Goal: Information Seeking & Learning: Learn about a topic

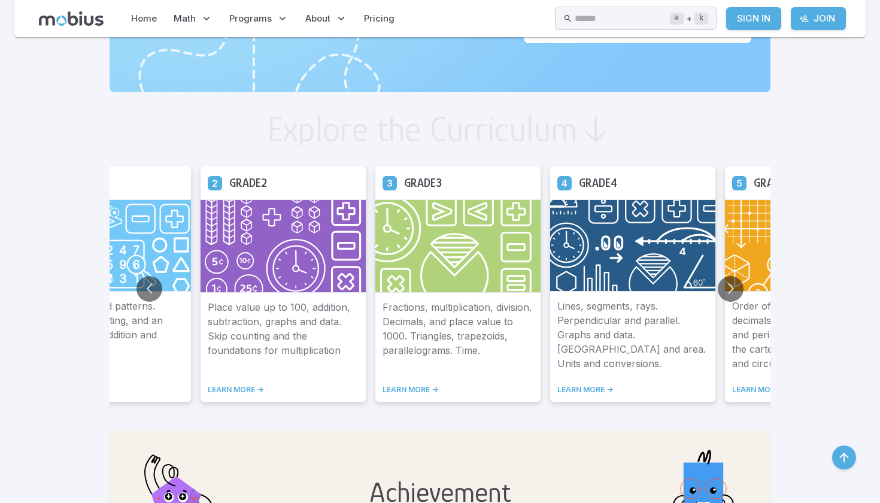
scroll to position [596, 0]
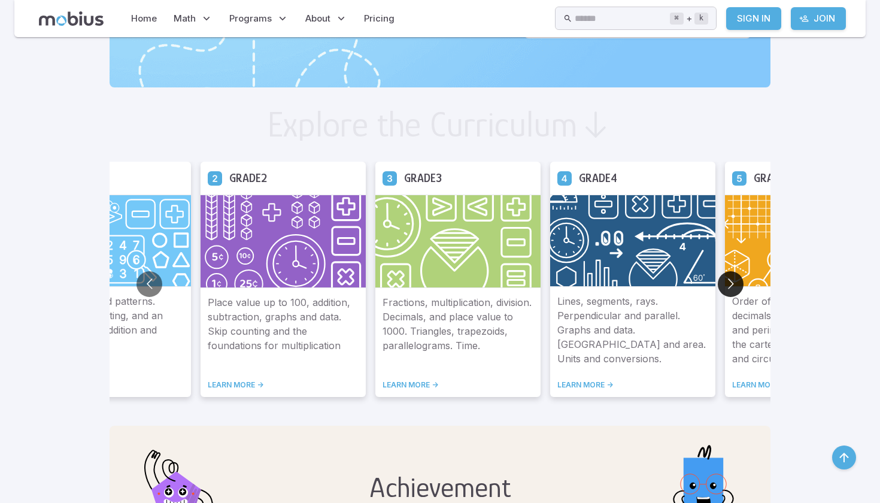
click at [718, 287] on button "Go to next slide" at bounding box center [731, 284] width 26 height 26
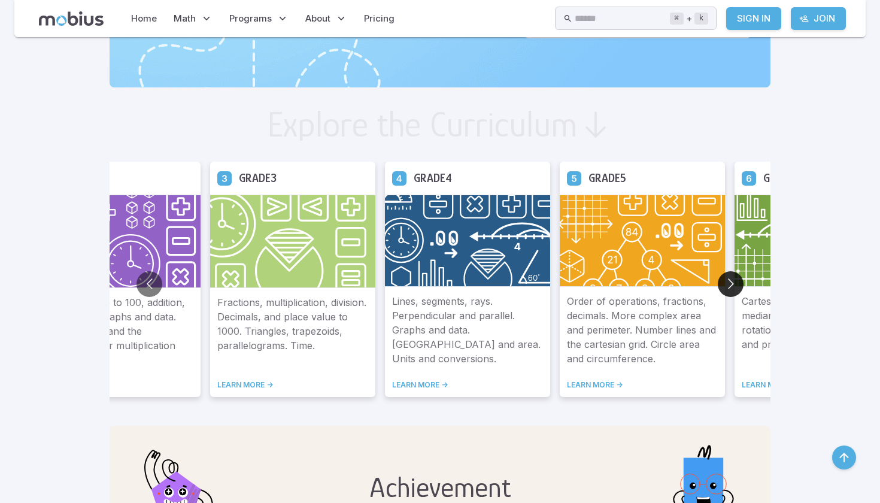
click at [718, 287] on button "Go to next slide" at bounding box center [731, 284] width 26 height 26
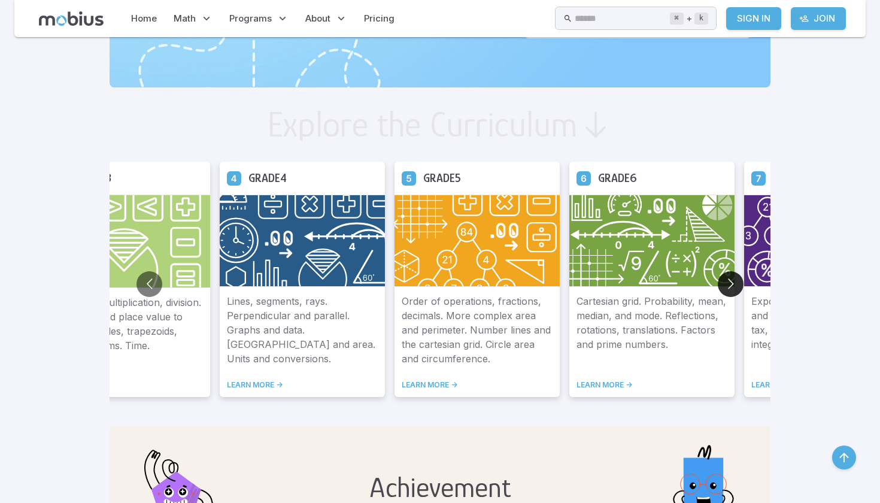
click at [718, 287] on button "Go to next slide" at bounding box center [731, 284] width 26 height 26
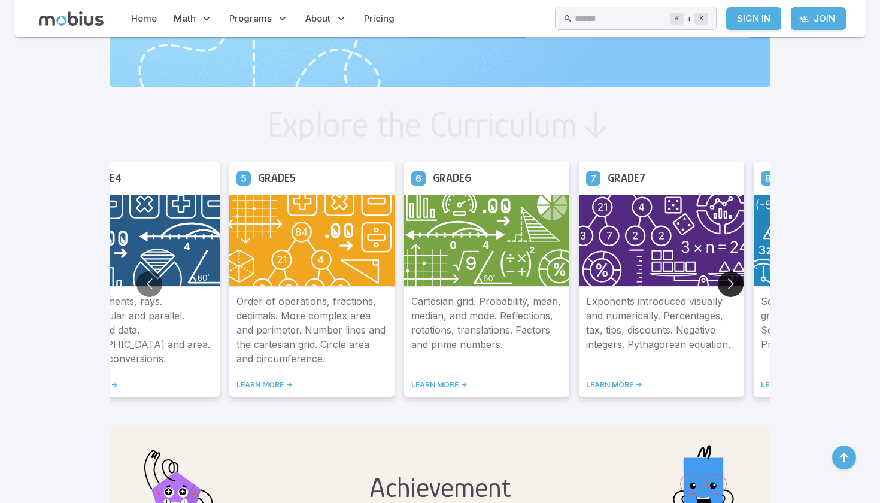
click at [718, 287] on button "Go to next slide" at bounding box center [731, 284] width 26 height 26
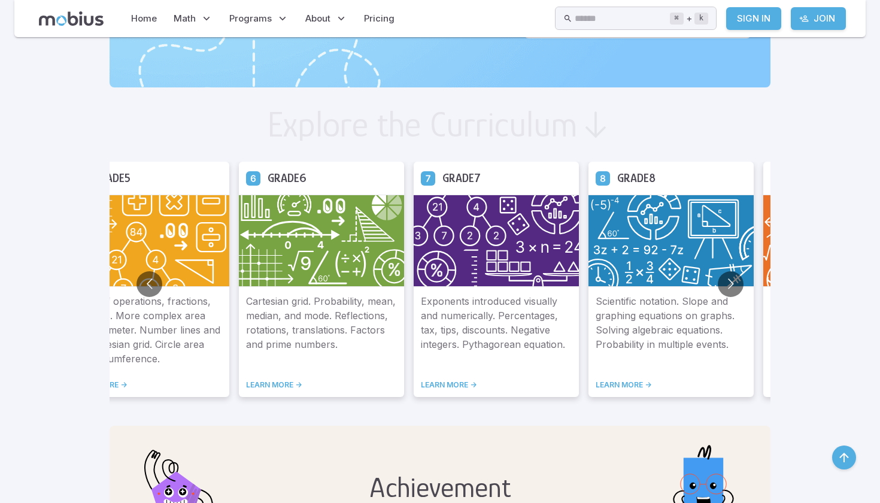
click at [596, 382] on link "LEARN MORE ->" at bounding box center [671, 385] width 151 height 10
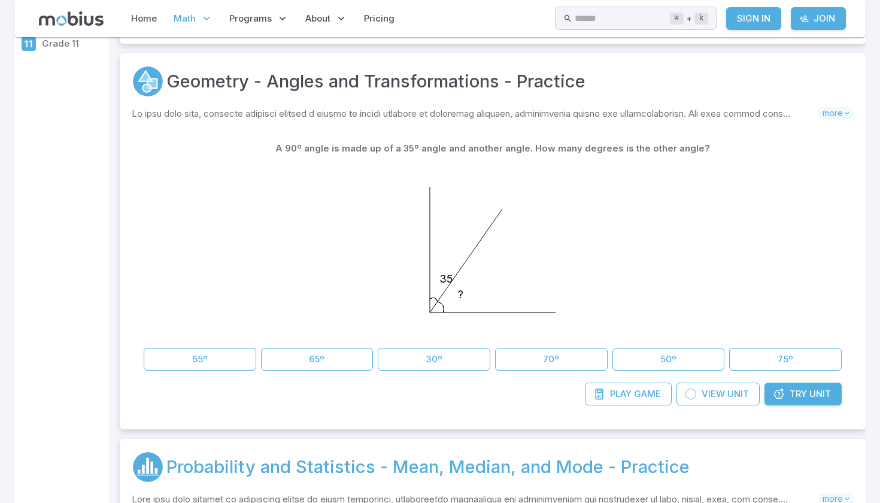
scroll to position [212, 0]
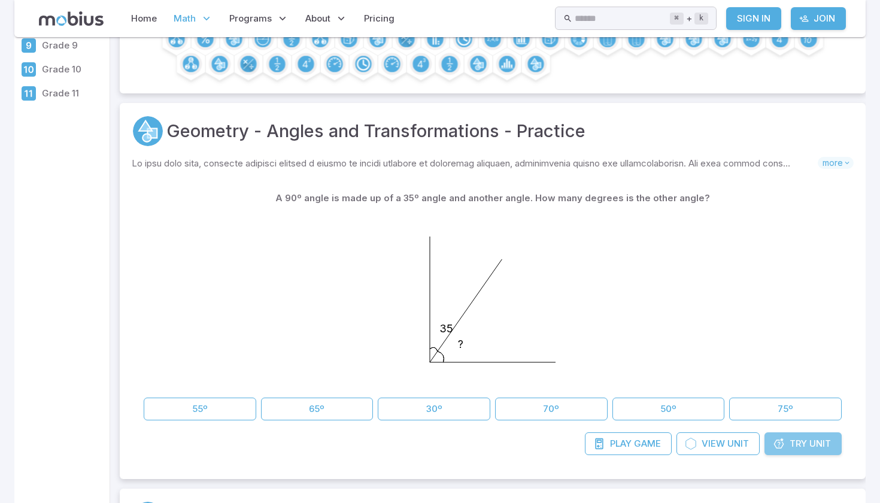
click at [774, 444] on icon at bounding box center [779, 444] width 12 height 12
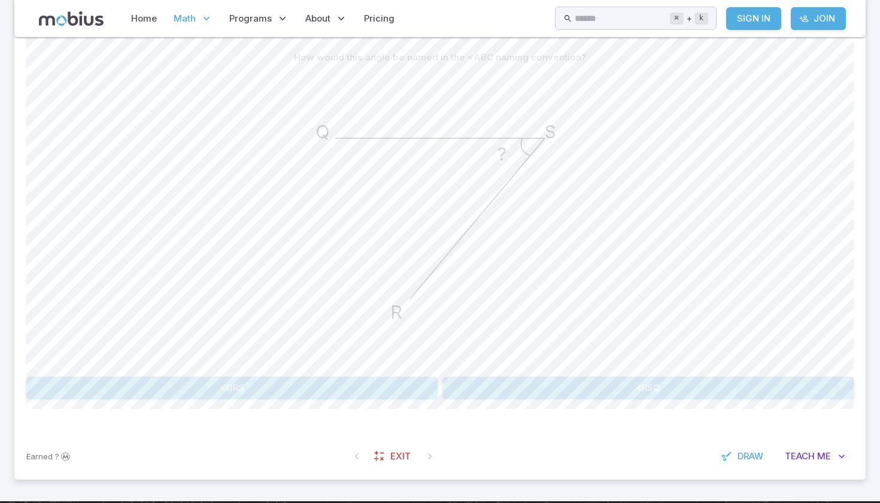
scroll to position [308, 0]
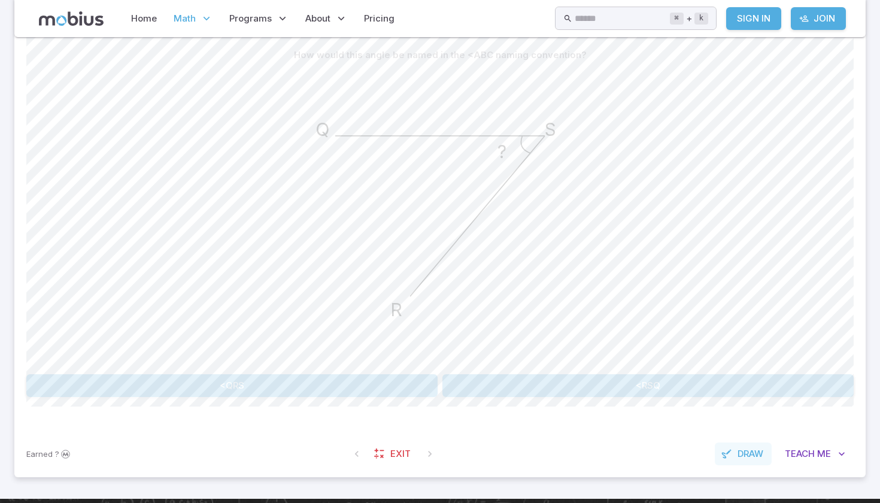
click at [751, 454] on span "Draw" at bounding box center [750, 453] width 26 height 13
click at [736, 442] on button "Draw" at bounding box center [741, 453] width 62 height 23
click at [325, 393] on button "<QRS" at bounding box center [231, 385] width 411 height 23
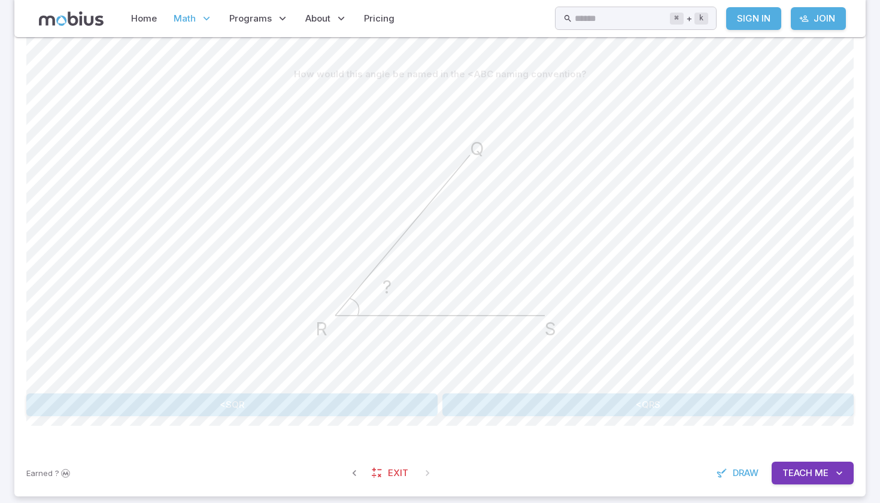
scroll to position [278, 0]
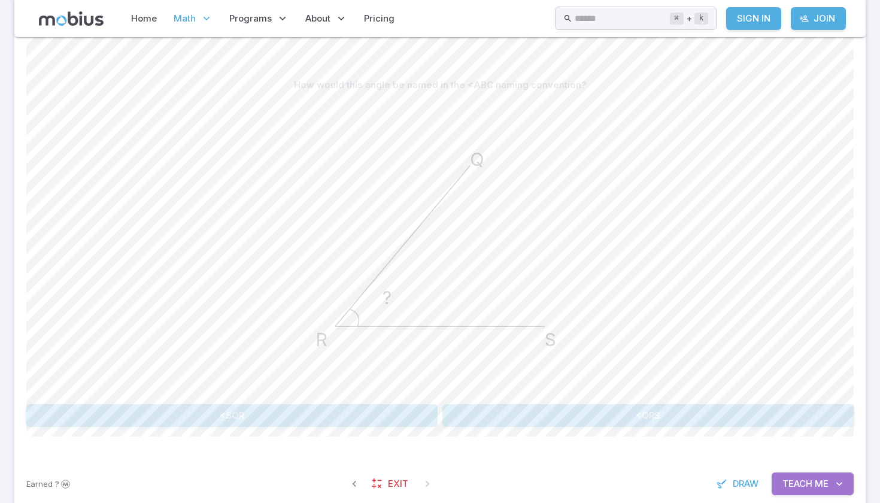
click at [785, 482] on span "Teach" at bounding box center [797, 483] width 30 height 13
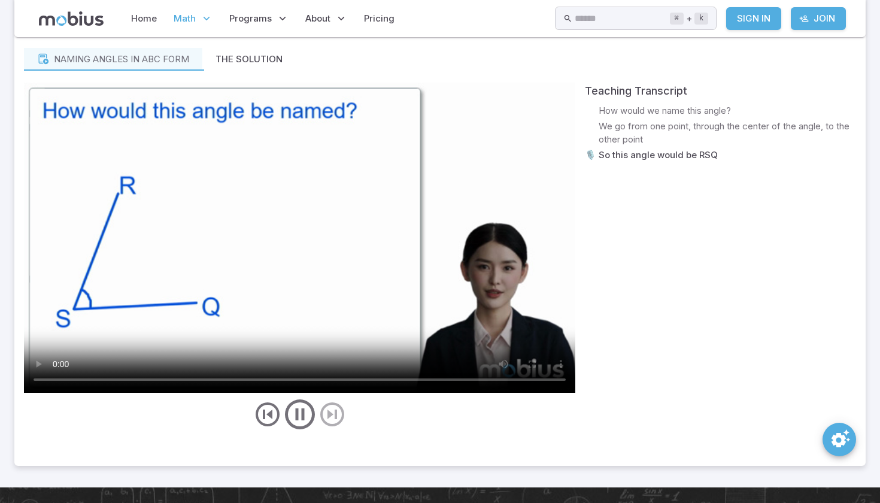
scroll to position [737, 0]
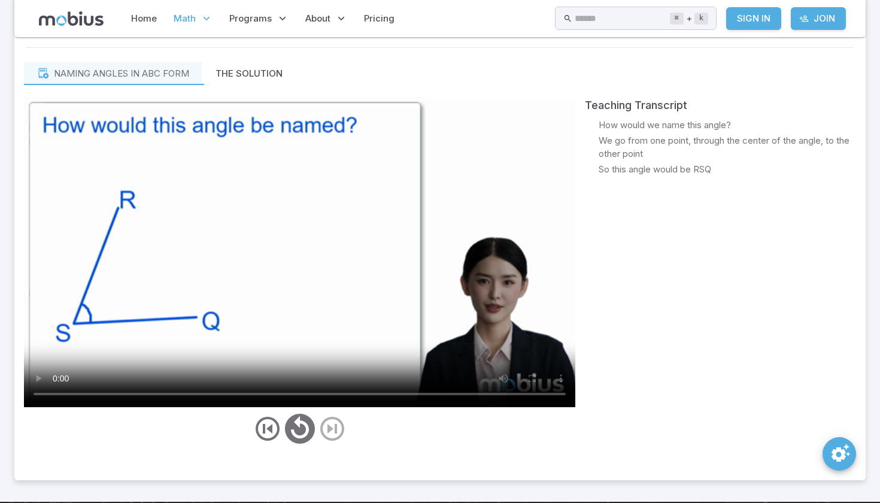
click at [540, 396] on video at bounding box center [299, 252] width 551 height 310
click at [513, 393] on video at bounding box center [299, 252] width 551 height 310
click at [514, 391] on video at bounding box center [299, 252] width 551 height 310
click at [366, 314] on video at bounding box center [299, 252] width 551 height 310
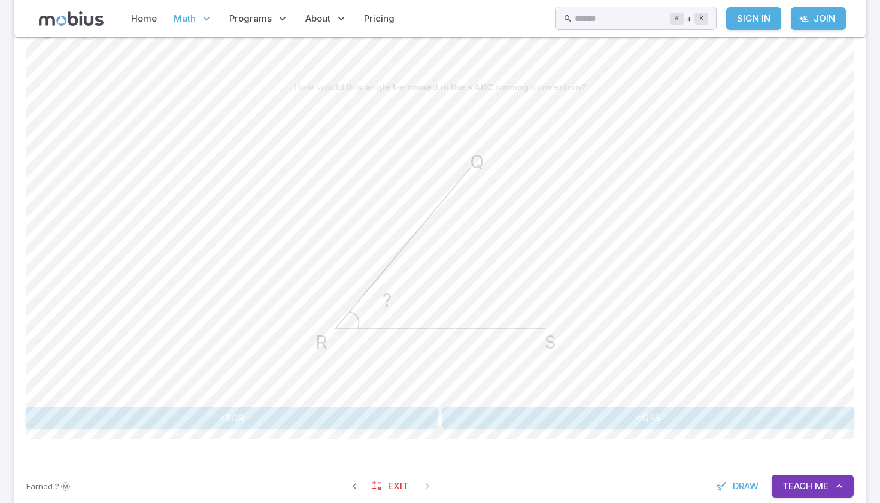
scroll to position [277, 0]
click at [512, 403] on div "How would this angle be named in the <ABC naming convention? ? S R Q <SQR <QRS" at bounding box center [439, 250] width 827 height 353
click at [512, 410] on button "<QRS" at bounding box center [647, 416] width 411 height 23
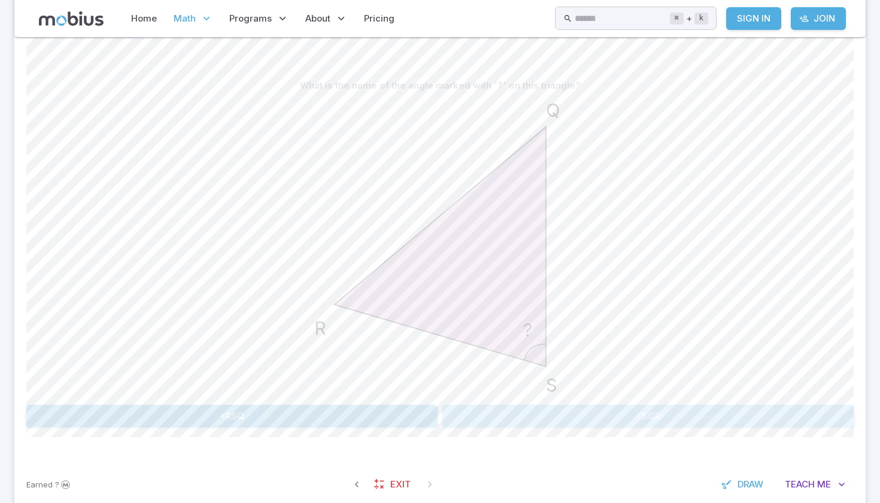
click at [469, 418] on button "<SQR" at bounding box center [647, 416] width 411 height 23
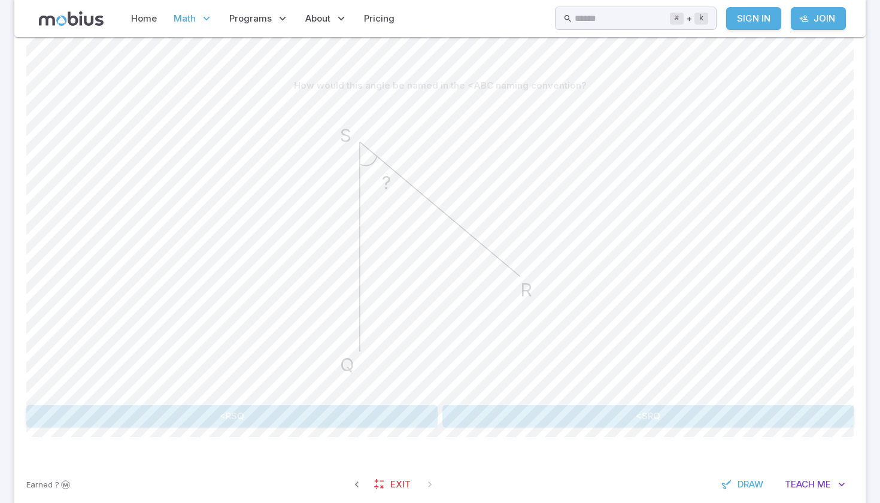
click at [319, 414] on button "<RSQ" at bounding box center [231, 416] width 411 height 23
click at [313, 415] on button "<SRQ" at bounding box center [274, 416] width 162 height 23
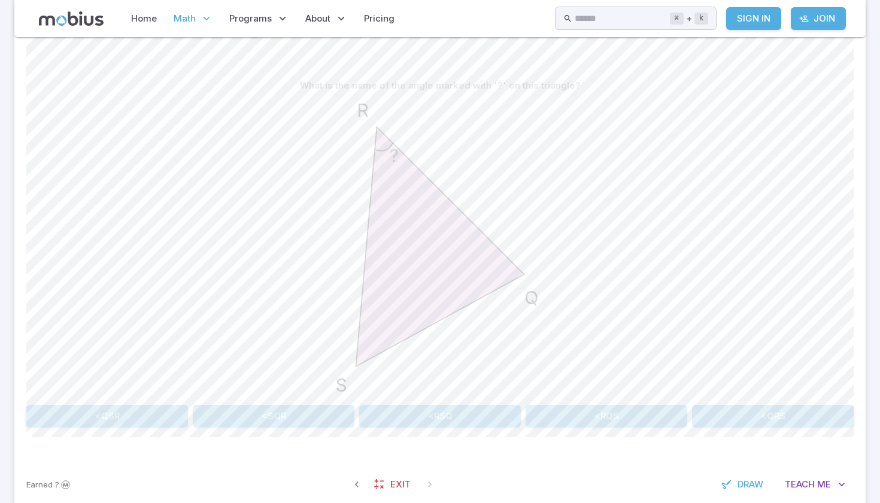
click at [582, 417] on button "<RQS" at bounding box center [607, 416] width 162 height 23
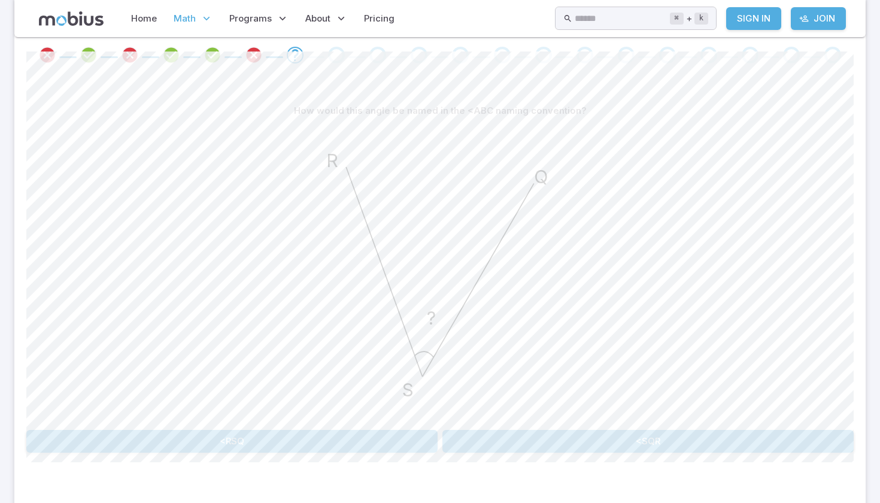
scroll to position [271, 0]
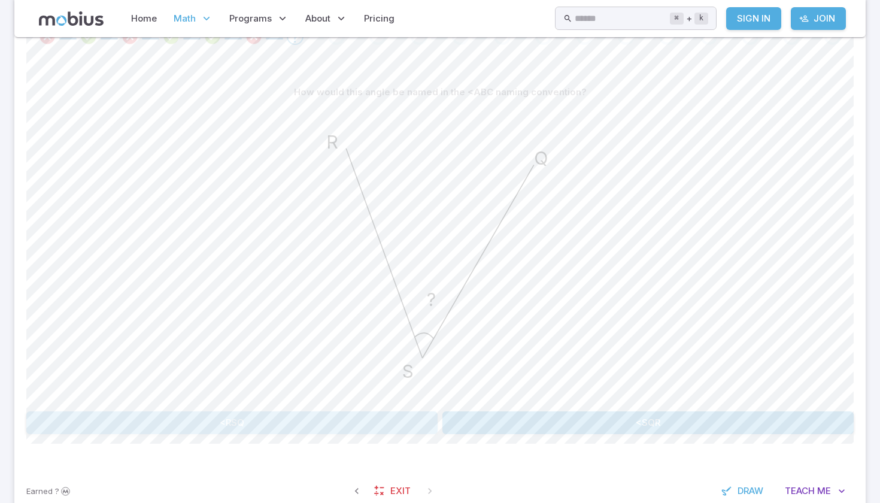
click at [278, 426] on button "<RSQ" at bounding box center [231, 422] width 411 height 23
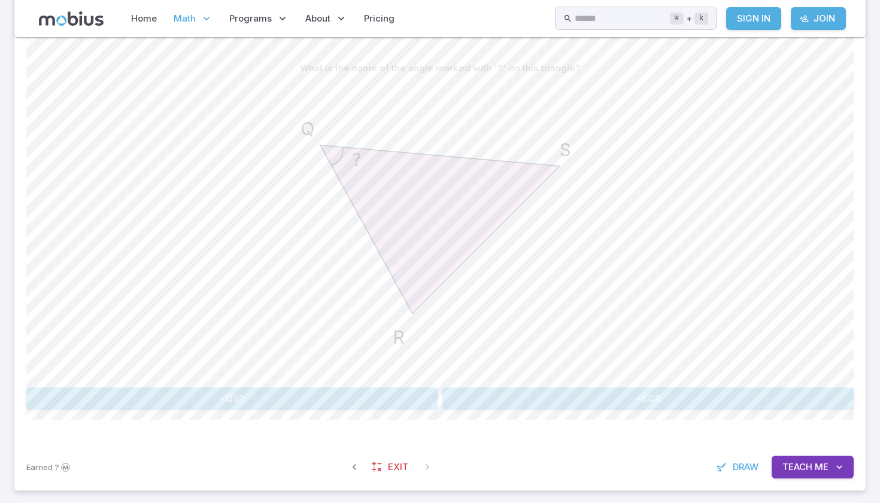
scroll to position [308, 0]
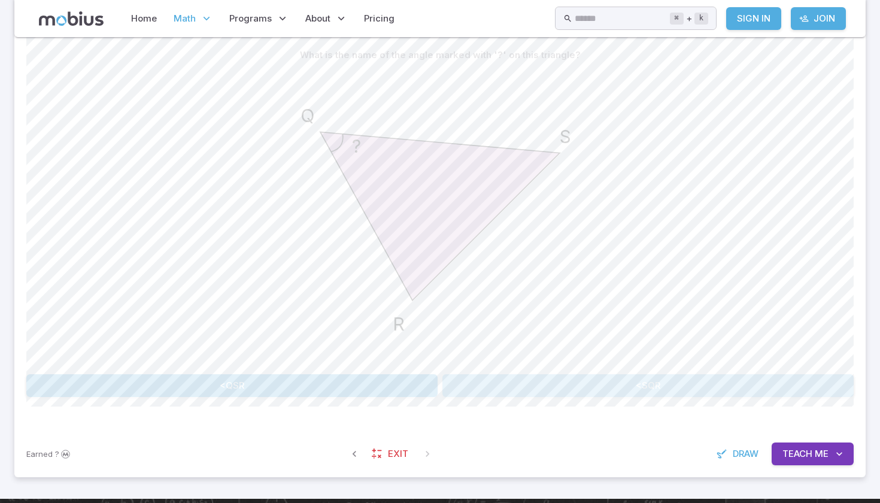
click at [575, 387] on button "<SQR" at bounding box center [647, 385] width 411 height 23
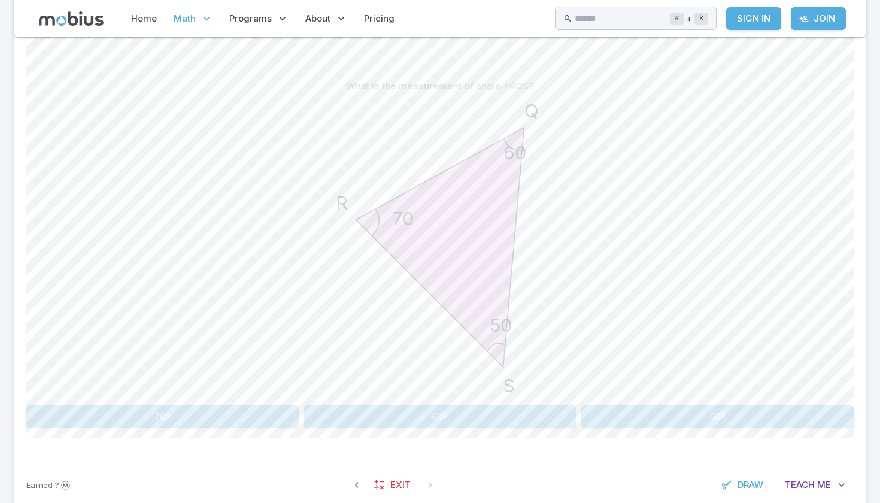
scroll to position [283, 0]
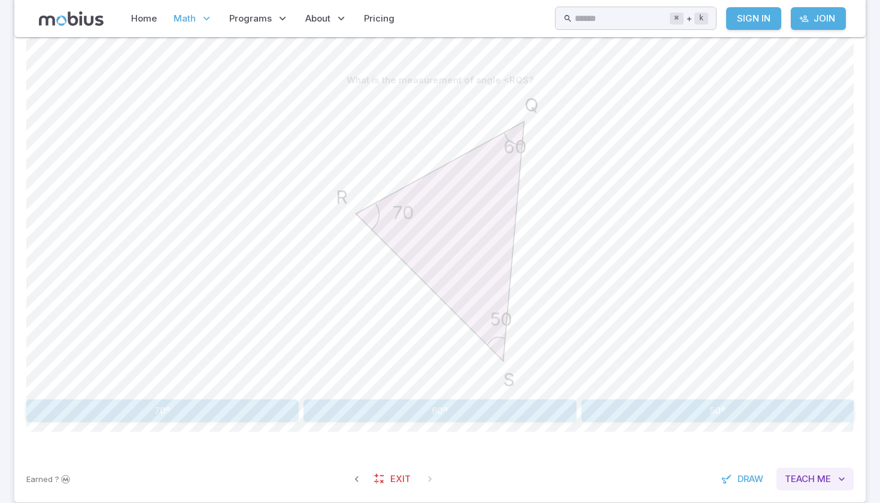
click at [798, 476] on span "Teach" at bounding box center [800, 478] width 30 height 13
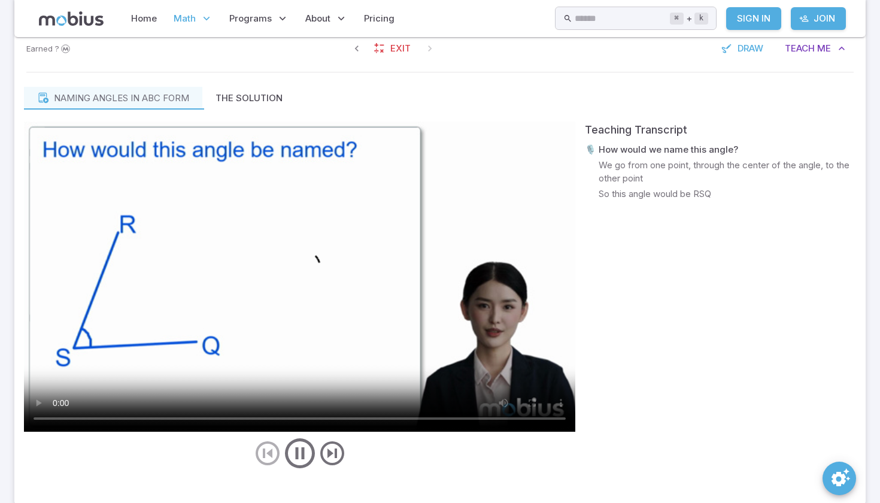
scroll to position [718, 0]
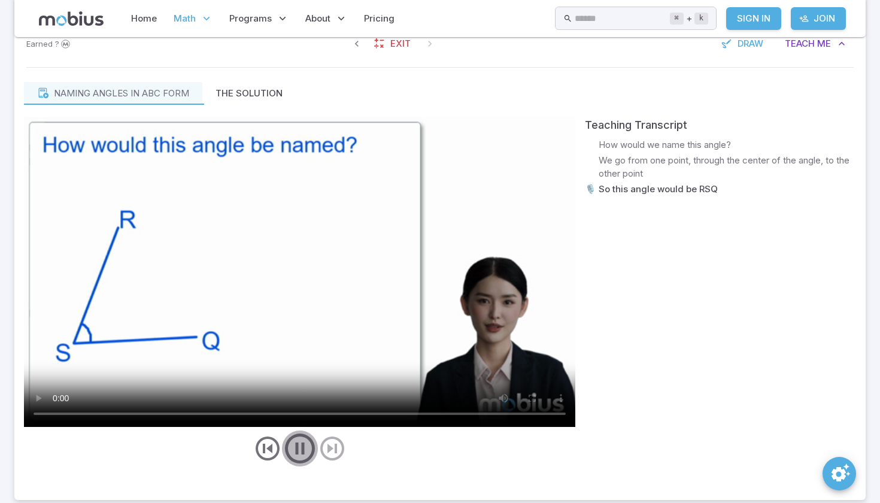
click at [300, 454] on icon "play/pause/restart" at bounding box center [300, 448] width 36 height 36
click at [293, 448] on icon "play/pause/restart" at bounding box center [300, 448] width 36 height 36
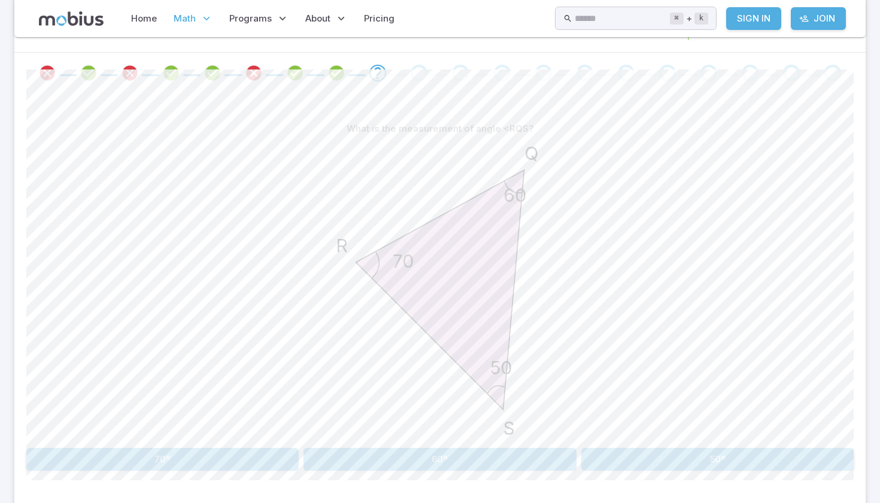
scroll to position [233, 0]
click at [631, 460] on button "50º" at bounding box center [717, 460] width 272 height 23
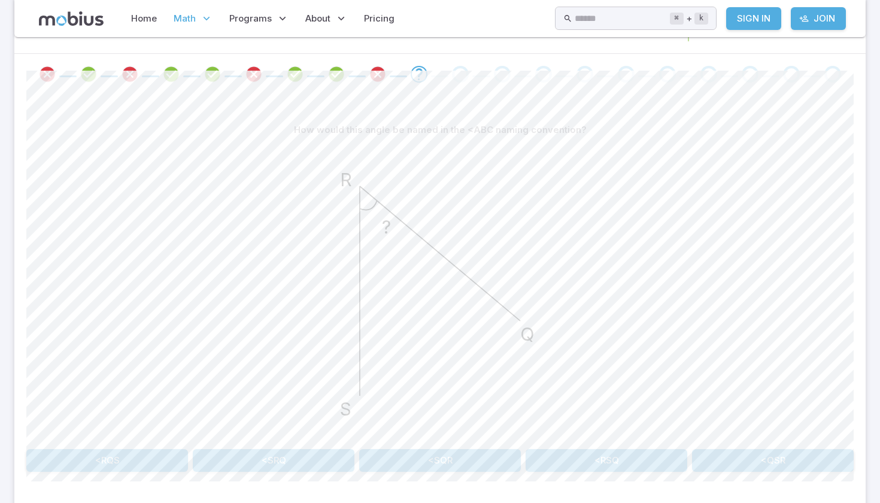
click at [622, 463] on button "<RSQ" at bounding box center [607, 460] width 162 height 23
click at [645, 451] on button "<QRS" at bounding box center [647, 460] width 411 height 23
click at [490, 462] on button "<RSQ" at bounding box center [647, 460] width 411 height 23
click at [599, 464] on button "<SRQ" at bounding box center [607, 460] width 162 height 23
click at [316, 457] on button "<RQS" at bounding box center [231, 460] width 411 height 23
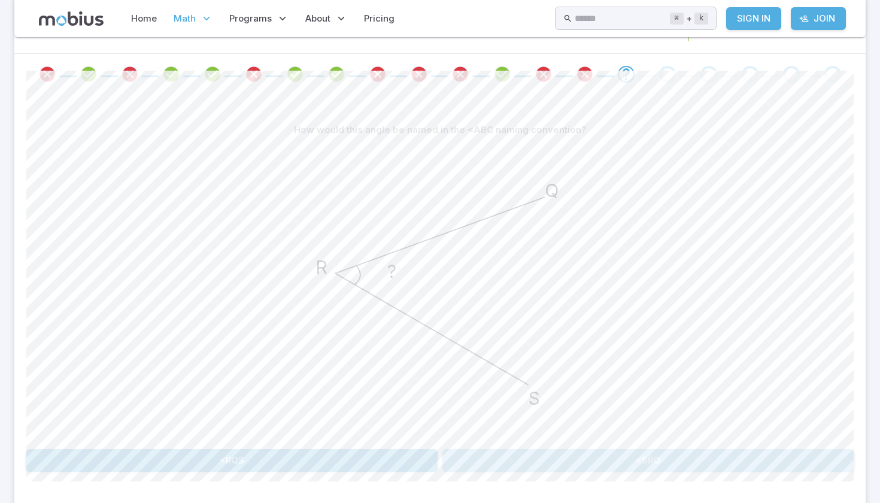
click at [508, 462] on button "<SRQ" at bounding box center [647, 460] width 411 height 23
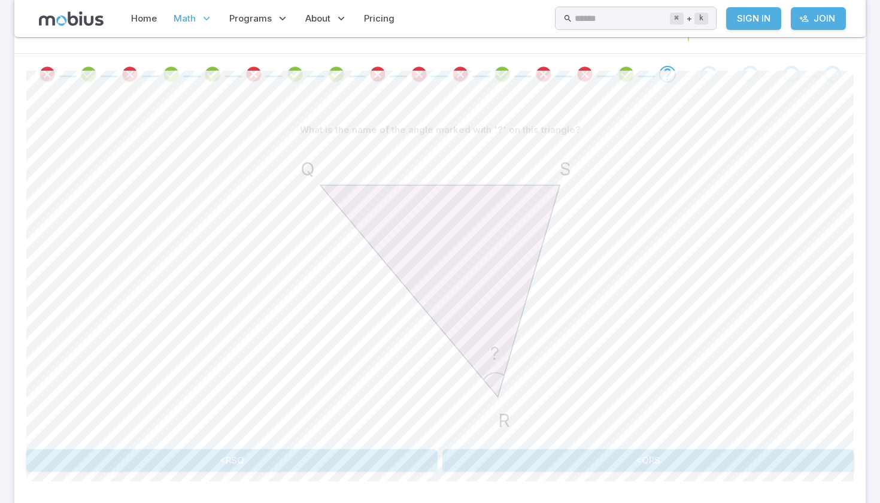
click at [568, 463] on button "<QRS" at bounding box center [647, 460] width 411 height 23
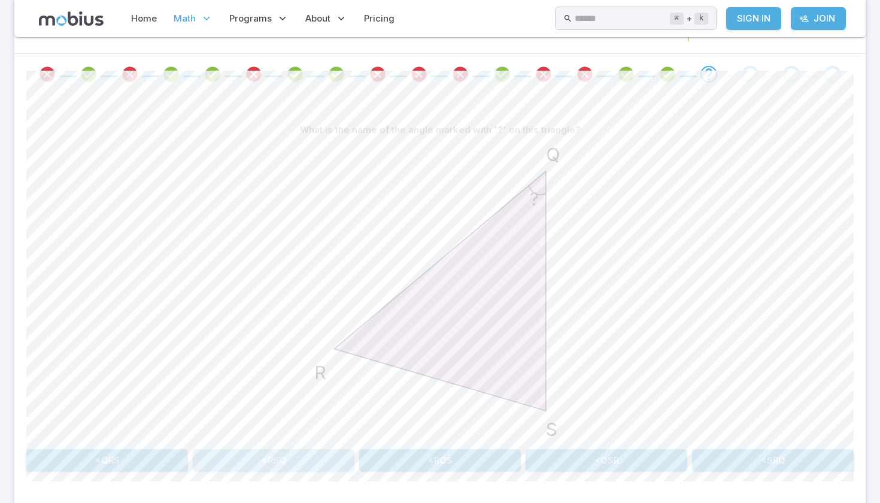
click at [265, 463] on button "<RSQ" at bounding box center [274, 460] width 162 height 23
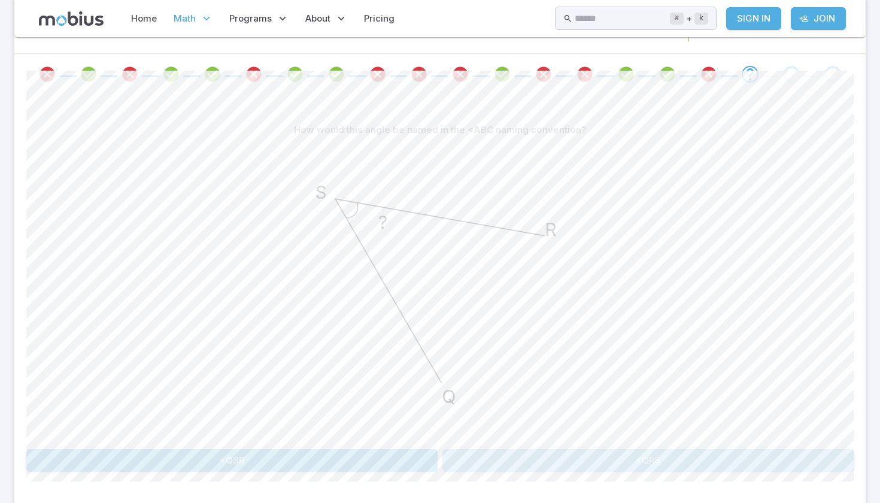
click at [597, 467] on button "<QRS" at bounding box center [647, 460] width 411 height 23
click at [250, 459] on button "<SQR" at bounding box center [231, 460] width 411 height 23
click at [507, 460] on button "<SRQ" at bounding box center [647, 460] width 411 height 23
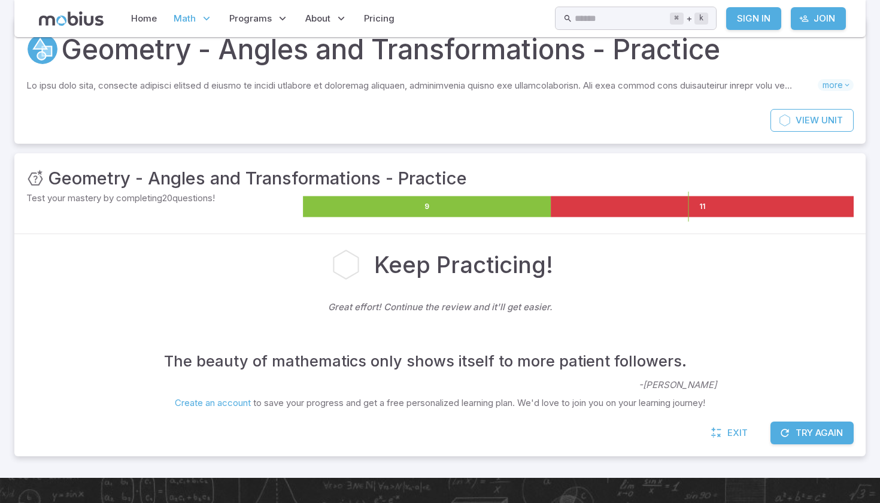
scroll to position [46, 0]
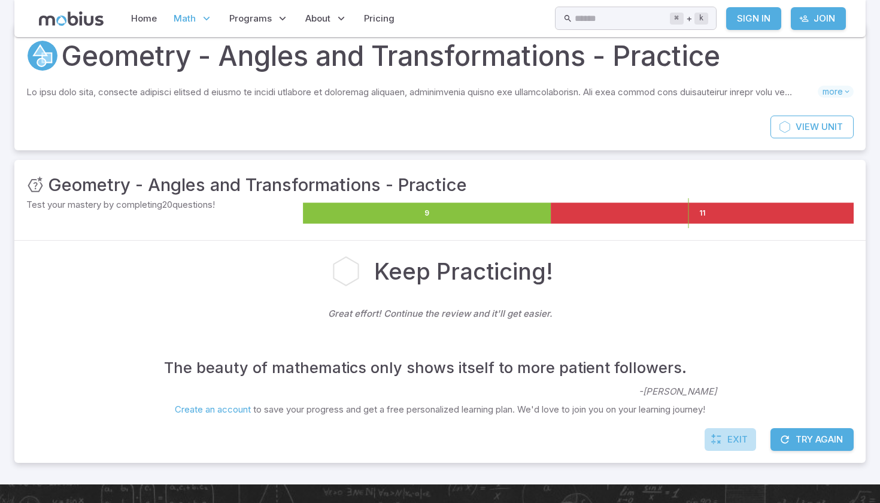
click at [721, 438] on icon at bounding box center [716, 439] width 12 height 12
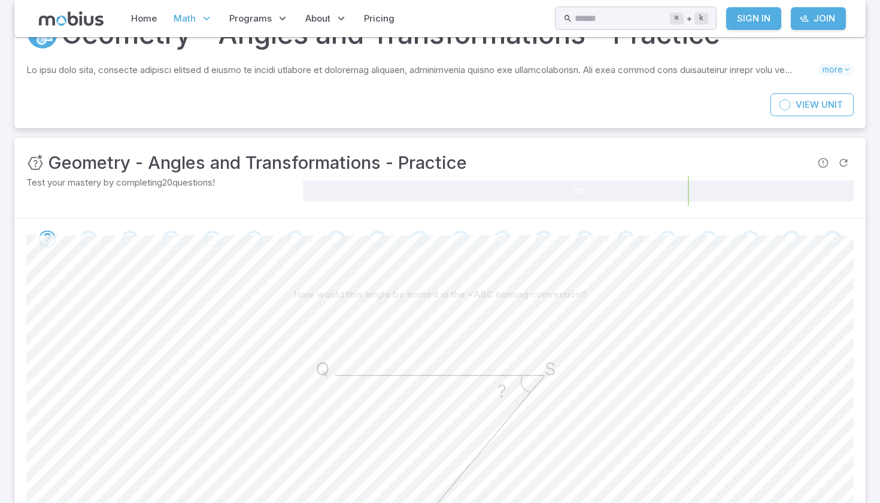
scroll to position [64, 0]
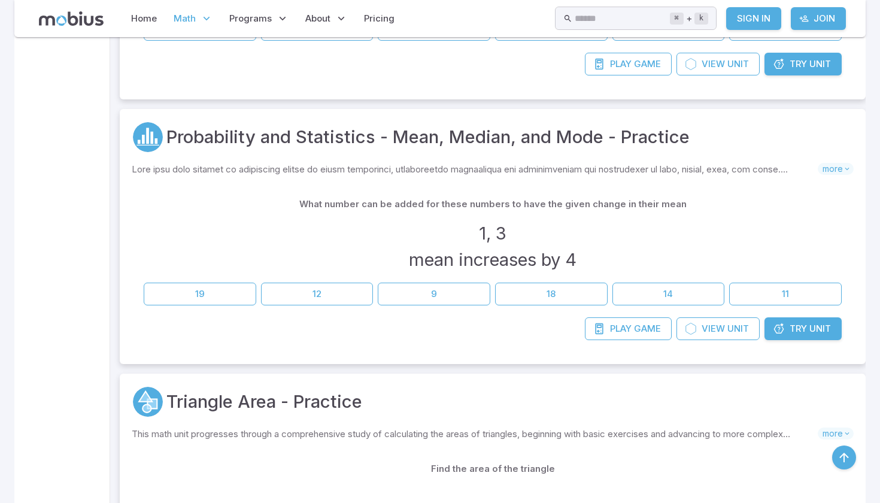
scroll to position [542, 0]
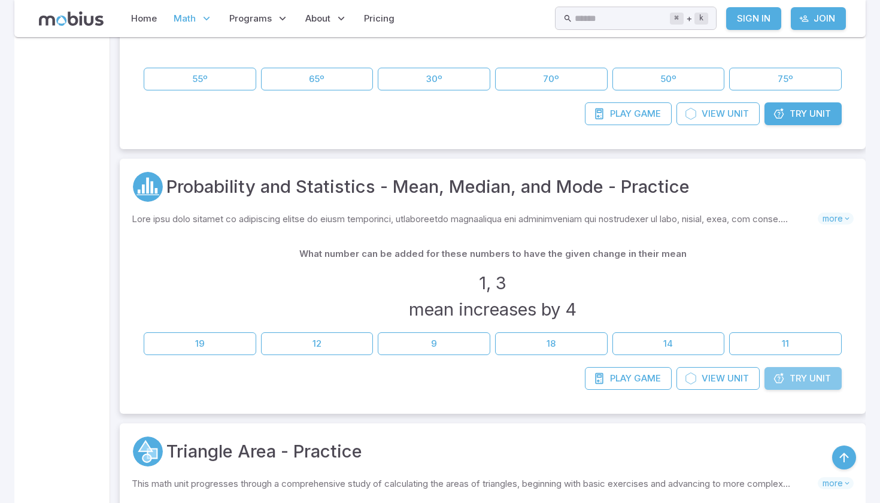
click at [803, 375] on span "Try" at bounding box center [797, 378] width 17 height 13
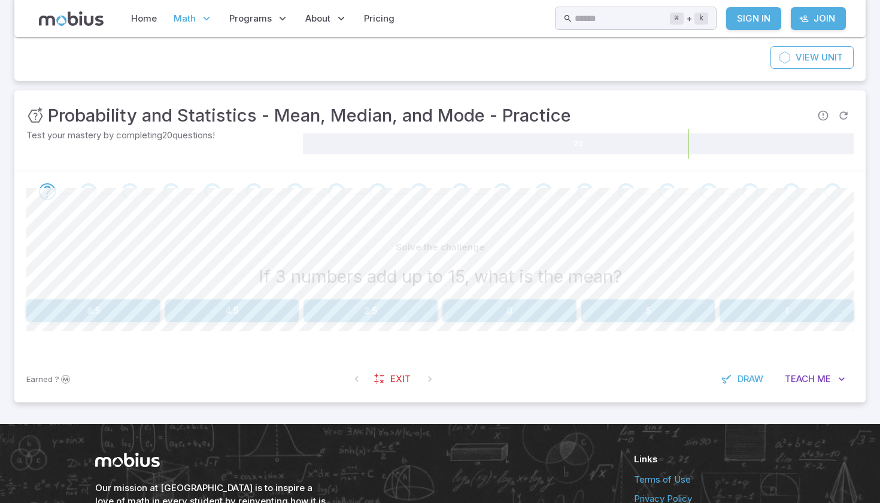
scroll to position [150, 0]
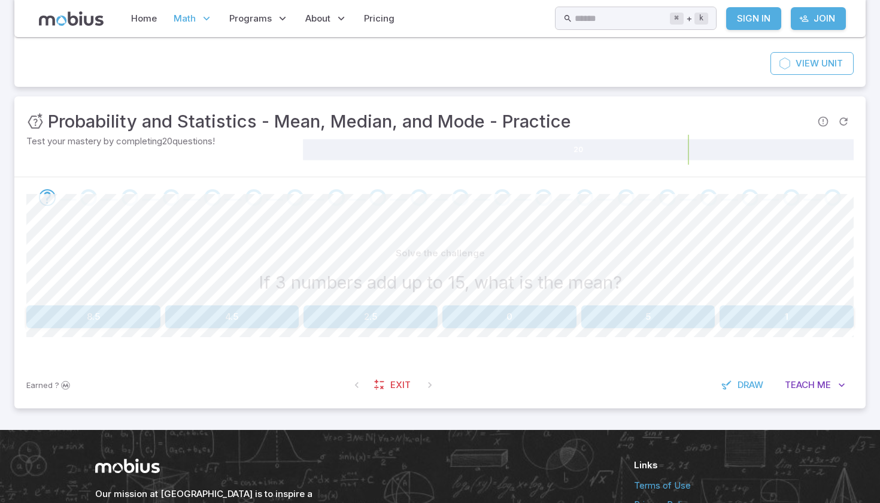
click at [647, 326] on button "5" at bounding box center [648, 316] width 134 height 23
click at [521, 318] on button "16" at bounding box center [509, 316] width 134 height 23
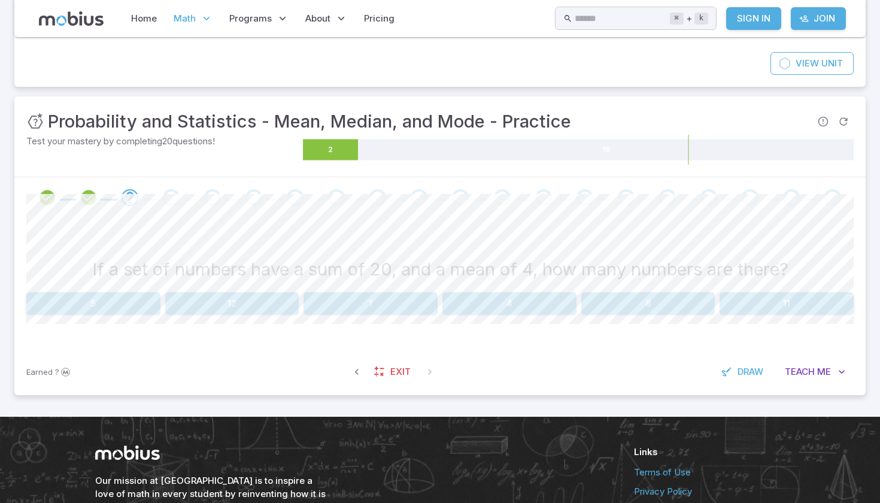
click at [482, 301] on button "4" at bounding box center [509, 303] width 134 height 23
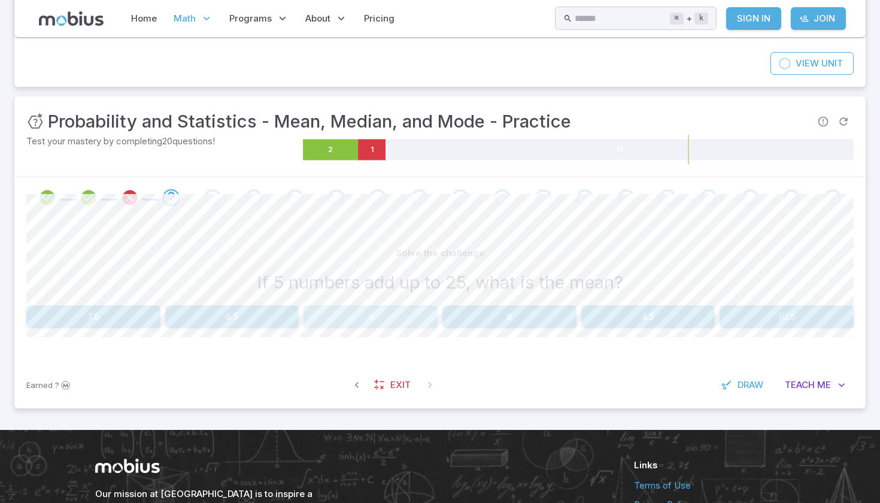
click at [423, 319] on button "5" at bounding box center [370, 316] width 134 height 23
click at [407, 317] on button "16" at bounding box center [370, 316] width 134 height 23
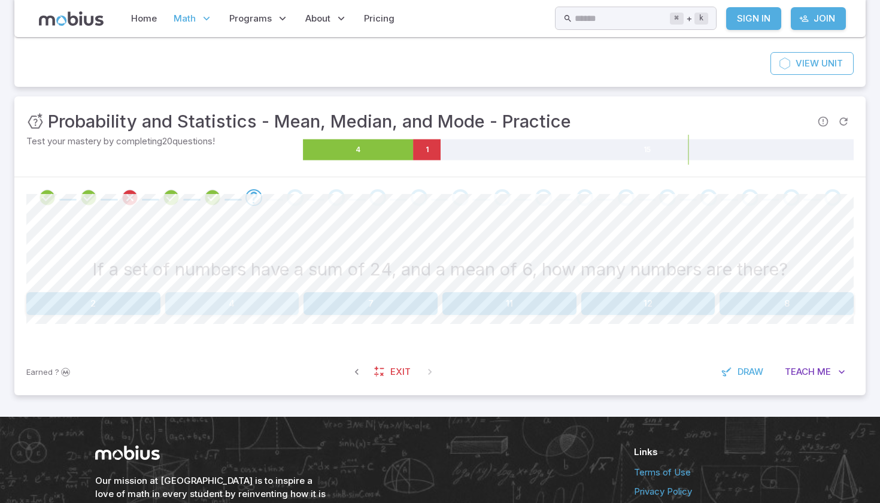
click at [265, 303] on button "4" at bounding box center [232, 303] width 134 height 23
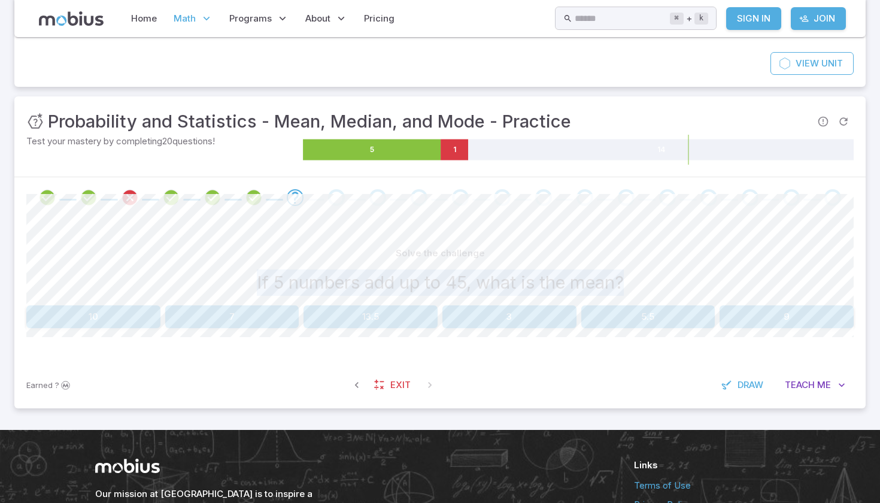
drag, startPoint x: 248, startPoint y: 286, endPoint x: 658, endPoint y: 257, distance: 411.0
click at [658, 270] on div "If 5 numbers add up to 45, what is the mean?" at bounding box center [439, 282] width 827 height 26
click at [658, 257] on div "Solve the challenge" at bounding box center [439, 253] width 827 height 23
click at [761, 313] on button "9" at bounding box center [786, 316] width 134 height 23
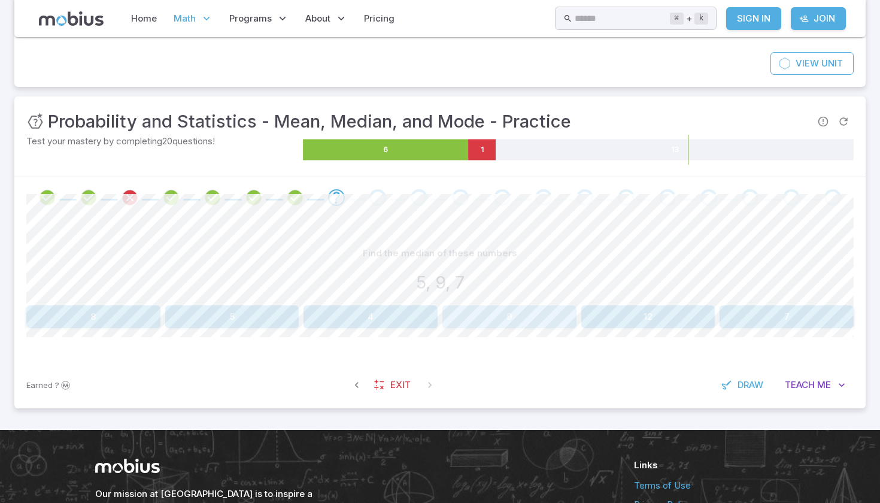
click at [494, 318] on button "9" at bounding box center [509, 316] width 134 height 23
click at [89, 314] on button "2" at bounding box center [93, 316] width 134 height 23
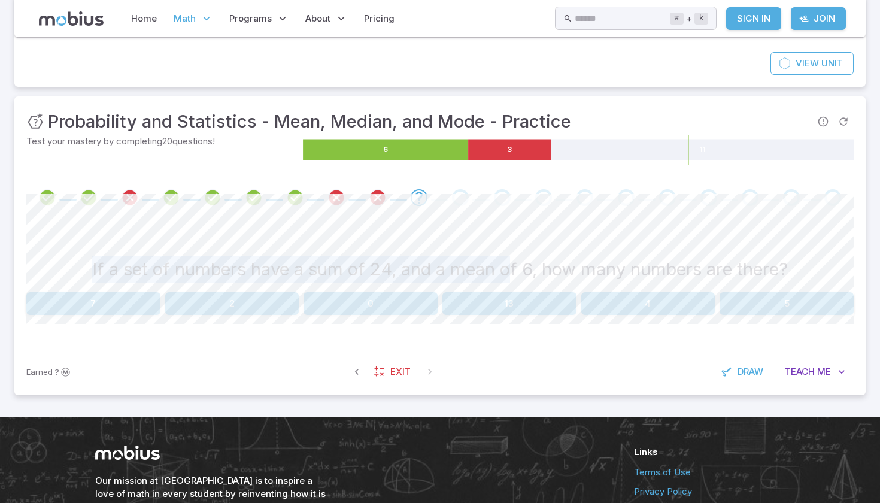
drag, startPoint x: 65, startPoint y: 262, endPoint x: 508, endPoint y: 266, distance: 443.5
click at [508, 266] on div "If a set of numbers have a sum of 24, and a mean of 6, how many numbers are the…" at bounding box center [439, 269] width 827 height 26
click at [523, 244] on div at bounding box center [439, 247] width 827 height 10
click at [645, 317] on div "If a set of numbers have a sum of 24, and a mean of 6, how many numbers are the…" at bounding box center [439, 283] width 827 height 130
click at [646, 306] on button "4" at bounding box center [648, 303] width 134 height 23
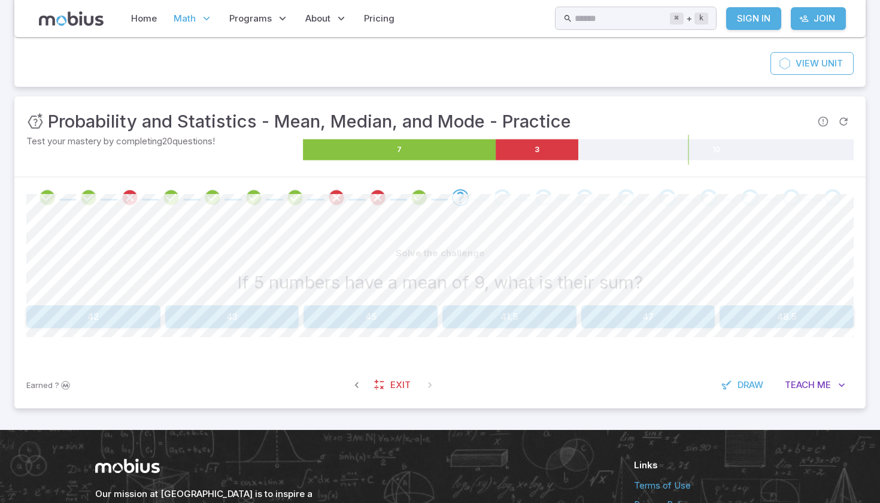
click at [70, 310] on button "42" at bounding box center [93, 316] width 134 height 23
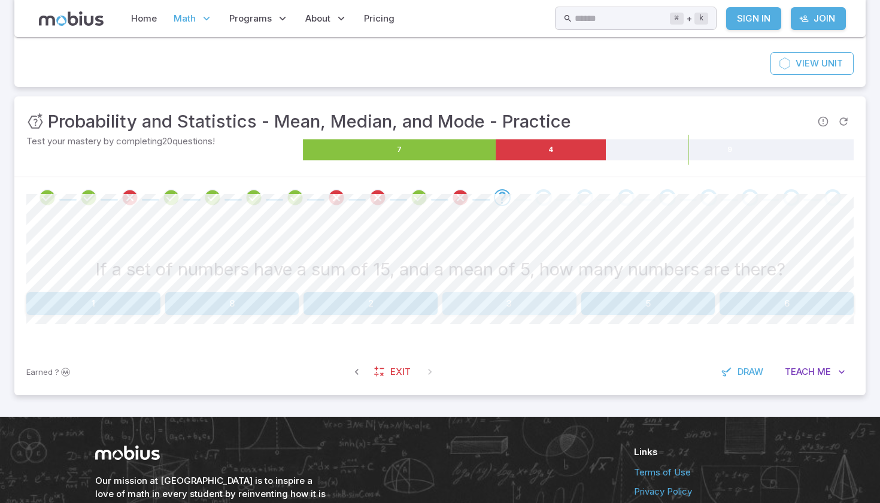
click at [520, 299] on button "3" at bounding box center [509, 303] width 134 height 23
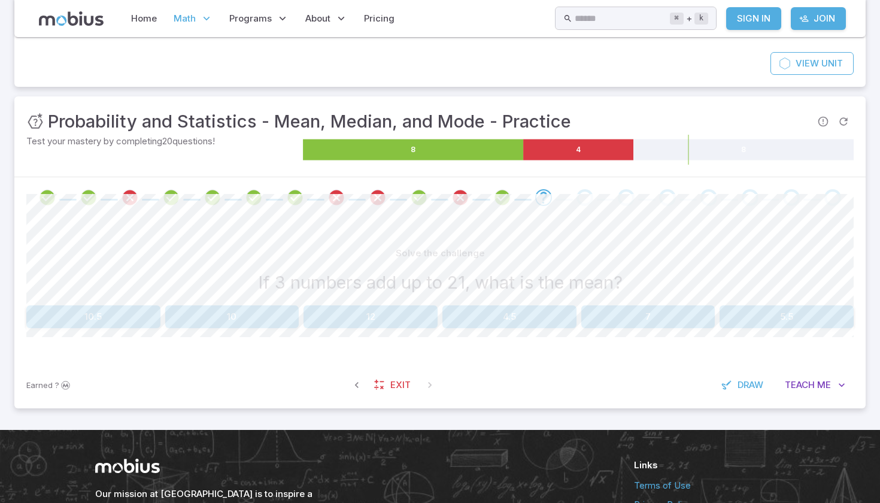
click at [652, 313] on button "7" at bounding box center [648, 316] width 134 height 23
click at [272, 314] on button "20" at bounding box center [232, 316] width 134 height 23
click at [149, 306] on button "7" at bounding box center [93, 316] width 134 height 23
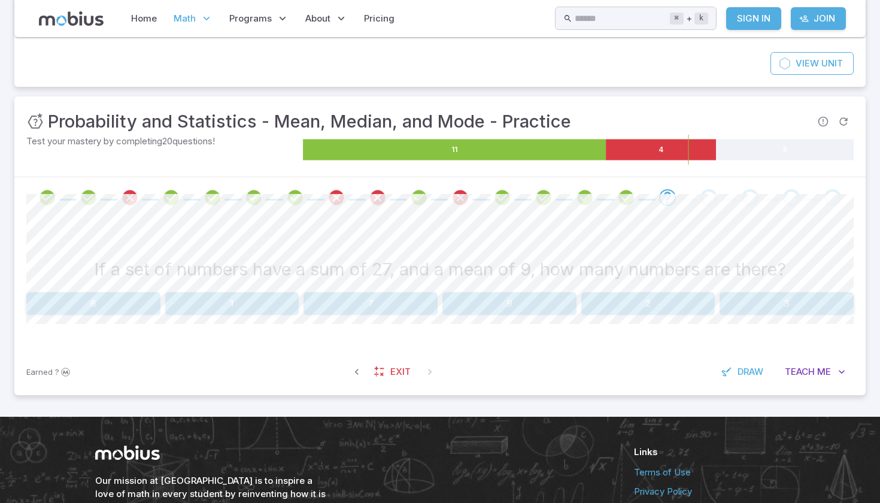
click at [771, 306] on button "3" at bounding box center [786, 303] width 134 height 23
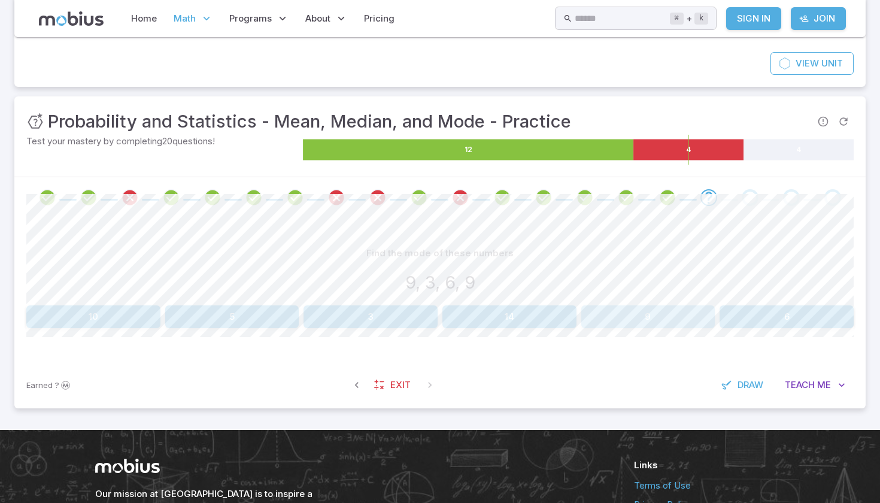
click at [618, 314] on button "9" at bounding box center [648, 316] width 134 height 23
click at [624, 311] on button "9" at bounding box center [648, 316] width 134 height 23
click at [346, 320] on button "0" at bounding box center [370, 316] width 134 height 23
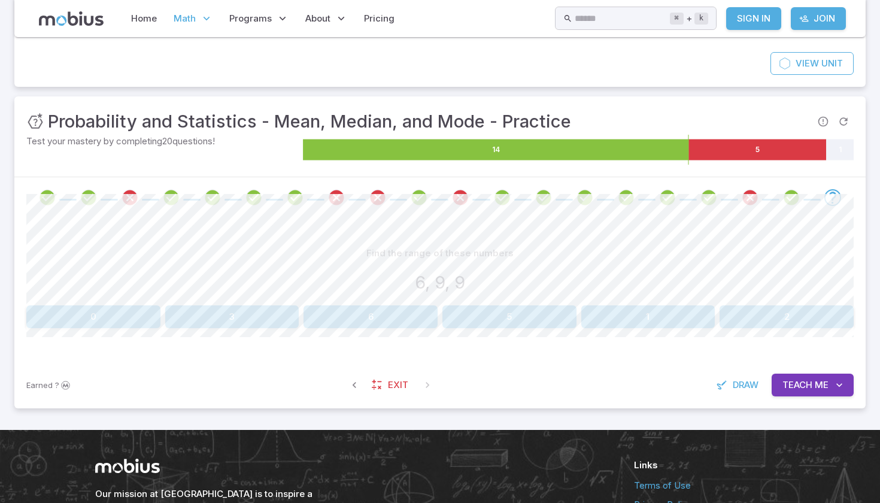
click at [806, 384] on span "Teach" at bounding box center [797, 384] width 30 height 13
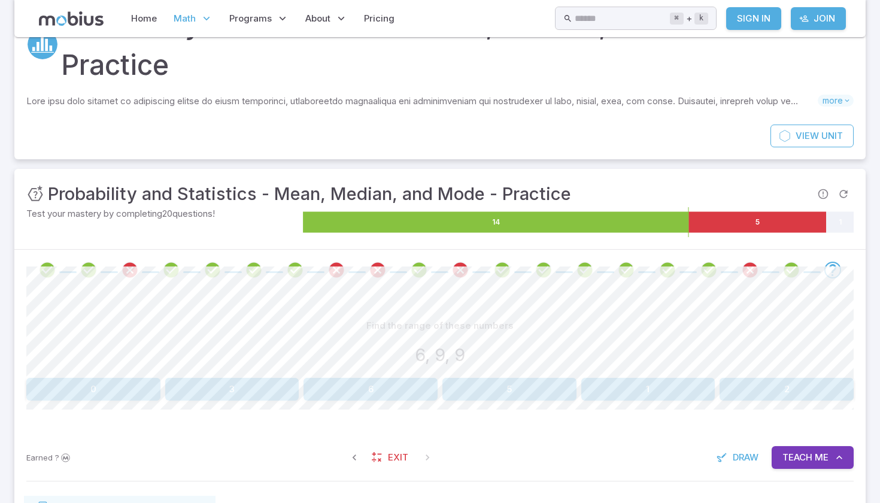
scroll to position [107, 0]
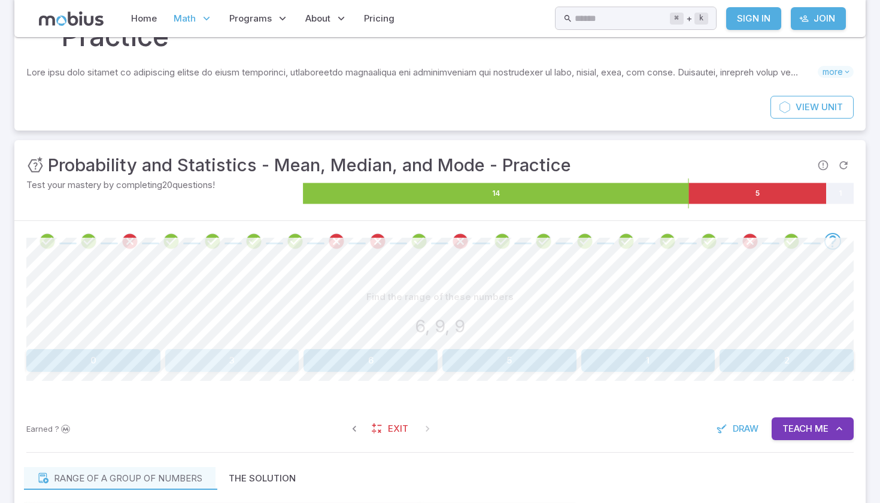
click at [238, 367] on button "3" at bounding box center [232, 360] width 134 height 23
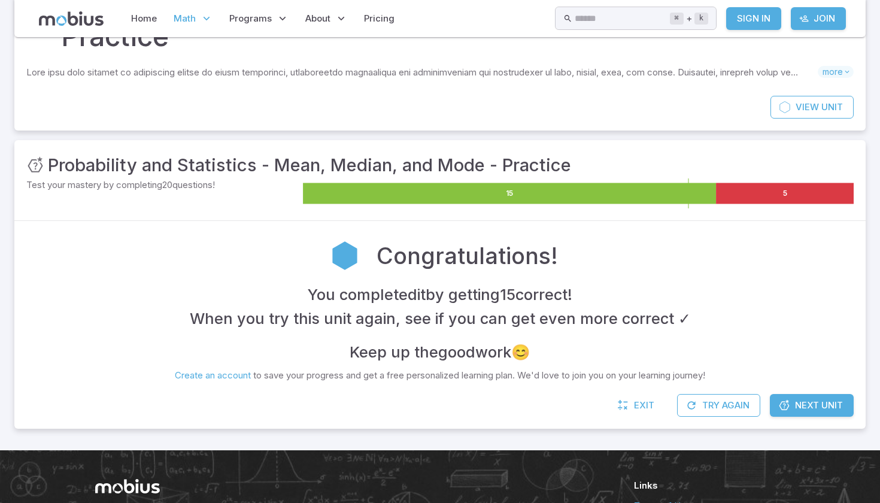
click at [789, 400] on icon at bounding box center [784, 405] width 12 height 12
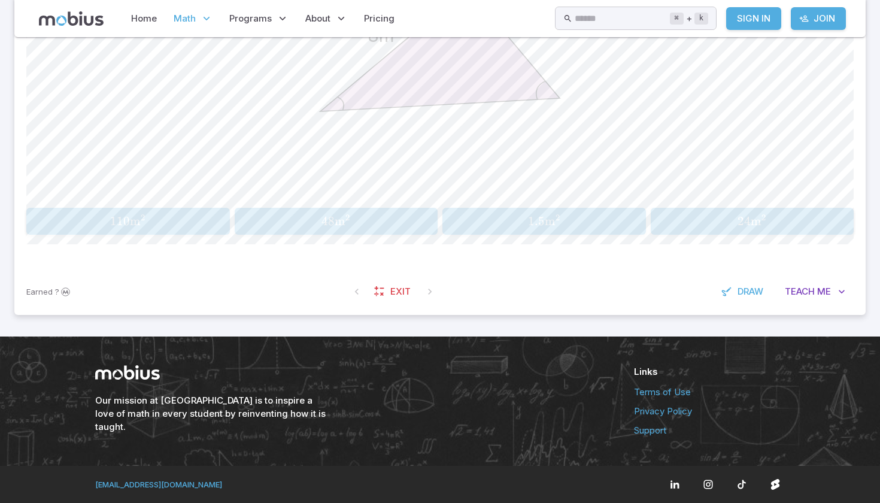
scroll to position [473, 0]
click at [816, 291] on button "Teach Me" at bounding box center [814, 292] width 77 height 23
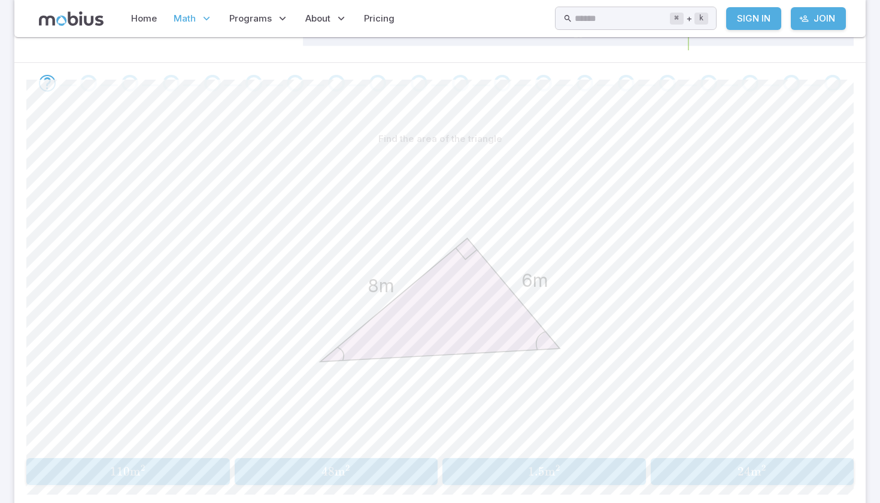
scroll to position [225, 0]
click at [537, 478] on div "1.5 m 2 1.5\text{m}^2 1.5 m 2" at bounding box center [544, 469] width 196 height 17
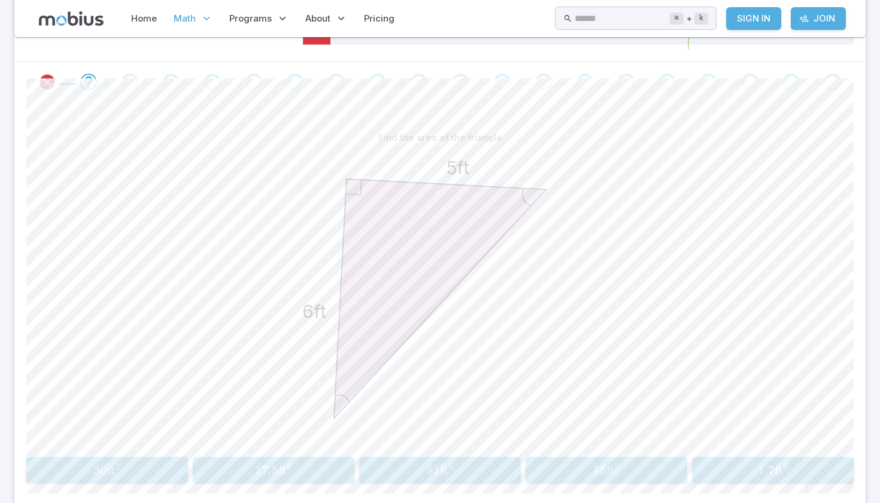
click at [138, 460] on button "30 ft 2 30\text{ft}^2 30 ft 2" at bounding box center [107, 470] width 162 height 27
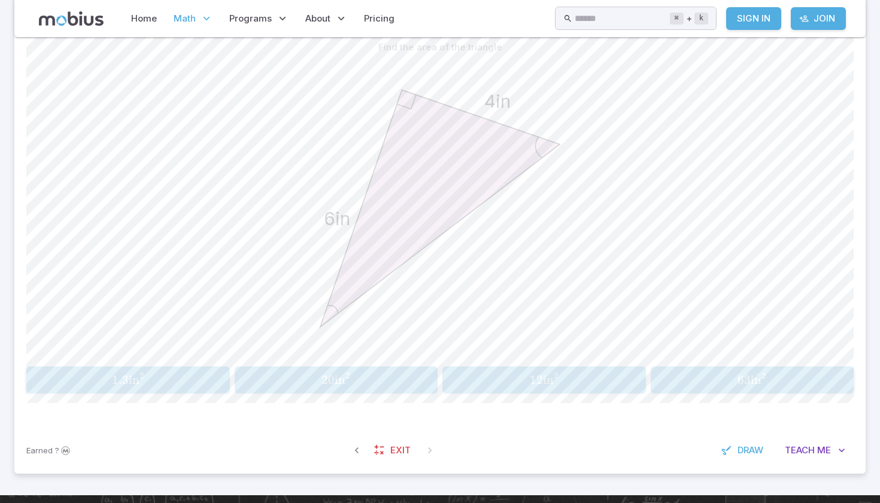
scroll to position [325, 0]
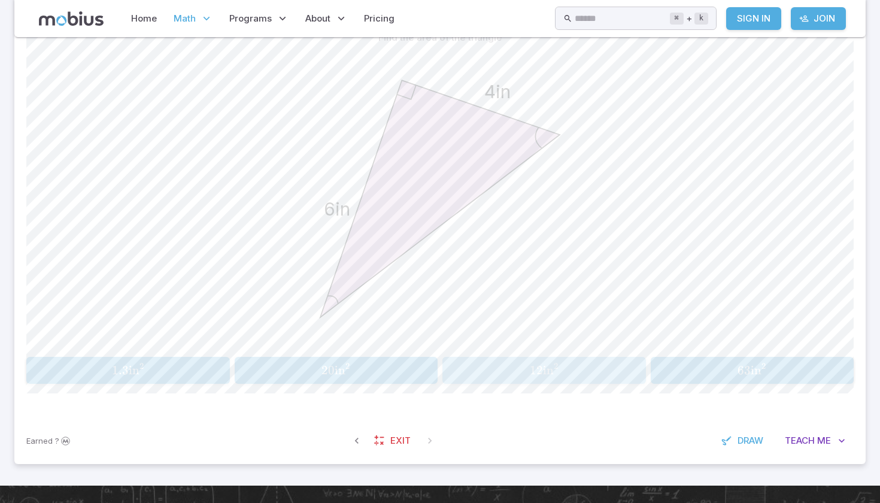
click at [531, 362] on div "12 in 2 12\text{in}^2 12 in 2" at bounding box center [544, 370] width 196 height 17
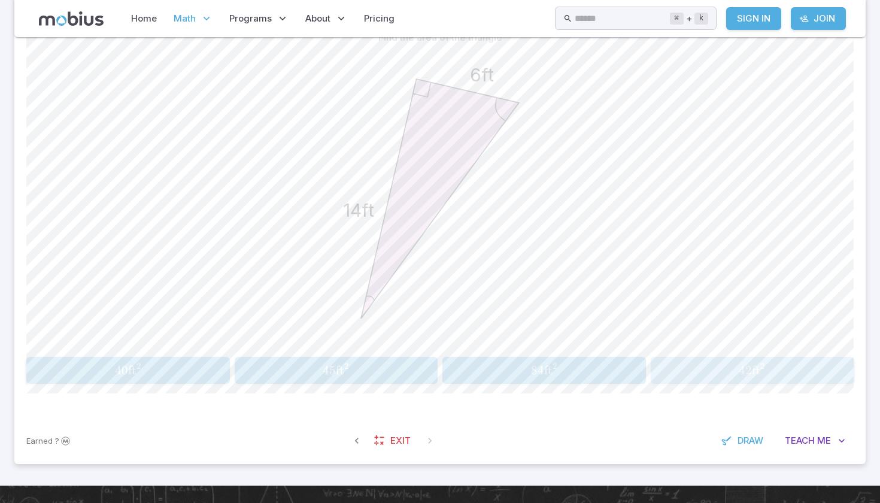
click at [771, 363] on span "42 ft 2" at bounding box center [752, 370] width 196 height 15
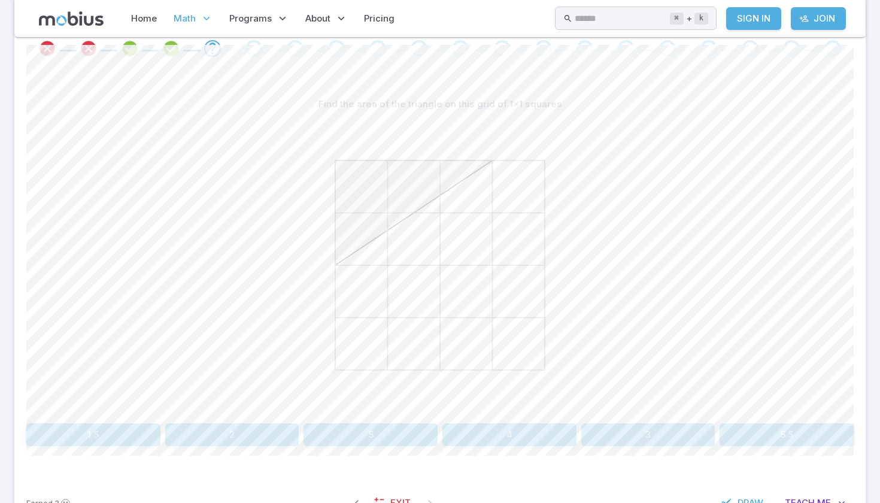
scroll to position [310, 0]
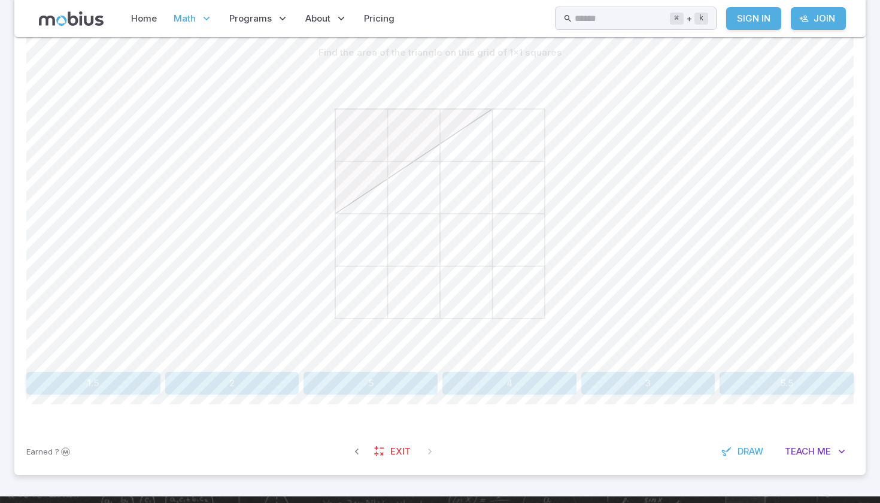
click at [504, 382] on button "4" at bounding box center [509, 383] width 134 height 23
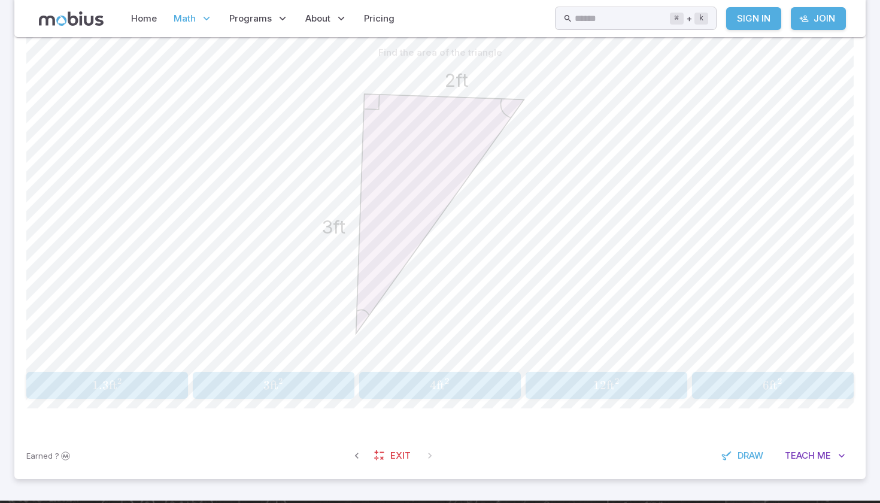
click at [445, 381] on span "2" at bounding box center [447, 381] width 4 height 10
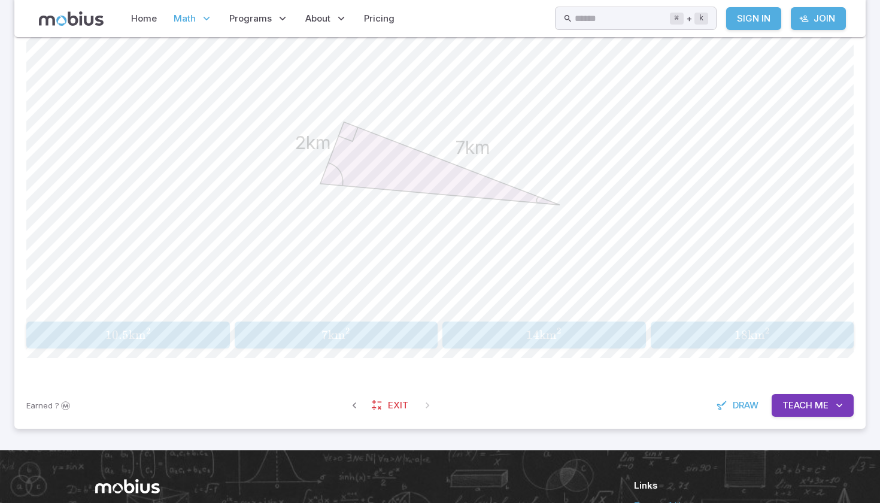
scroll to position [365, 0]
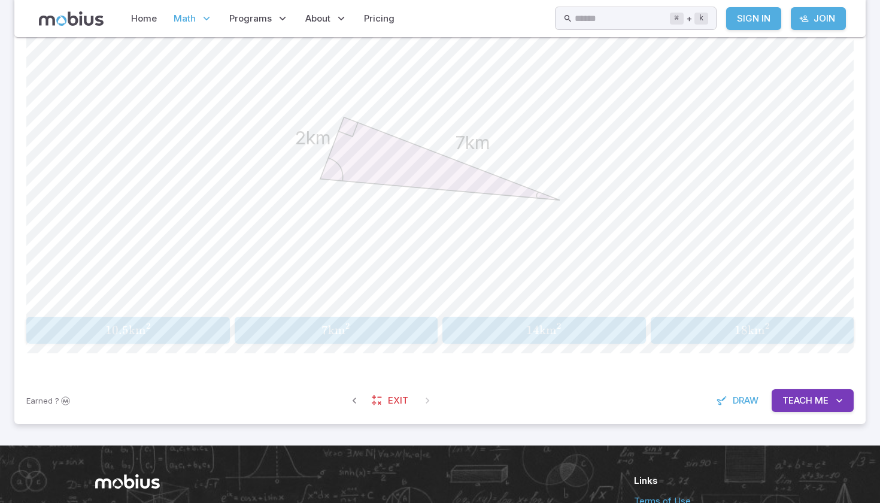
drag, startPoint x: 211, startPoint y: 334, endPoint x: 260, endPoint y: 400, distance: 82.1
click at [260, 400] on div "Unit Mastery : Triangle Area - Practice Test your mastery by completing 20 ques…" at bounding box center [439, 132] width 851 height 583
click at [335, 331] on span "km" at bounding box center [336, 330] width 17 height 15
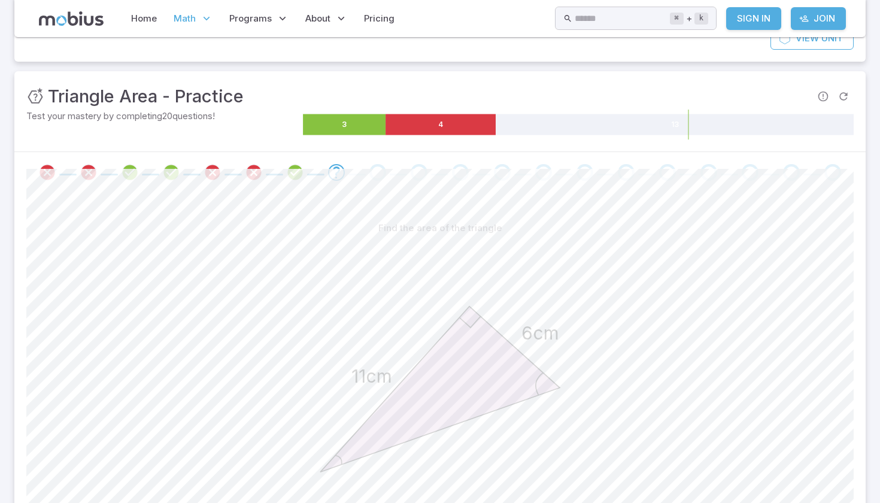
scroll to position [133, 0]
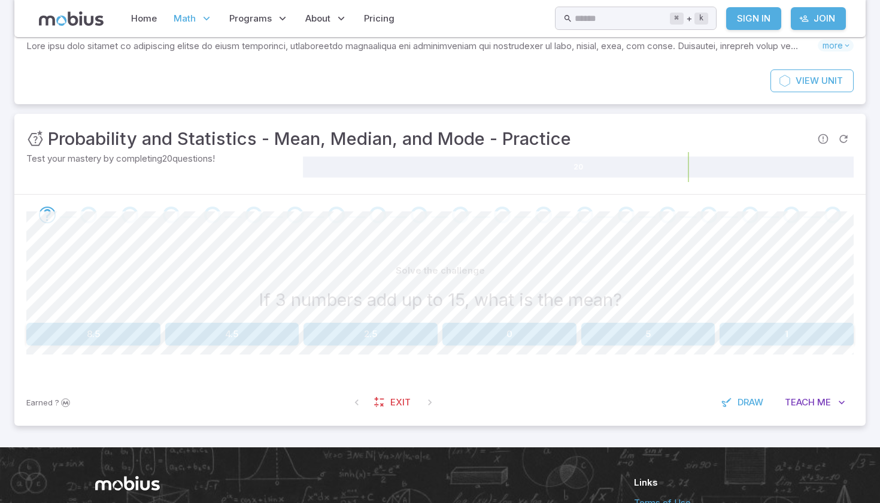
scroll to position [107, 0]
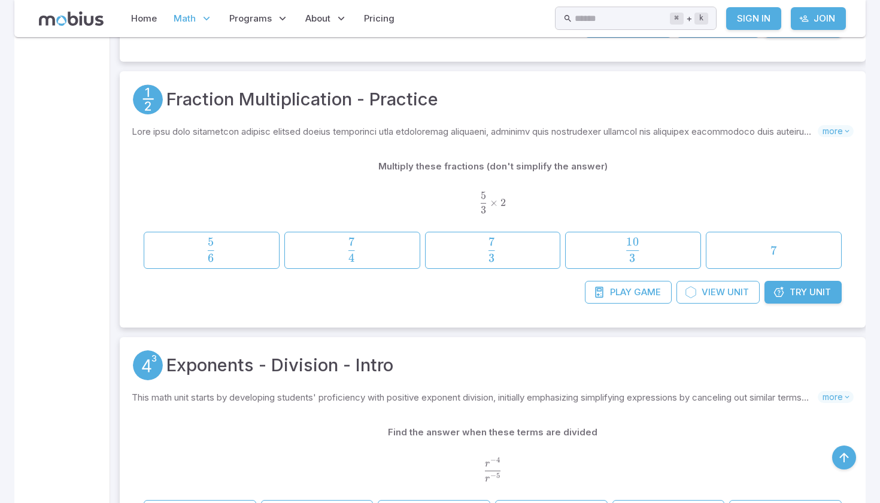
scroll to position [1387, 0]
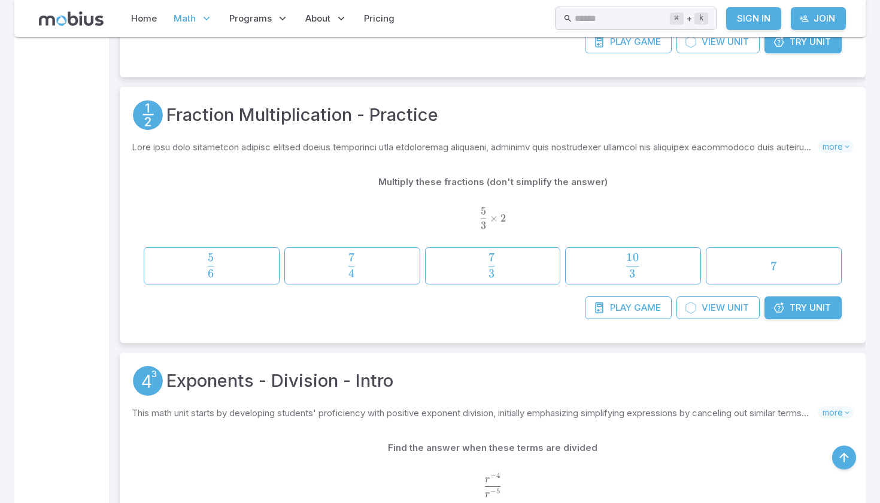
click at [799, 308] on span "Try" at bounding box center [797, 307] width 17 height 13
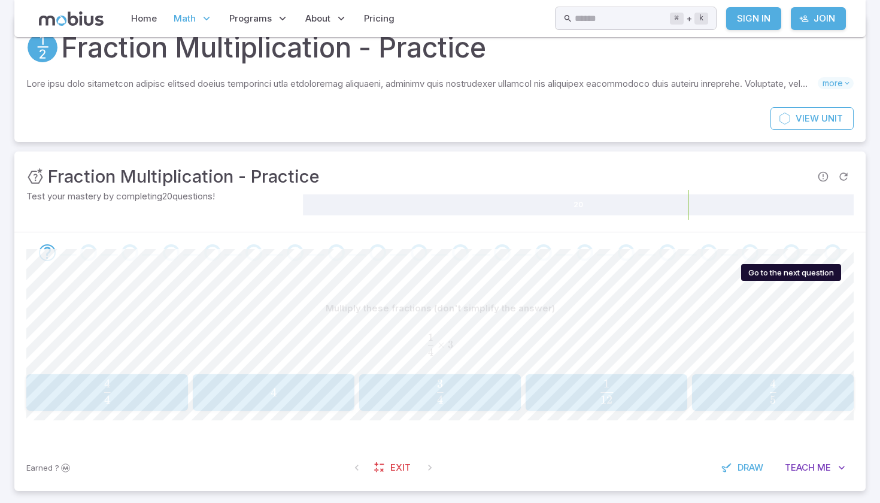
scroll to position [58, 0]
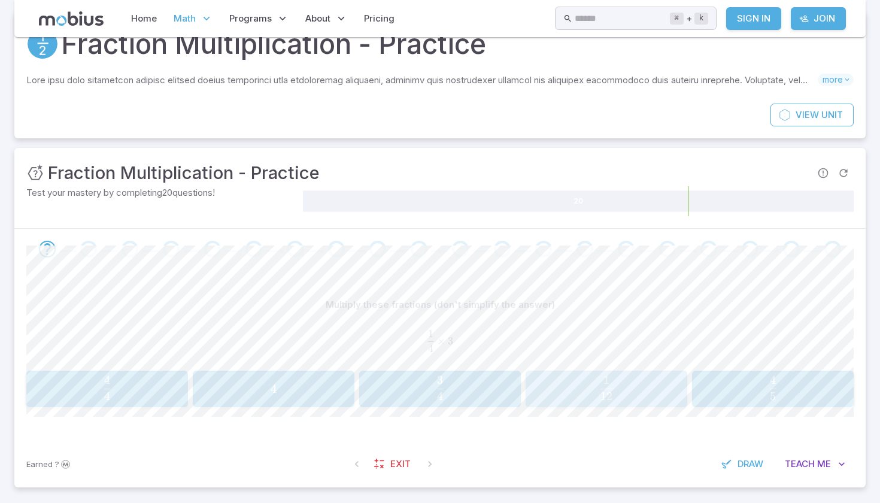
click at [564, 388] on span "12 1 ​" at bounding box center [607, 388] width 142 height 24
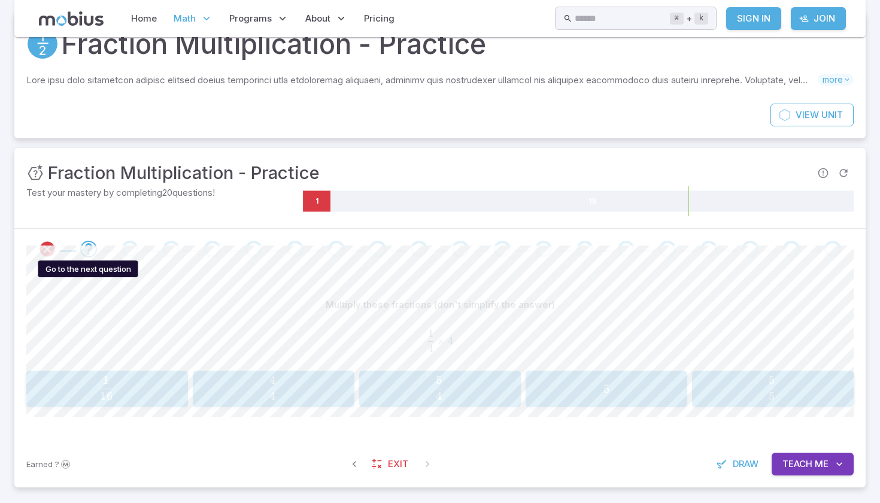
click at [89, 247] on icon "Go to the next question" at bounding box center [88, 249] width 14 height 14
click at [284, 382] on span "4 4 ​" at bounding box center [272, 388] width 143 height 24
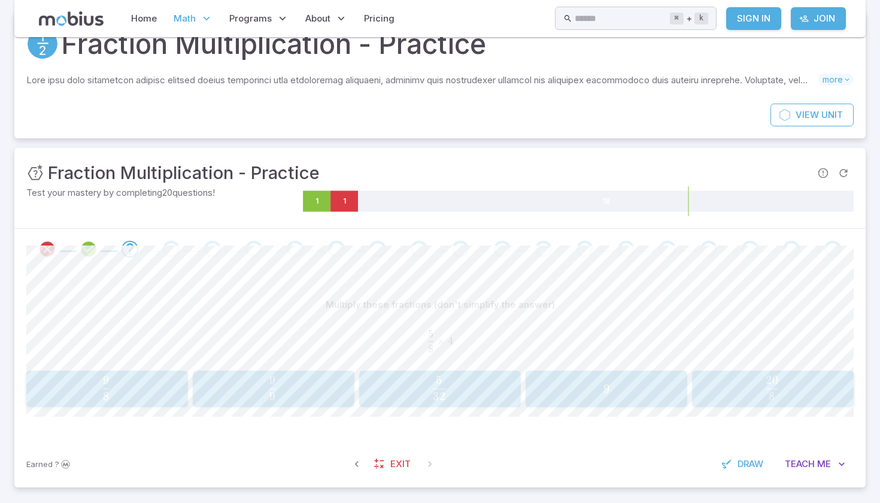
click at [335, 388] on span "9 9 ​" at bounding box center [272, 388] width 143 height 24
click at [152, 397] on div "14 14 14" at bounding box center [107, 389] width 154 height 28
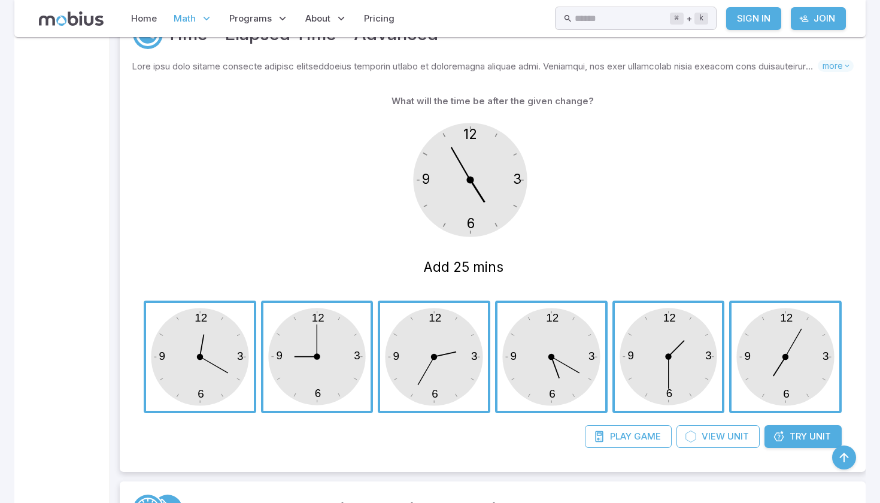
scroll to position [2255, 0]
click at [779, 444] on link "Try Unit" at bounding box center [802, 435] width 77 height 23
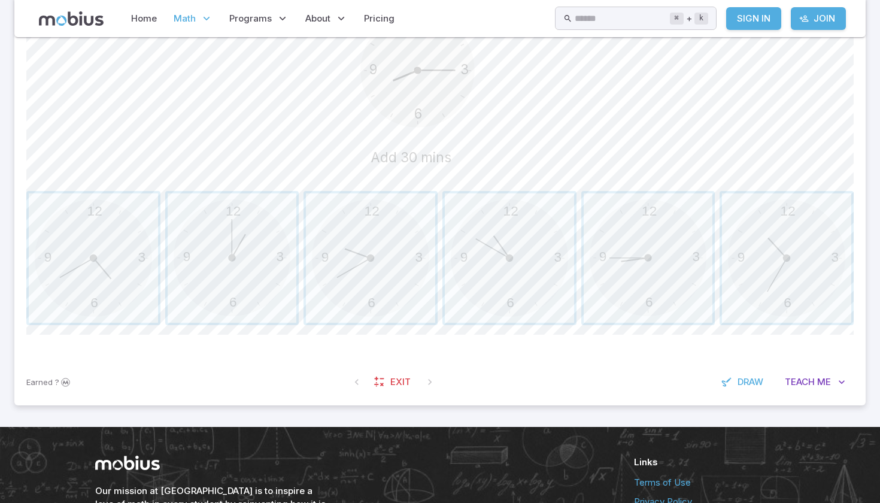
scroll to position [318, 0]
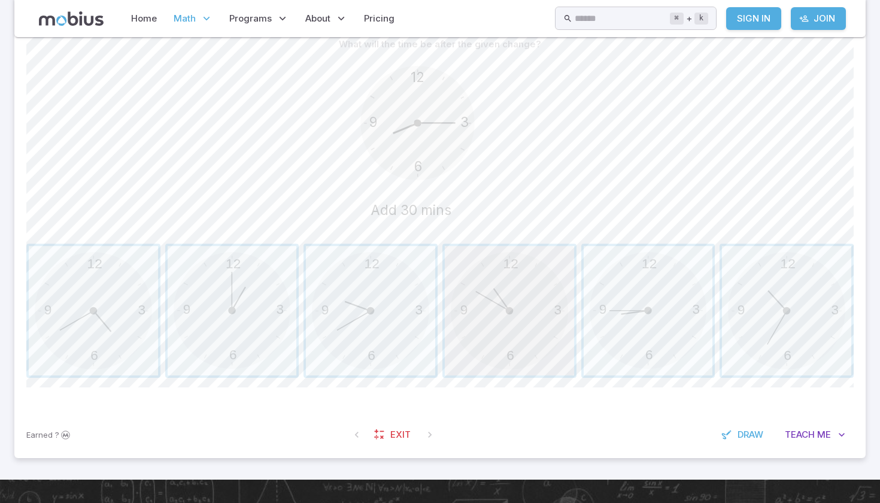
click at [511, 364] on span "button" at bounding box center [509, 310] width 129 height 129
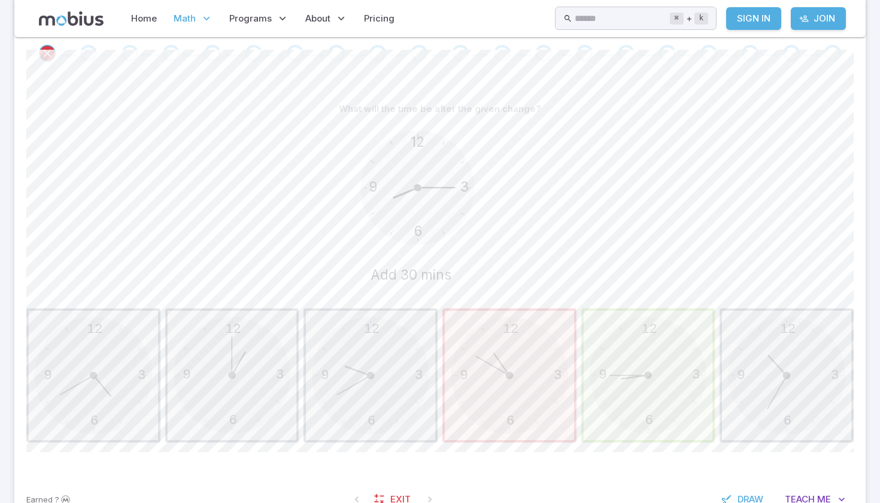
scroll to position [235, 0]
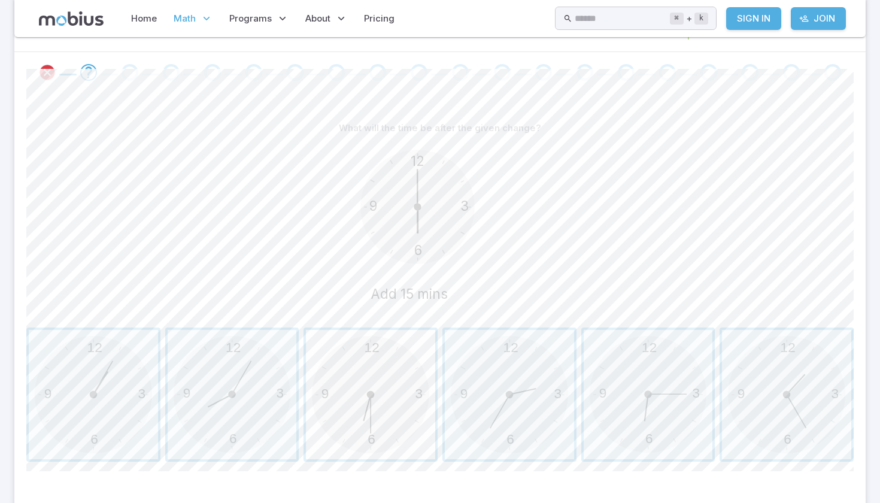
click at [385, 379] on span "button" at bounding box center [370, 394] width 129 height 129
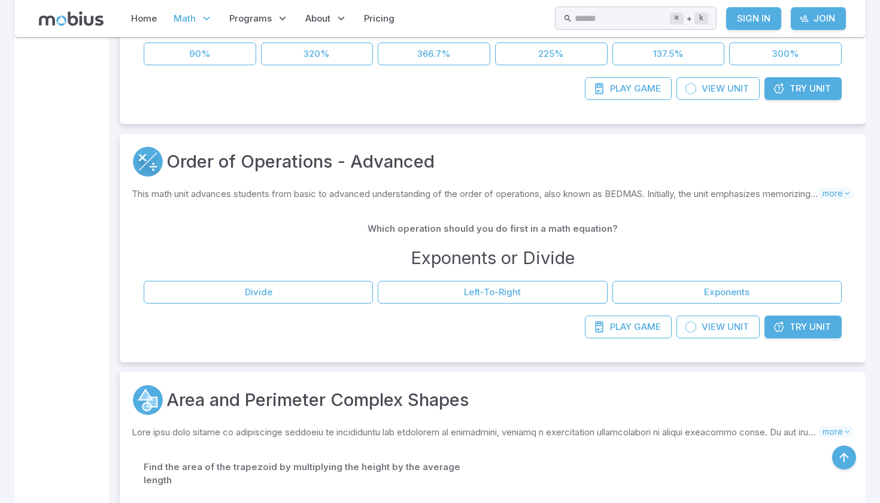
scroll to position [3362, 0]
drag, startPoint x: 84, startPoint y: 281, endPoint x: 782, endPoint y: 330, distance: 700.2
click at [782, 330] on icon at bounding box center [779, 327] width 12 height 12
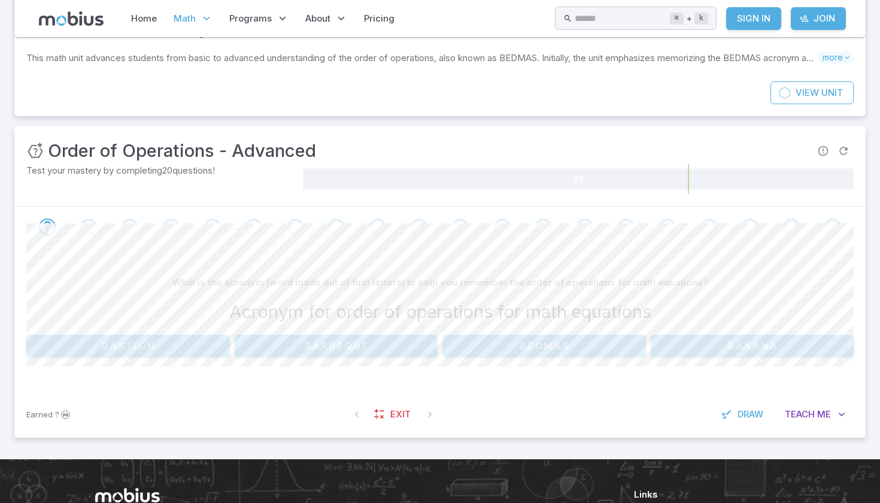
scroll to position [109, 0]
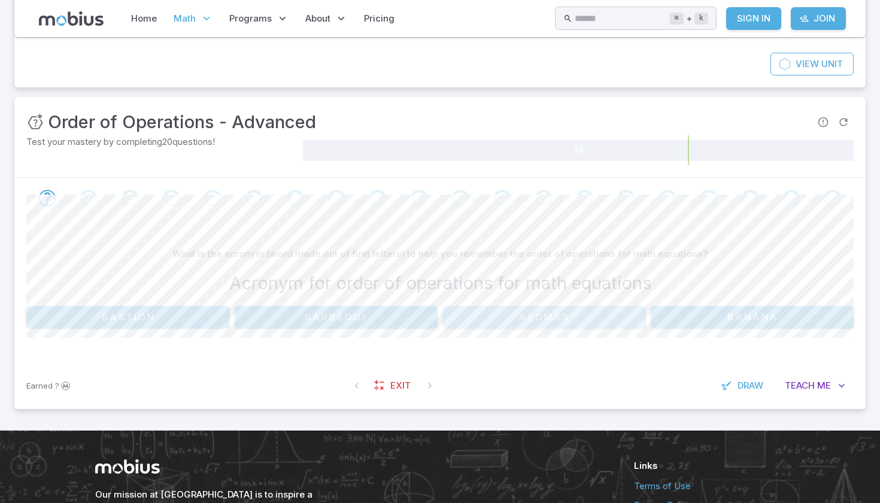
click at [541, 312] on button "B.E.D.M.A.S" at bounding box center [543, 317] width 203 height 23
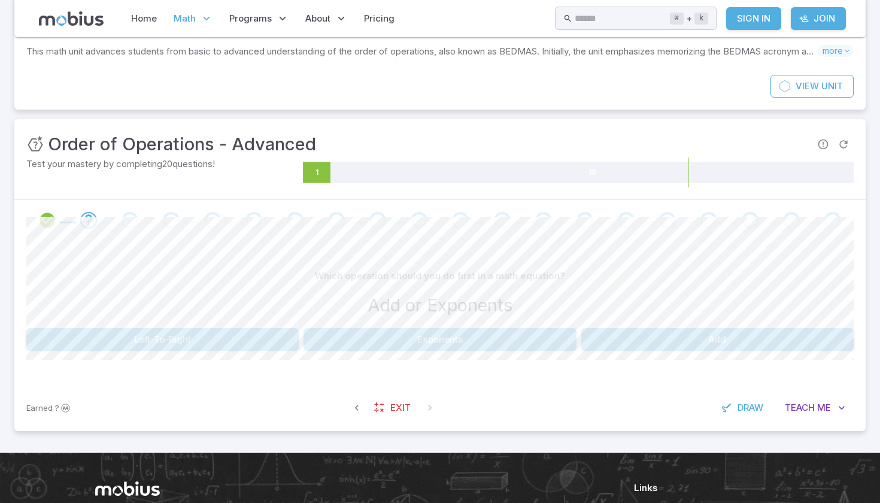
scroll to position [89, 0]
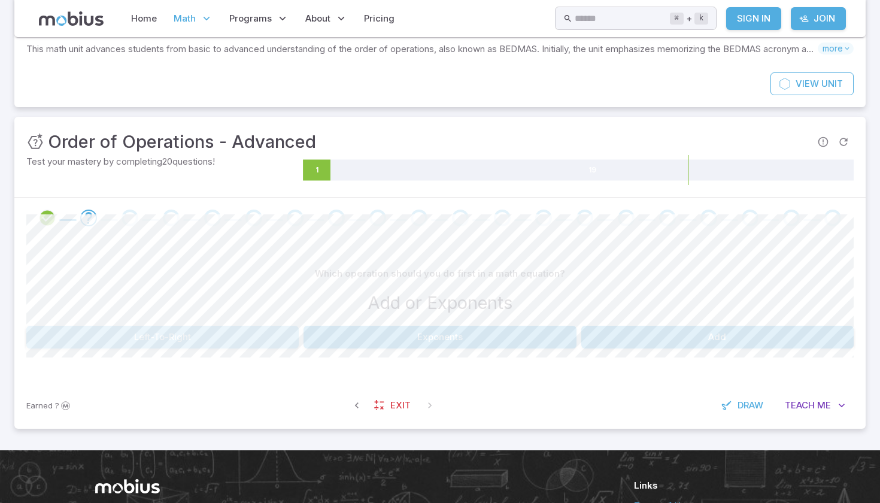
click at [170, 339] on button "Left-To-Right" at bounding box center [162, 337] width 272 height 23
drag, startPoint x: 541, startPoint y: 312, endPoint x: 788, endPoint y: 332, distance: 247.4
click at [788, 332] on button "B.E.D.M.A.S" at bounding box center [752, 337] width 203 height 23
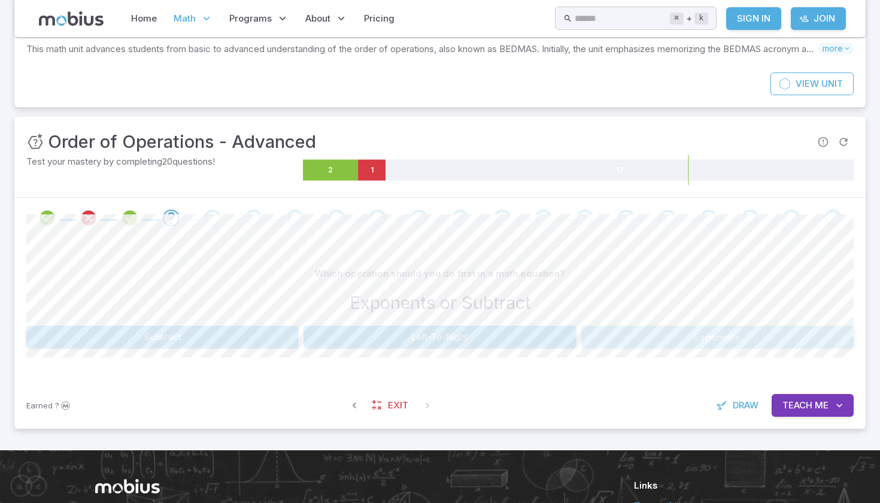
drag, startPoint x: 788, startPoint y: 332, endPoint x: 758, endPoint y: 340, distance: 30.3
click at [758, 340] on button "Exponents" at bounding box center [717, 337] width 272 height 23
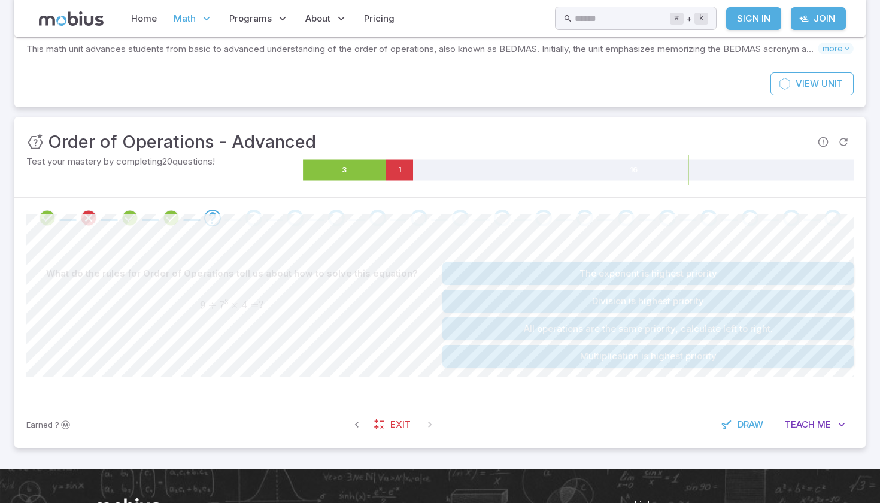
drag, startPoint x: 758, startPoint y: 340, endPoint x: 19, endPoint y: 256, distance: 744.6
click at [19, 256] on div "What do the rules for Order of Operations tell us about how to solve this equat…" at bounding box center [439, 319] width 851 height 163
drag, startPoint x: 19, startPoint y: 256, endPoint x: 413, endPoint y: 277, distance: 395.0
click at [413, 277] on div "What do the rules for Order of Operations tell us about how to solve this equat…" at bounding box center [231, 273] width 411 height 23
drag, startPoint x: 413, startPoint y: 277, endPoint x: 390, endPoint y: 303, distance: 34.3
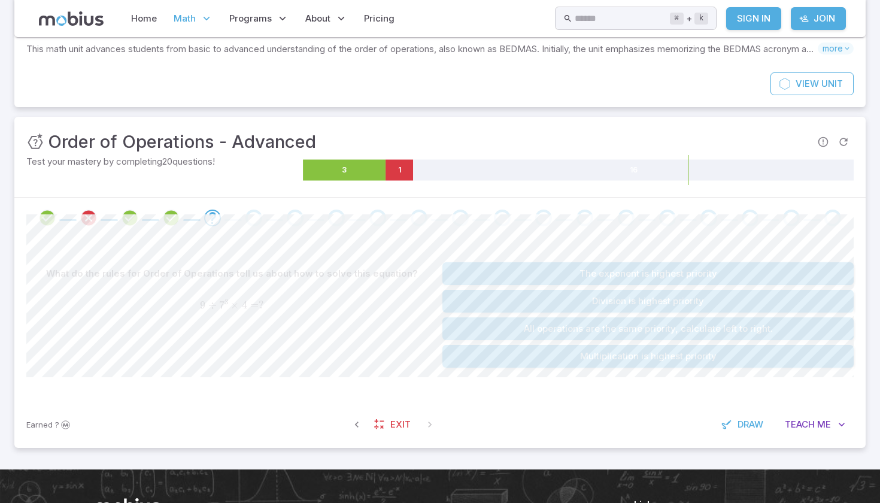
click at [390, 303] on span "9 ÷ 7 3 × 4 = ?" at bounding box center [231, 305] width 411 height 13
click at [573, 273] on button "The exponent is highest priority" at bounding box center [647, 273] width 411 height 23
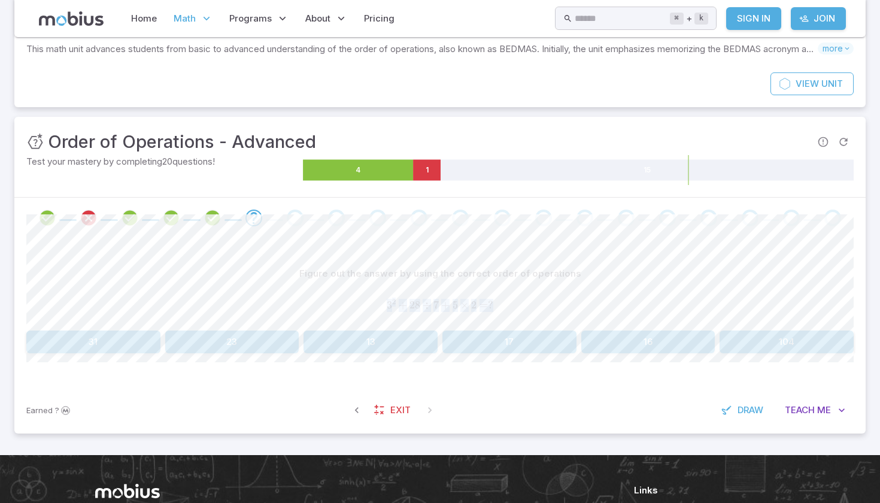
drag, startPoint x: 390, startPoint y: 303, endPoint x: 560, endPoint y: 308, distance: 170.1
click at [560, 308] on span "3 2 + 28 ÷ 7 + 5 × 2 = ?" at bounding box center [439, 305] width 827 height 13
drag, startPoint x: 560, startPoint y: 308, endPoint x: 438, endPoint y: 310, distance: 122.7
click at [438, 310] on span "3 2 + 28 ÷ 7 + 5 × 2 = ?" at bounding box center [439, 305] width 827 height 13
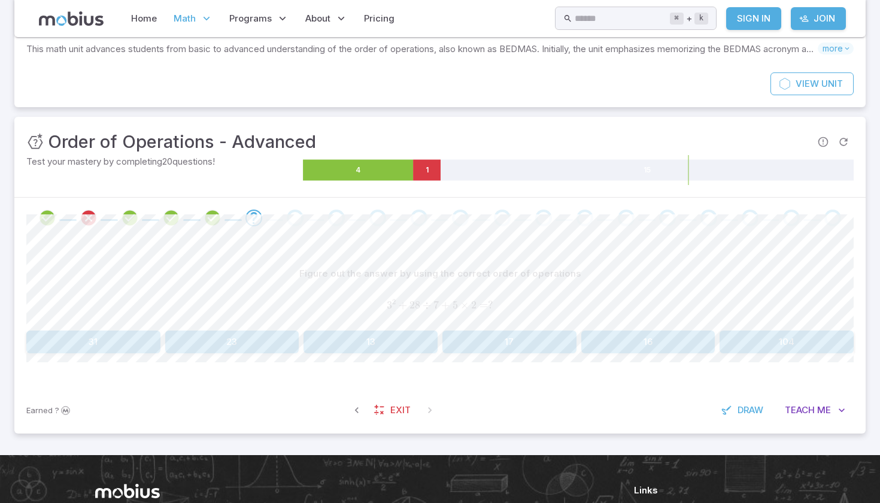
drag, startPoint x: 438, startPoint y: 310, endPoint x: 550, endPoint y: 288, distance: 114.6
click at [550, 288] on div "Figure out the answer by using the correct order of operations 3 2 + 28 ÷ 7 + 5…" at bounding box center [439, 293] width 827 height 63
click at [523, 336] on button "17" at bounding box center [509, 341] width 134 height 23
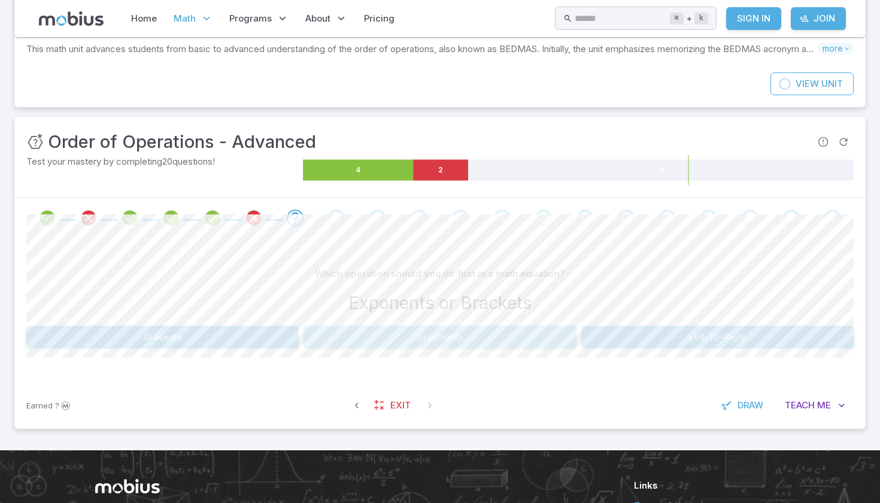
click at [413, 338] on button "Exponents" at bounding box center [439, 337] width 272 height 23
drag, startPoint x: 550, startPoint y: 288, endPoint x: 156, endPoint y: 337, distance: 396.8
click at [156, 337] on button "B.E.D.M.A.S" at bounding box center [127, 337] width 203 height 23
click at [592, 338] on button "Brackets" at bounding box center [647, 337] width 411 height 23
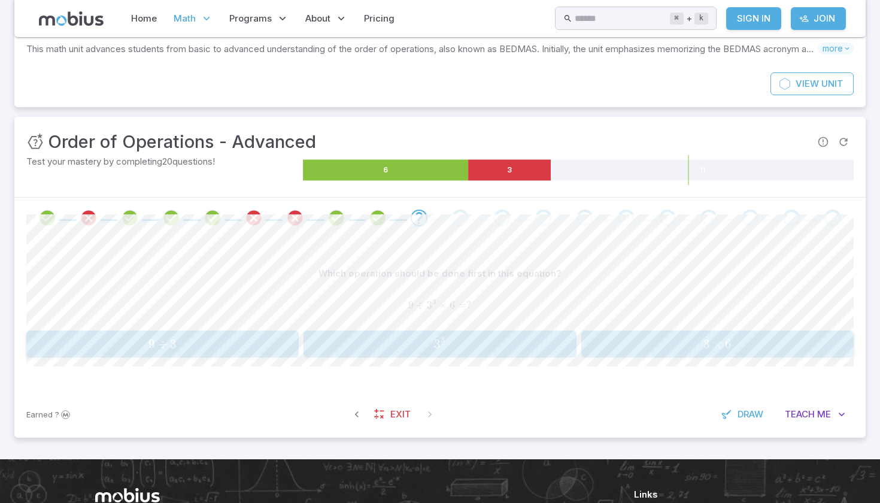
click at [255, 335] on div "9 ÷ 3 9 ÷ 3 9 ÷ 3" at bounding box center [162, 343] width 265 height 17
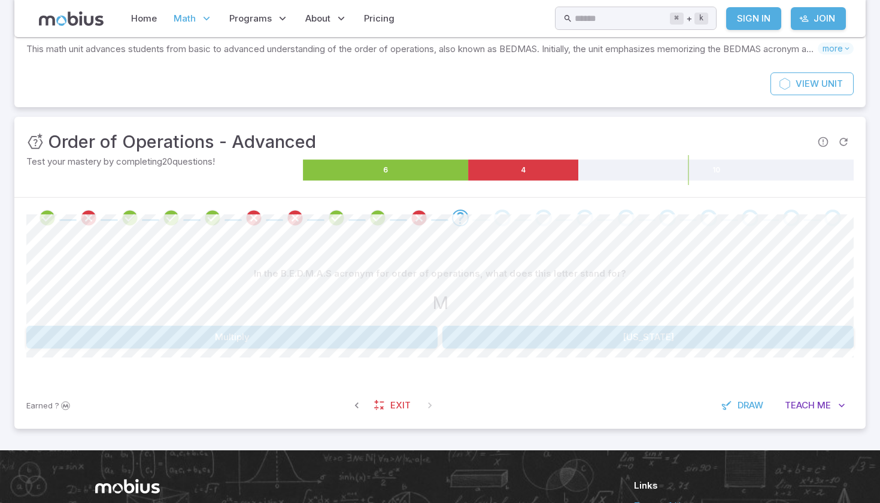
click at [401, 339] on button "Multiply" at bounding box center [231, 337] width 411 height 23
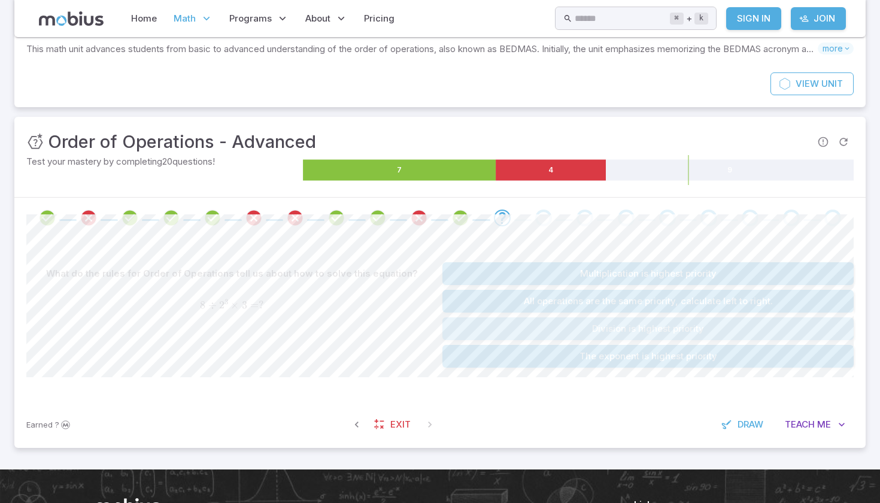
click at [489, 324] on button "Division is highest priority" at bounding box center [647, 328] width 411 height 23
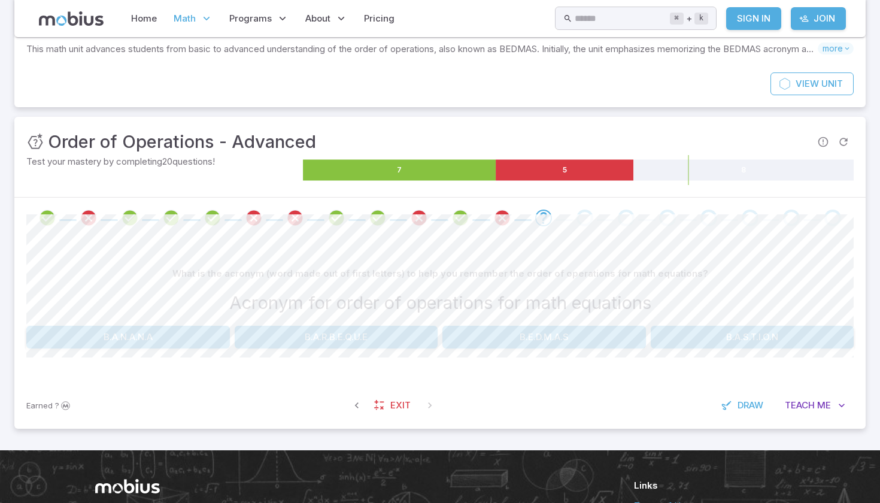
click at [171, 343] on button "B.A.N.A.N.A" at bounding box center [127, 337] width 203 height 23
click at [391, 341] on button "B.E.D.M.A.S" at bounding box center [336, 337] width 203 height 23
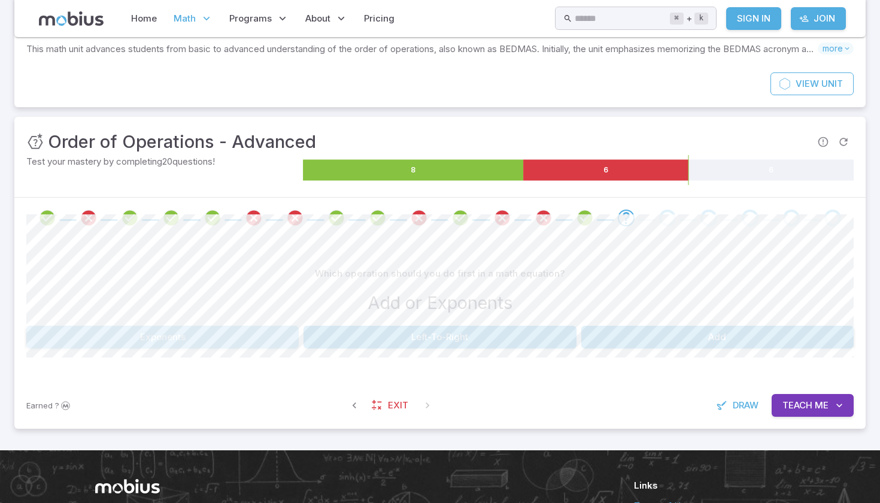
click at [203, 337] on button "Exponents" at bounding box center [162, 337] width 272 height 23
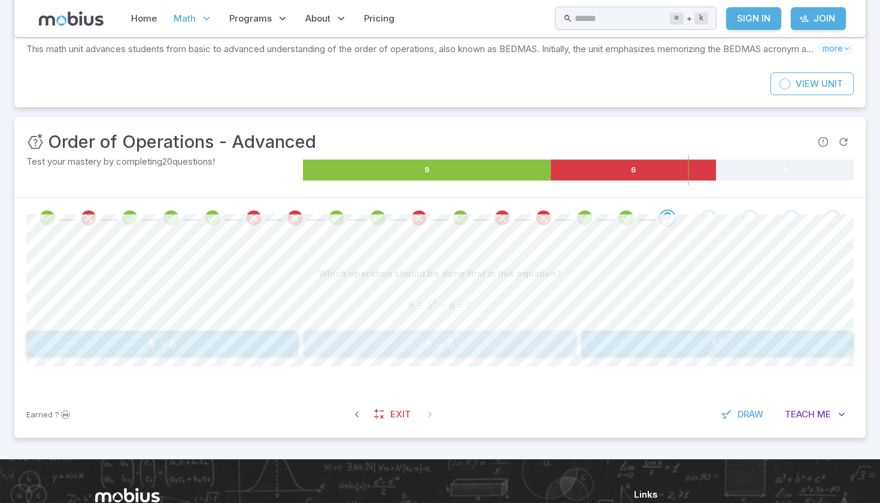
click at [489, 342] on span "8 ÷ 5" at bounding box center [440, 343] width 265 height 15
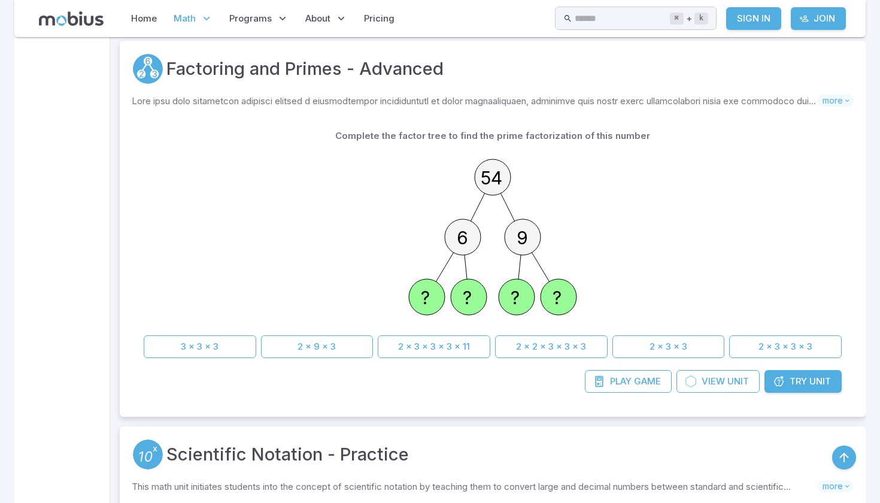
scroll to position [4182, 0]
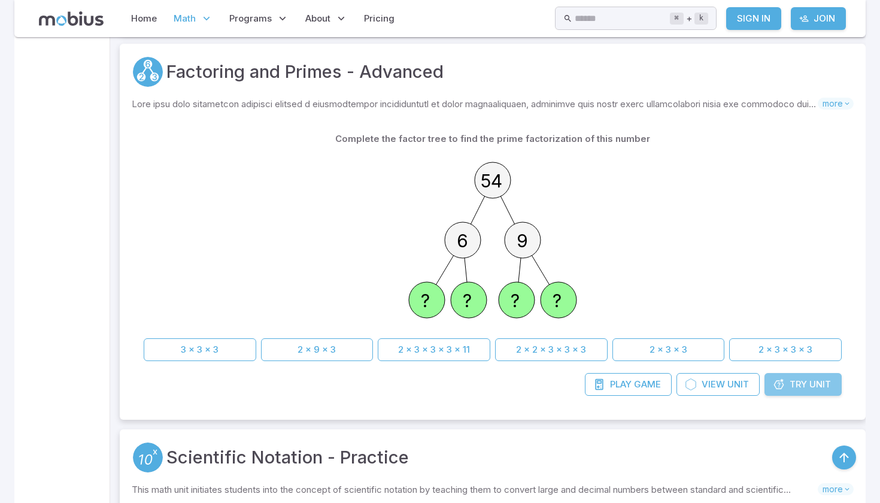
click at [807, 373] on link "Try Unit" at bounding box center [802, 384] width 77 height 23
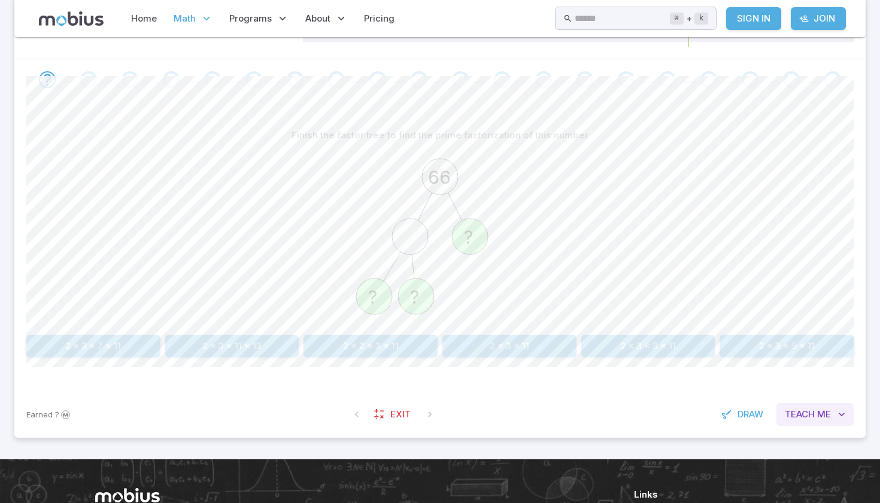
scroll to position [227, 0]
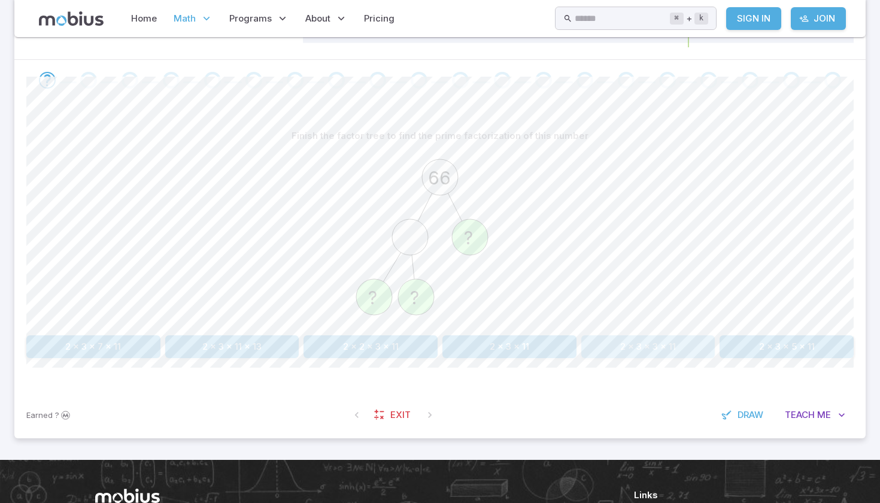
click at [590, 351] on button "2 x 3 x 3 x 11" at bounding box center [648, 346] width 134 height 23
click at [411, 302] on text "?" at bounding box center [414, 298] width 9 height 22
click at [385, 301] on circle at bounding box center [374, 297] width 36 height 36
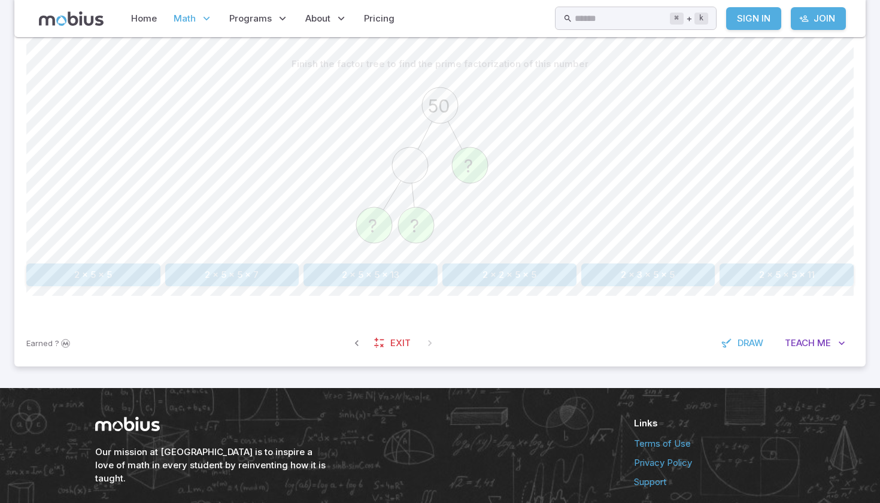
scroll to position [309, 0]
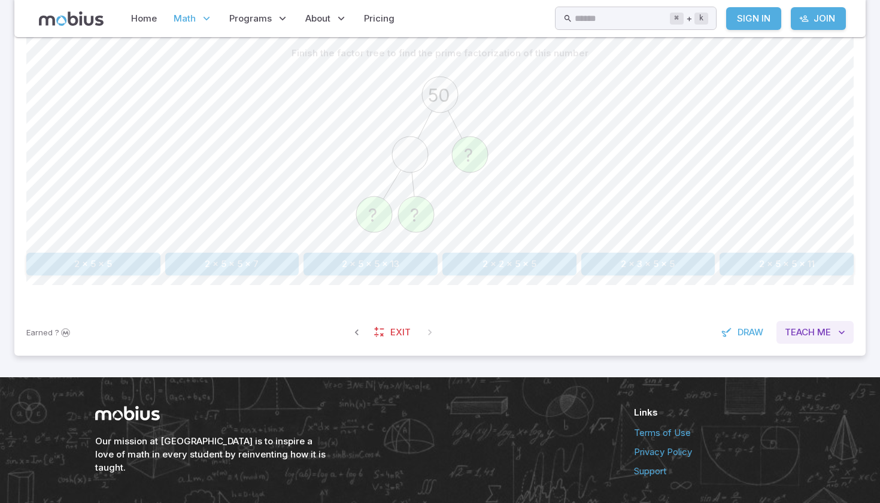
click at [808, 333] on span "Teach" at bounding box center [800, 332] width 30 height 13
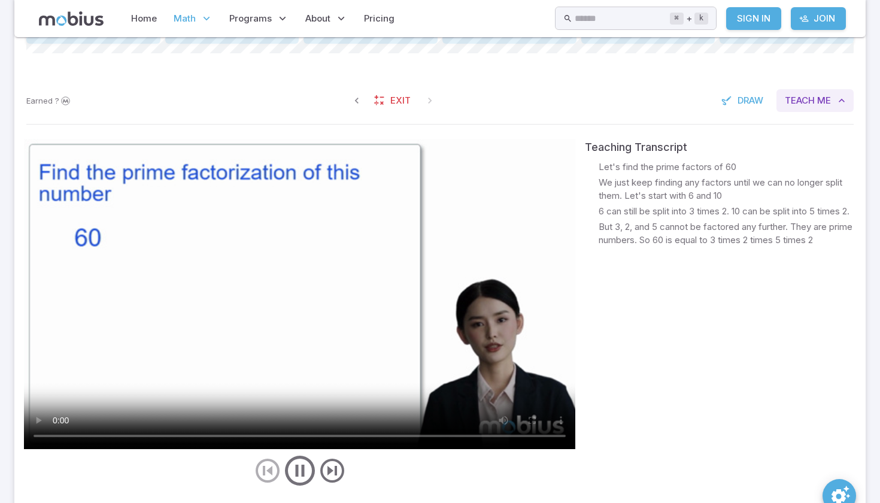
scroll to position [545, 0]
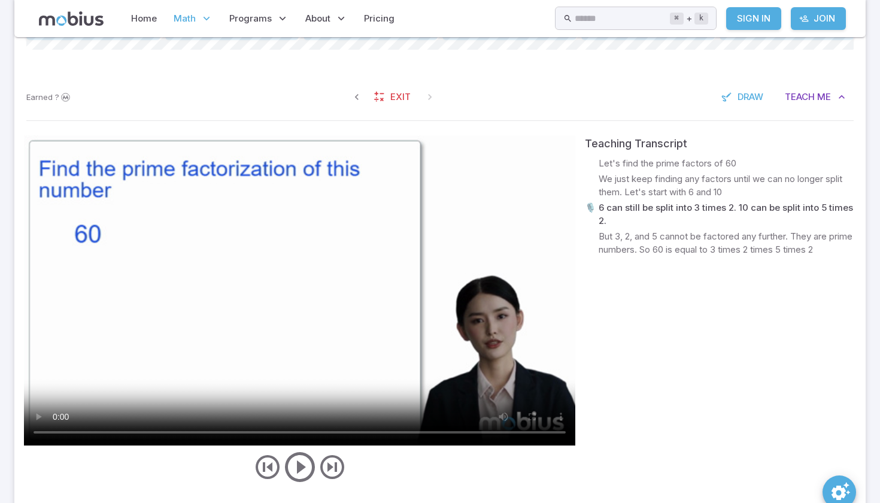
drag, startPoint x: 244, startPoint y: 432, endPoint x: 387, endPoint y: 431, distance: 143.0
click at [387, 431] on video at bounding box center [299, 290] width 551 height 310
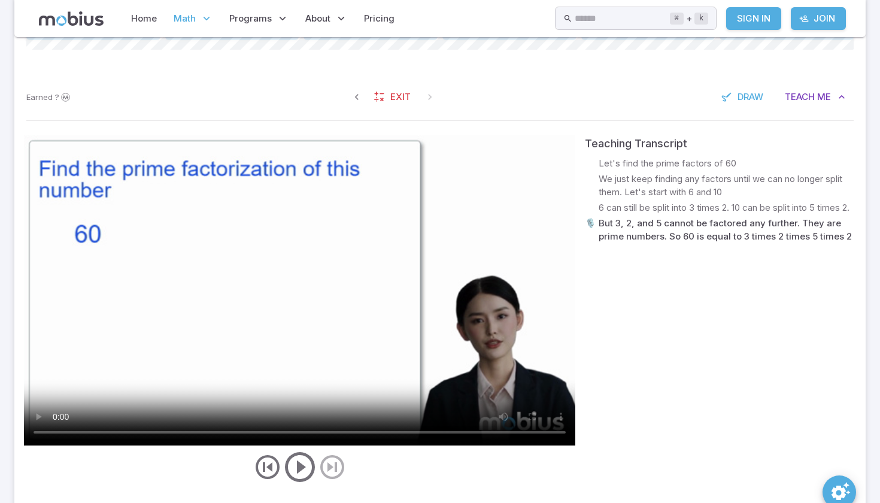
drag, startPoint x: 389, startPoint y: 432, endPoint x: 441, endPoint y: 432, distance: 52.1
click at [441, 432] on video at bounding box center [299, 290] width 551 height 310
click at [395, 347] on video at bounding box center [299, 290] width 551 height 310
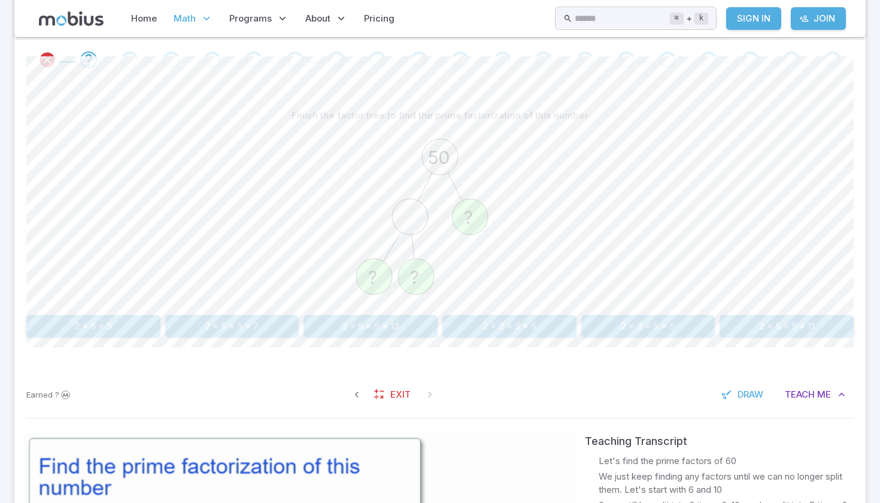
scroll to position [248, 0]
click at [839, 328] on button "2 x 5 x 5 x 11" at bounding box center [786, 325] width 134 height 23
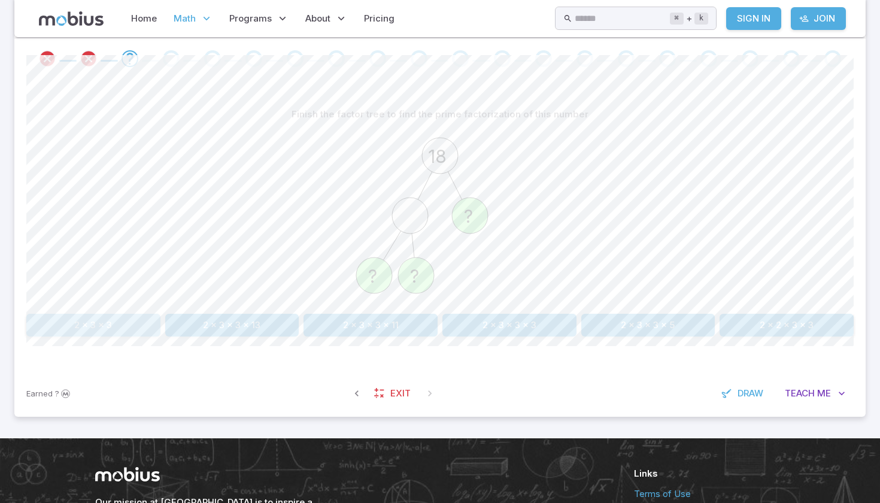
click at [105, 335] on button "2 x 3 x 3" at bounding box center [93, 325] width 134 height 23
click at [246, 325] on button "2 x 2 x 19" at bounding box center [232, 325] width 134 height 23
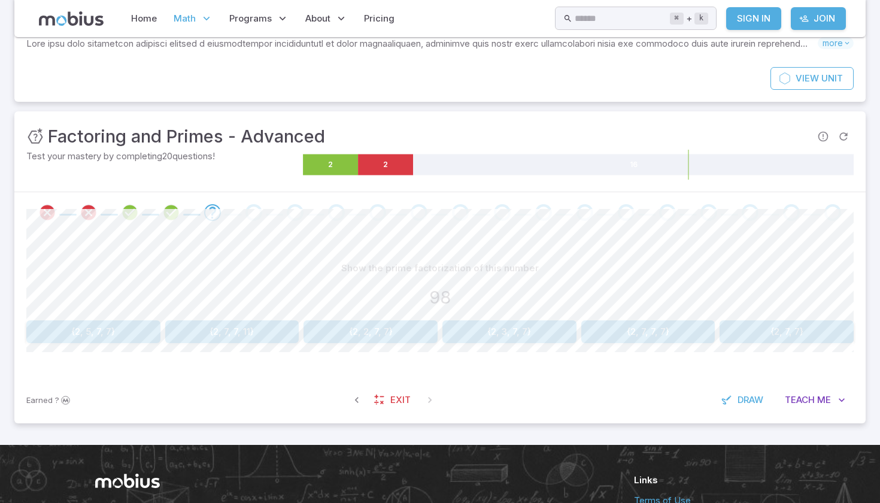
scroll to position [93, 0]
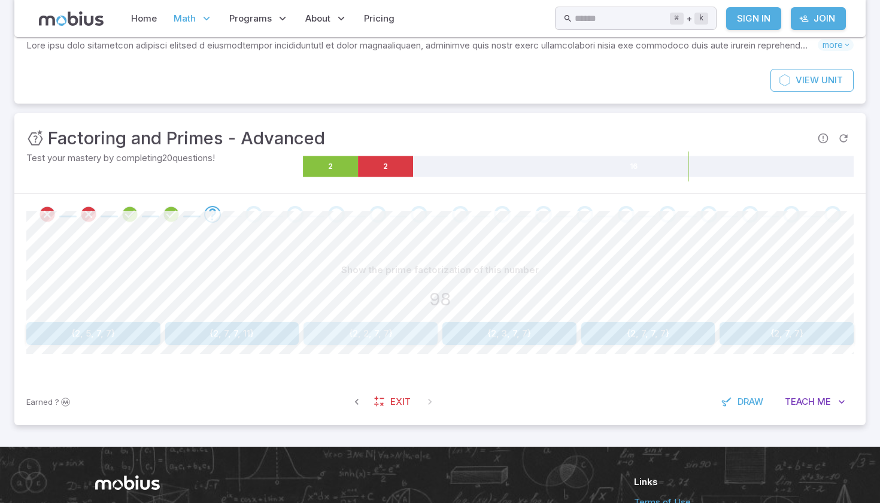
click at [376, 335] on button "{2, 2, 7, 7}" at bounding box center [370, 333] width 134 height 23
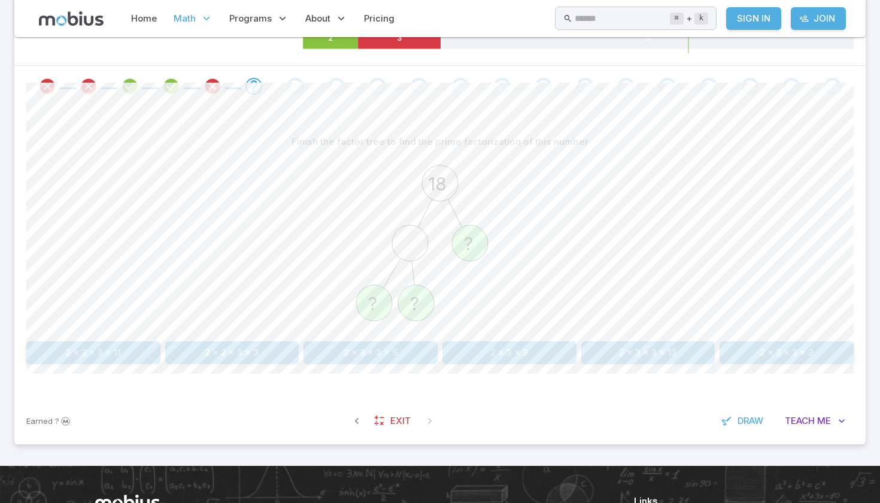
scroll to position [221, 0]
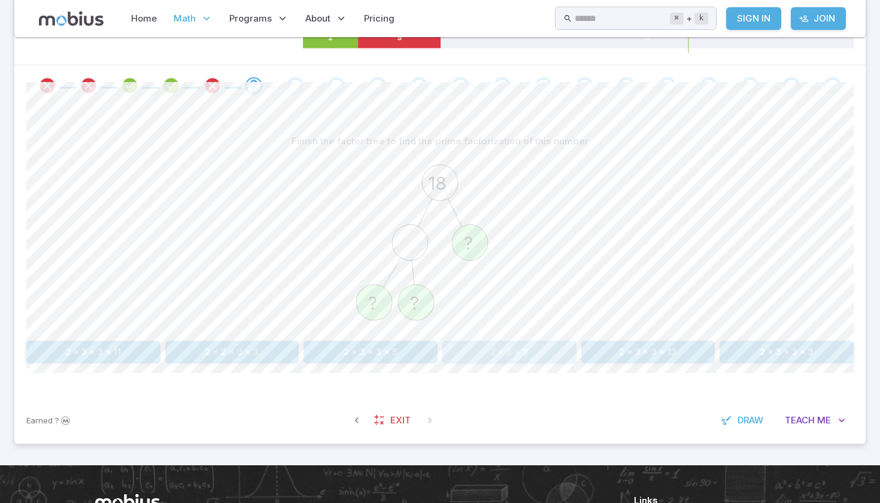
click at [524, 348] on button "2 x 3 x 3" at bounding box center [509, 352] width 134 height 23
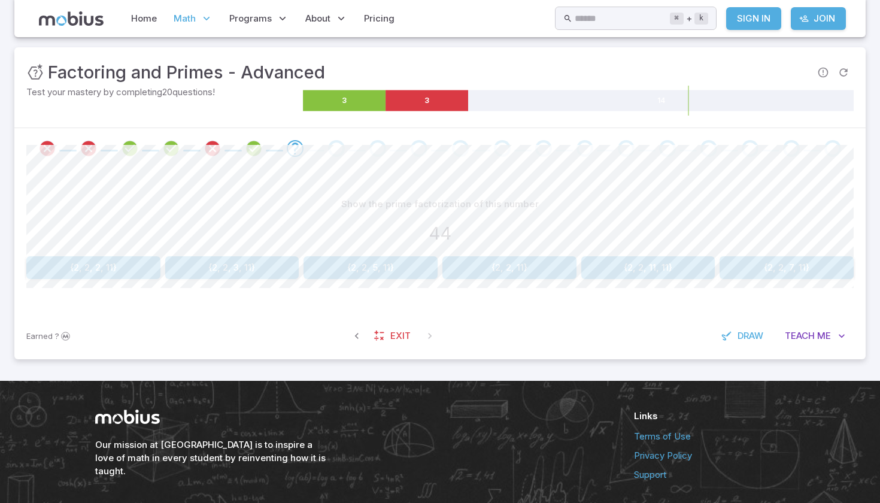
scroll to position [156, 0]
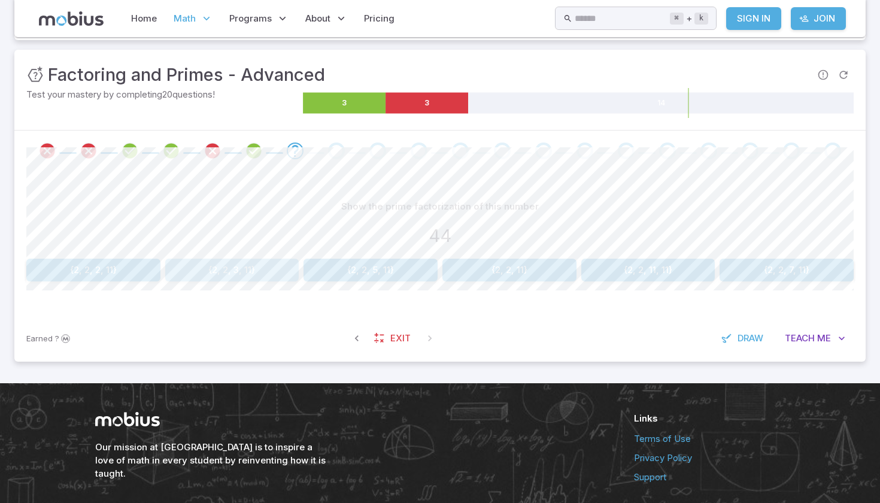
click at [201, 273] on button "{2, 2, 3, 11}" at bounding box center [232, 270] width 134 height 23
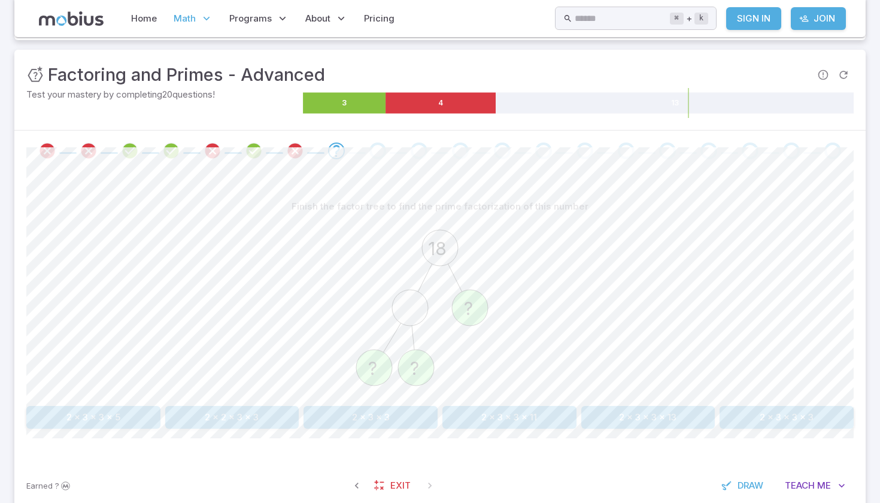
click at [365, 426] on button "2 x 3 x 3" at bounding box center [370, 417] width 134 height 23
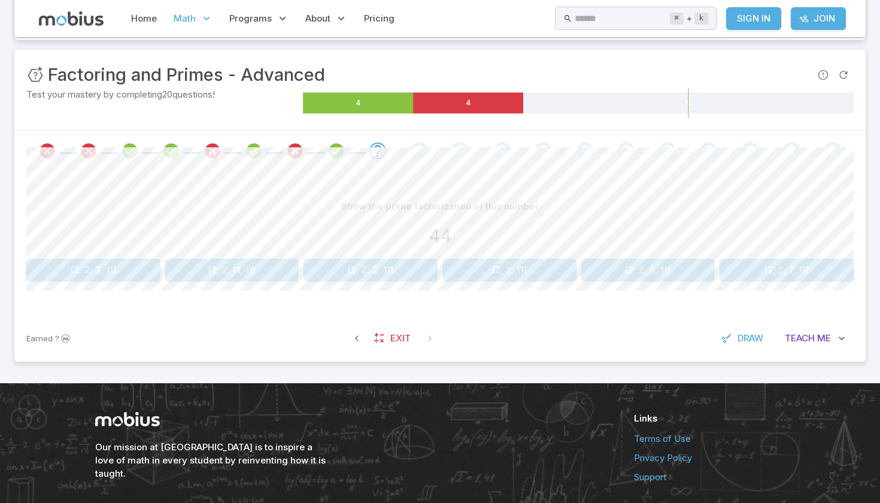
click at [512, 269] on button "{2, 2, 11}" at bounding box center [509, 270] width 134 height 23
click at [485, 277] on button "{5, 5, 5}" at bounding box center [509, 270] width 134 height 23
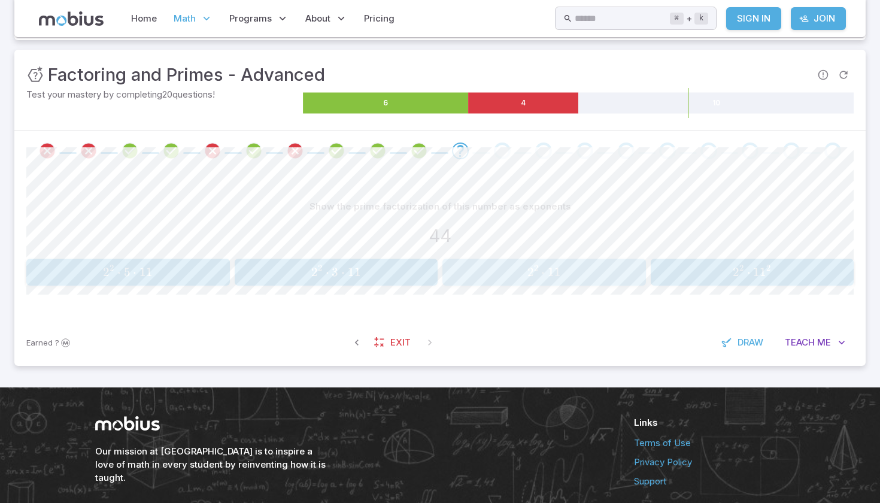
click at [602, 268] on span "2 2 ⋅ 11" at bounding box center [544, 272] width 196 height 15
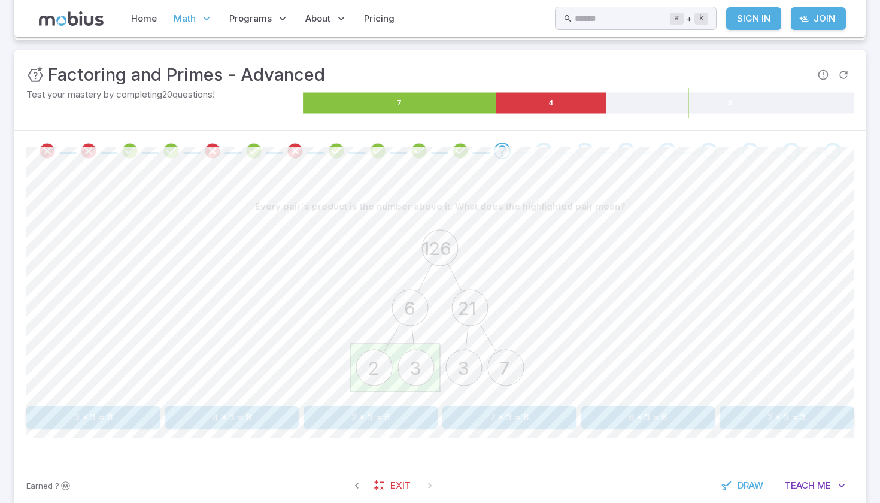
click at [397, 419] on button "2 x 3 = 6" at bounding box center [370, 417] width 134 height 23
click at [380, 376] on circle at bounding box center [374, 368] width 36 height 36
click at [377, 376] on text "?" at bounding box center [372, 368] width 9 height 22
click at [126, 414] on button "3" at bounding box center [93, 417] width 134 height 23
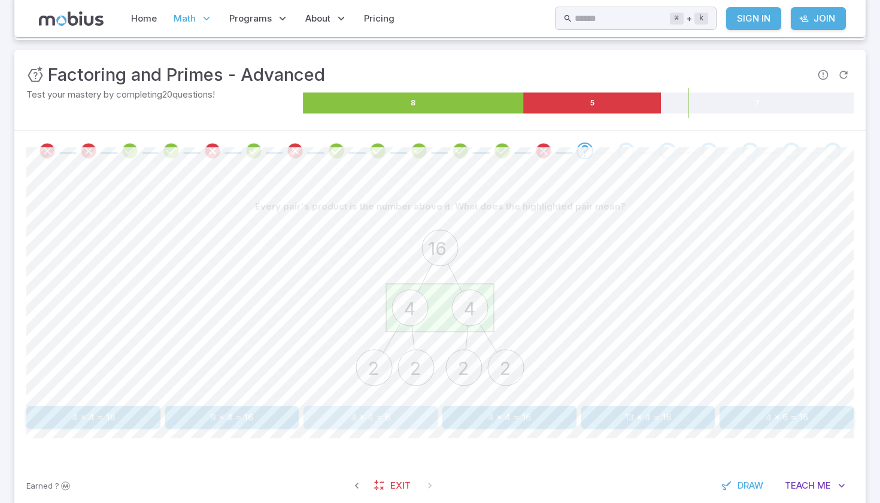
click at [375, 422] on button "4 x 4 = 6" at bounding box center [370, 417] width 134 height 23
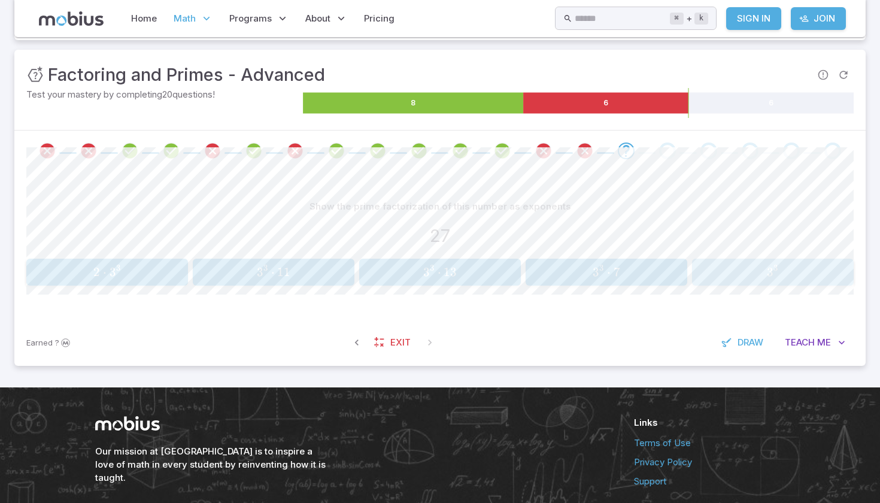
click at [722, 271] on span "3 3" at bounding box center [772, 272] width 154 height 15
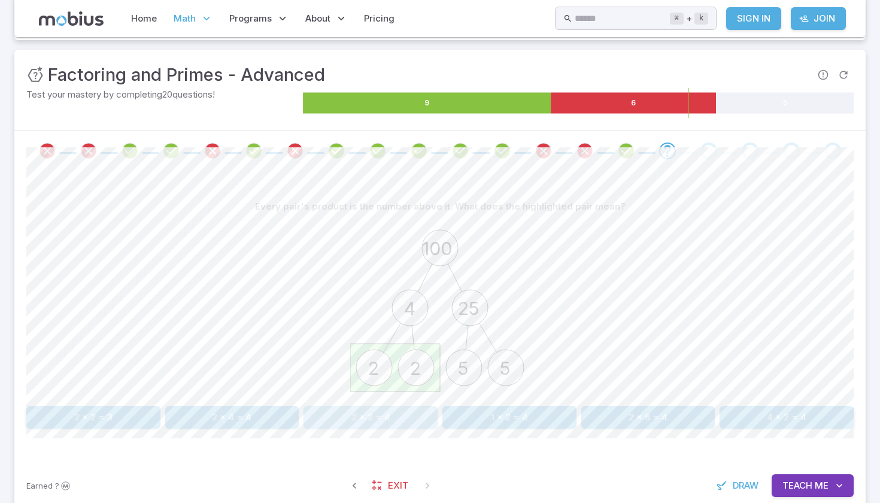
click at [397, 417] on button "2 x 2 = 4" at bounding box center [370, 417] width 134 height 23
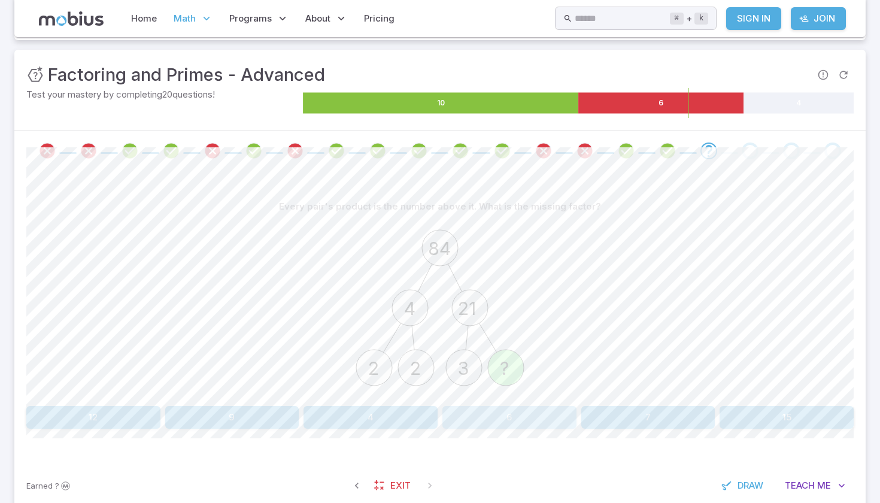
click at [505, 417] on button "6" at bounding box center [509, 417] width 134 height 23
click at [116, 426] on button "2 x 2 = 4" at bounding box center [93, 417] width 134 height 23
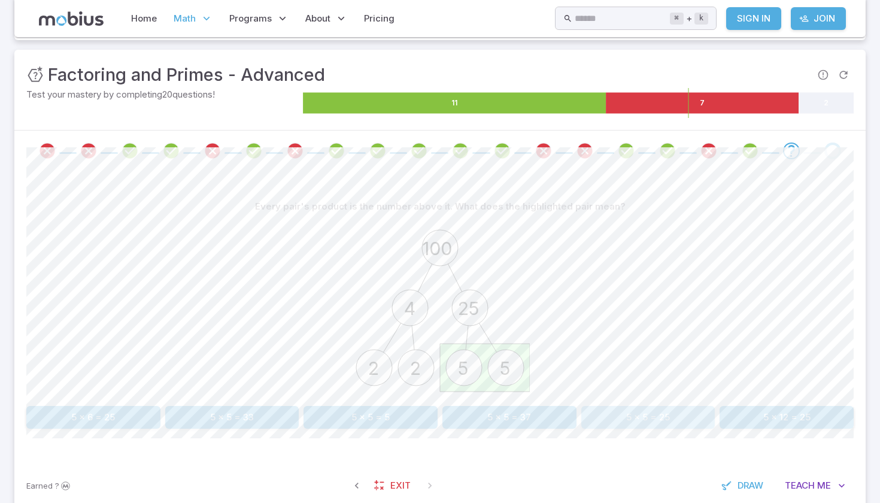
click at [635, 415] on button "5 x 5 = 25" at bounding box center [648, 417] width 134 height 23
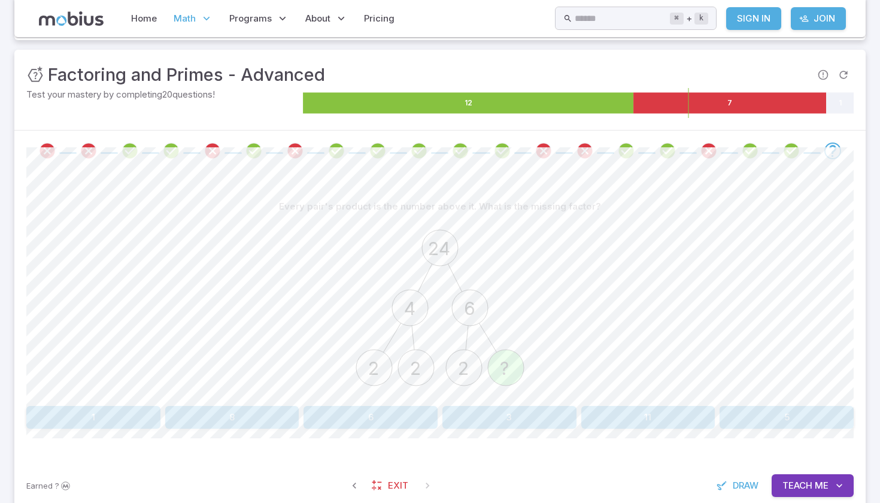
click at [344, 420] on button "6" at bounding box center [370, 417] width 134 height 23
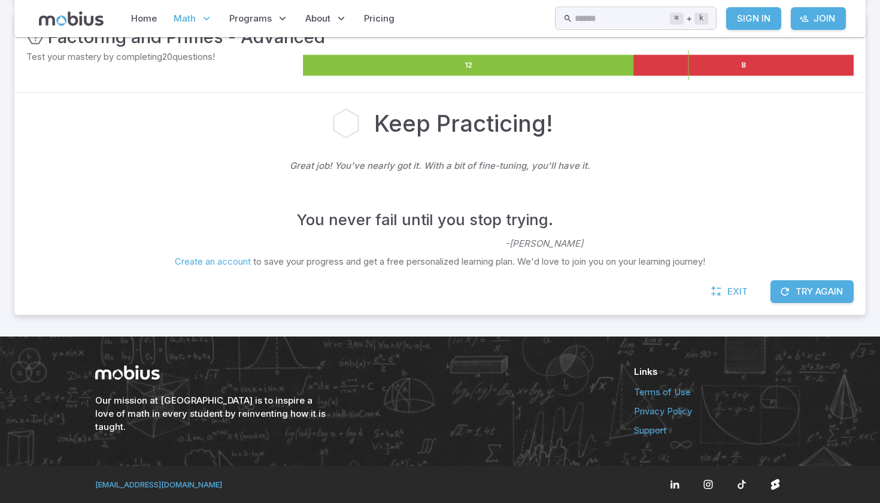
scroll to position [193, 0]
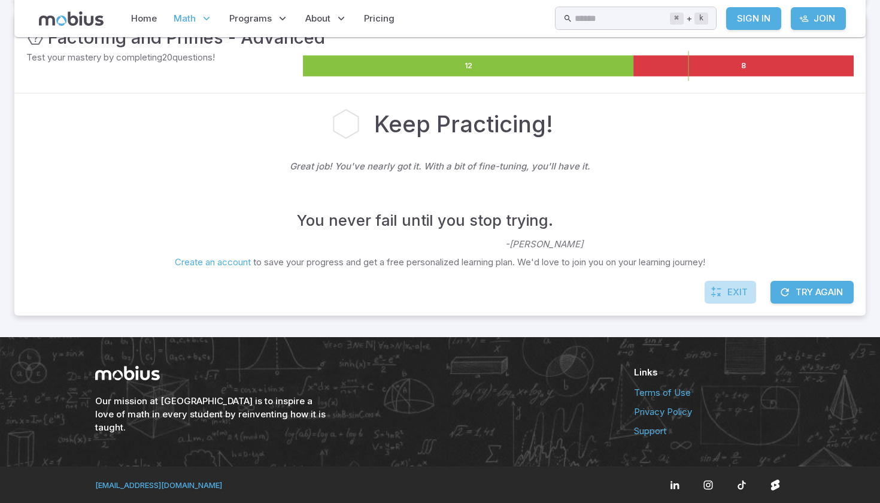
click at [725, 285] on link "Exit" at bounding box center [729, 292] width 51 height 23
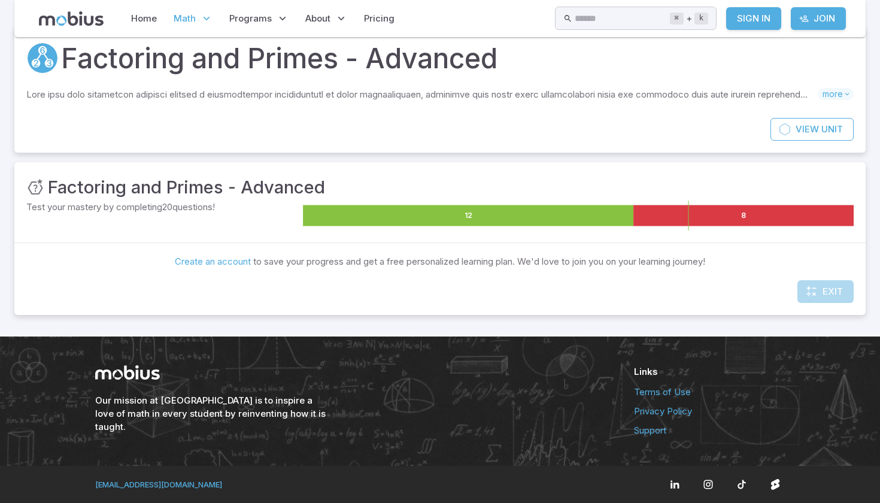
scroll to position [43, 0]
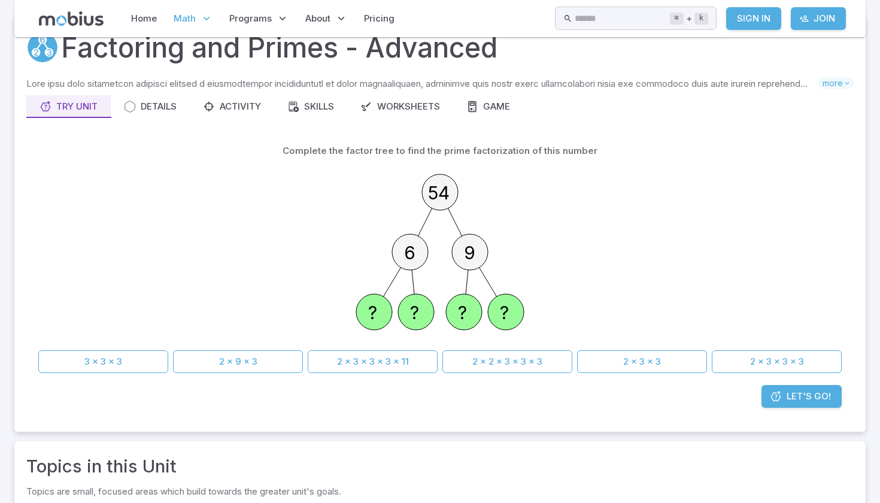
scroll to position [-1, 0]
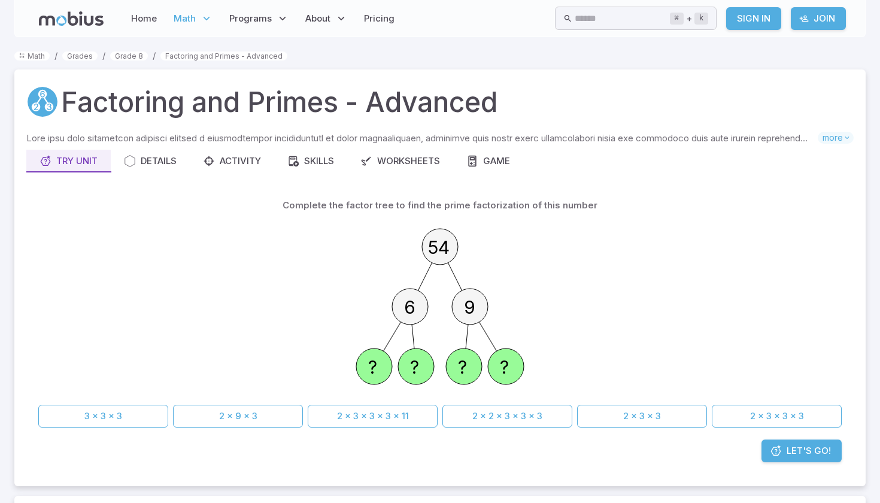
click at [775, 456] on icon at bounding box center [776, 451] width 12 height 12
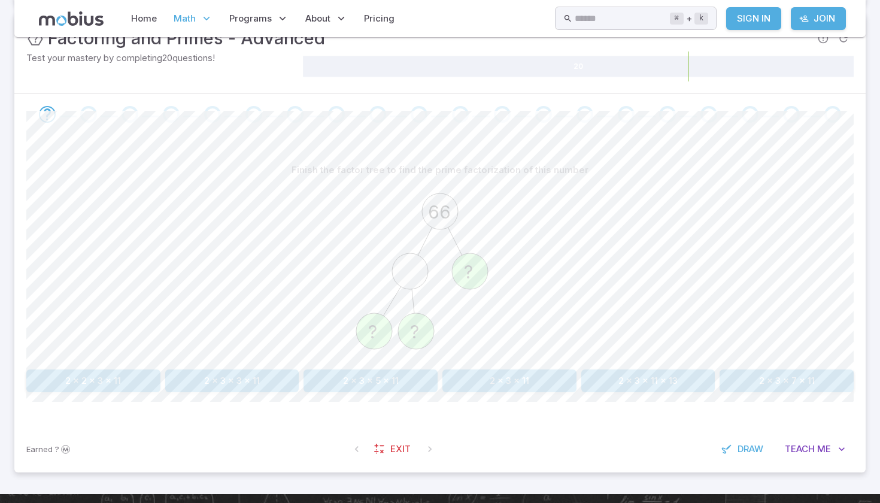
scroll to position [191, 0]
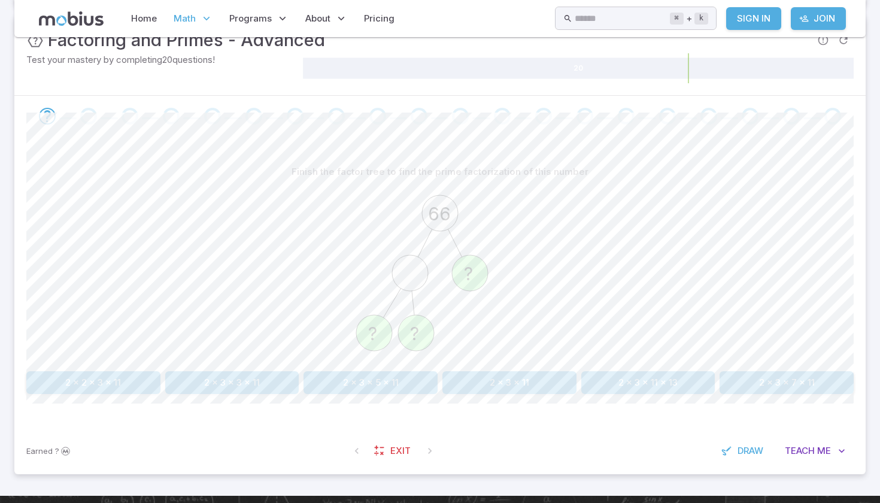
click at [500, 379] on button "2 x 3 x 11" at bounding box center [509, 382] width 134 height 23
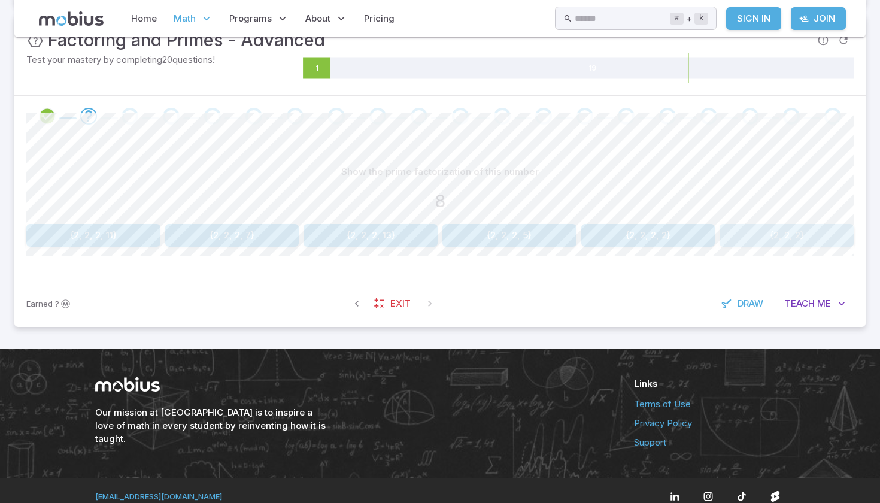
click at [780, 235] on button "{2, 2, 2}" at bounding box center [786, 235] width 134 height 23
click at [771, 235] on button "{2, 5, 11}" at bounding box center [786, 235] width 134 height 23
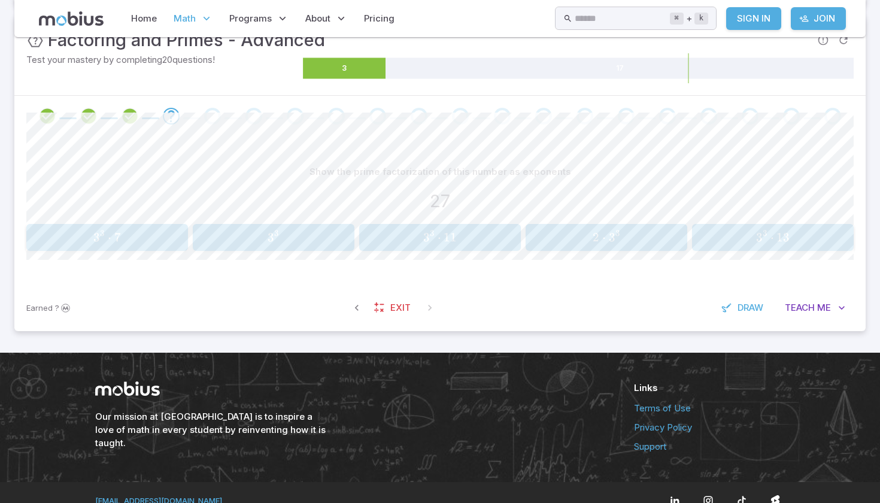
click at [325, 235] on span "3 3" at bounding box center [273, 237] width 154 height 15
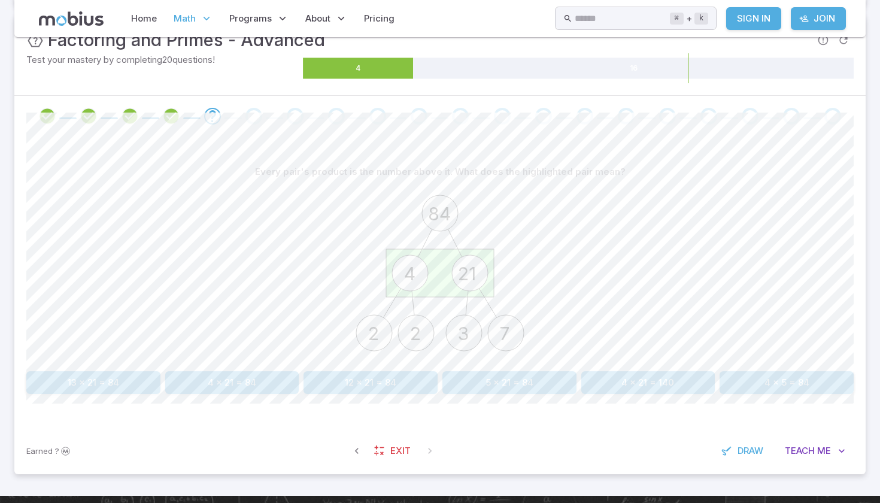
click at [607, 385] on button "4 x 21 = 140" at bounding box center [648, 382] width 134 height 23
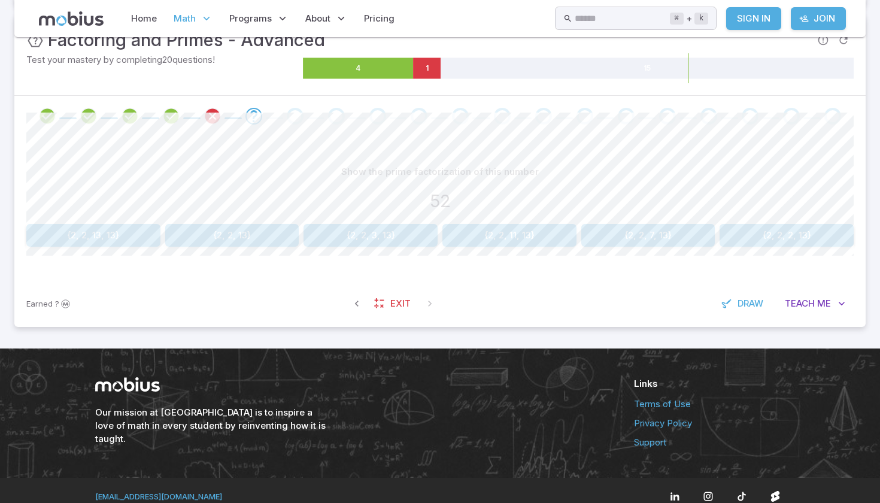
click at [208, 232] on button "{2, 2, 13}" at bounding box center [232, 235] width 134 height 23
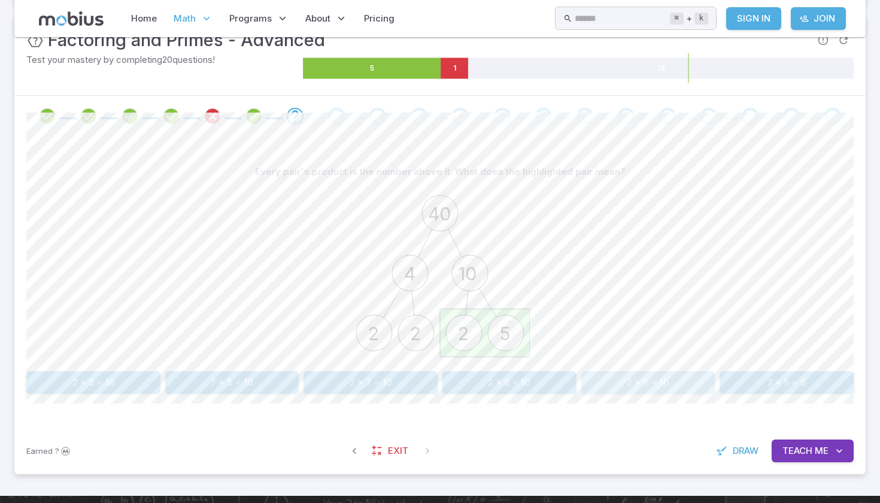
click at [687, 385] on button "2 x 5 = 10" at bounding box center [648, 382] width 134 height 23
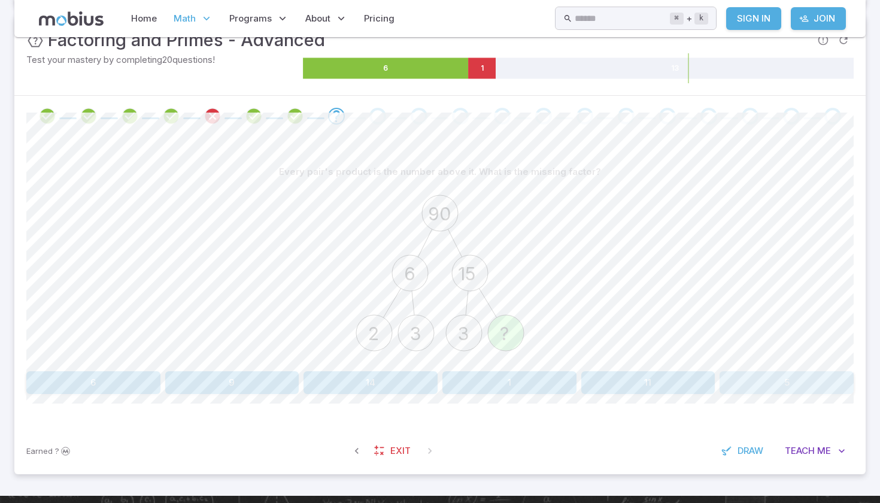
click at [766, 382] on button "5" at bounding box center [786, 382] width 134 height 23
click at [624, 387] on button "2 x 2 x 2 x 3" at bounding box center [648, 382] width 134 height 23
click at [113, 390] on button "2 x 2 x 2 x 11" at bounding box center [93, 382] width 134 height 23
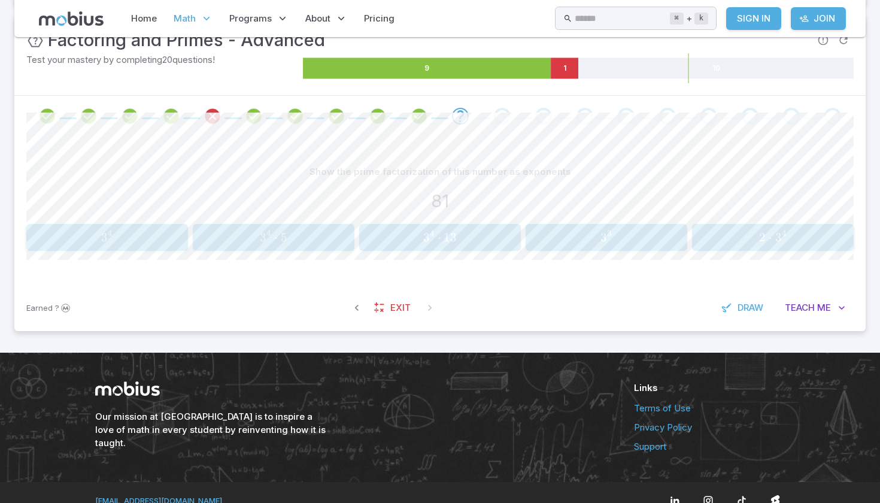
click at [548, 240] on span "3 3" at bounding box center [606, 237] width 154 height 15
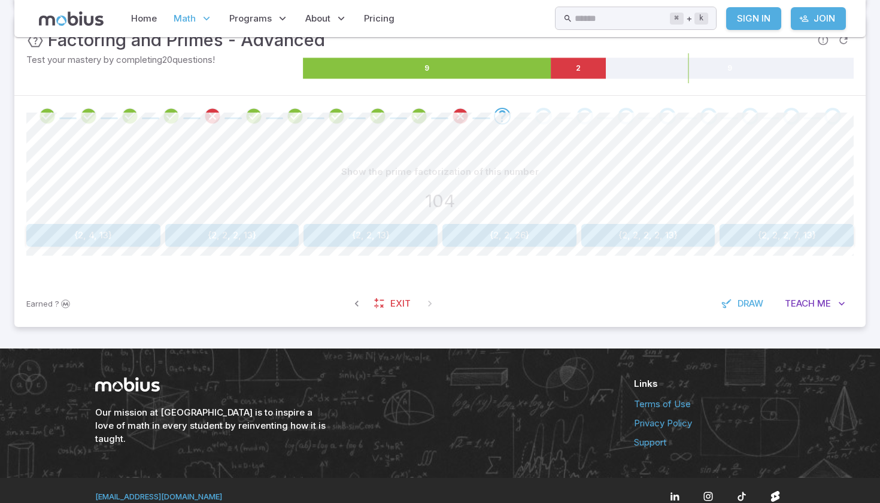
click at [371, 240] on button "{2, 2, 13}" at bounding box center [370, 235] width 134 height 23
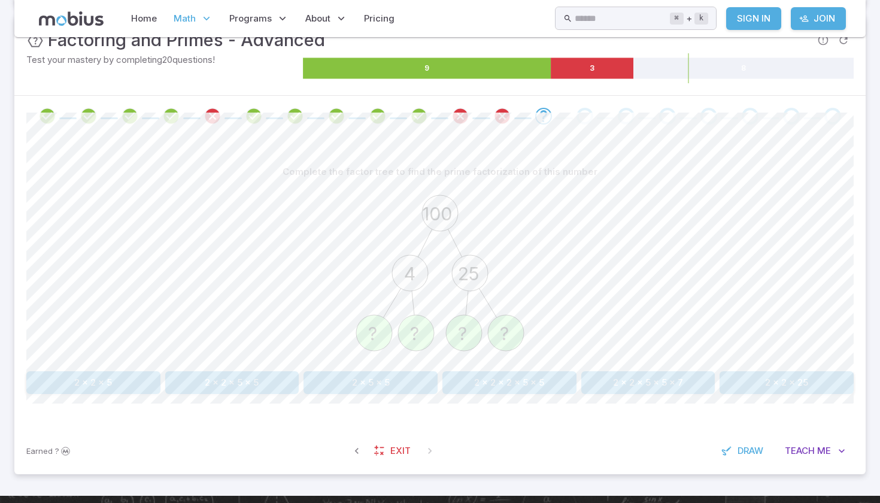
click at [235, 390] on button "2 x 2 x 5 x 5" at bounding box center [232, 382] width 134 height 23
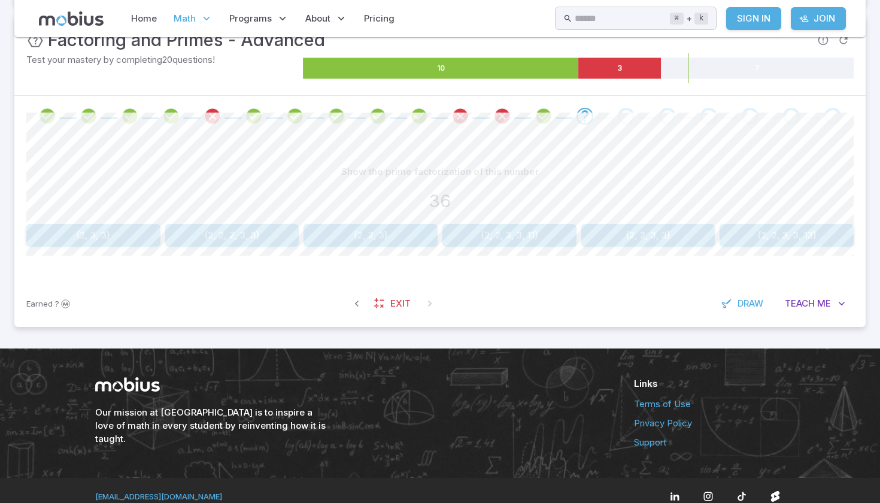
click at [387, 235] on button "{2, 2, 3}" at bounding box center [370, 235] width 134 height 23
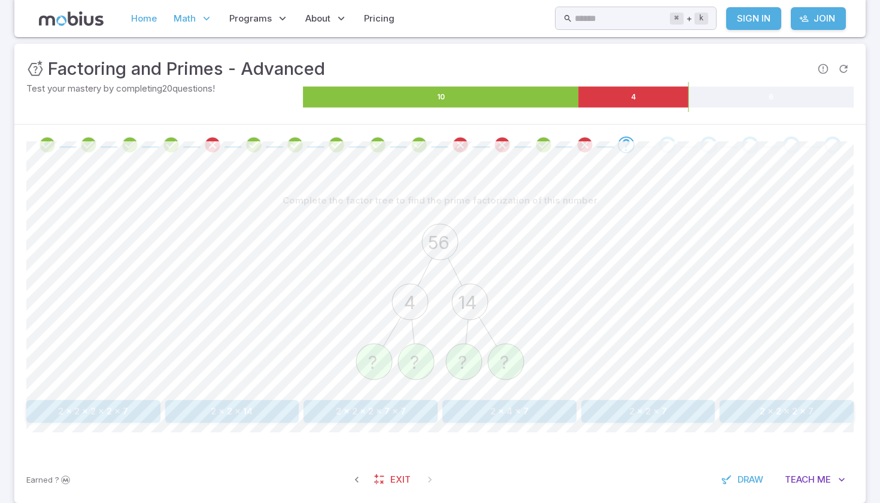
scroll to position [163, 0]
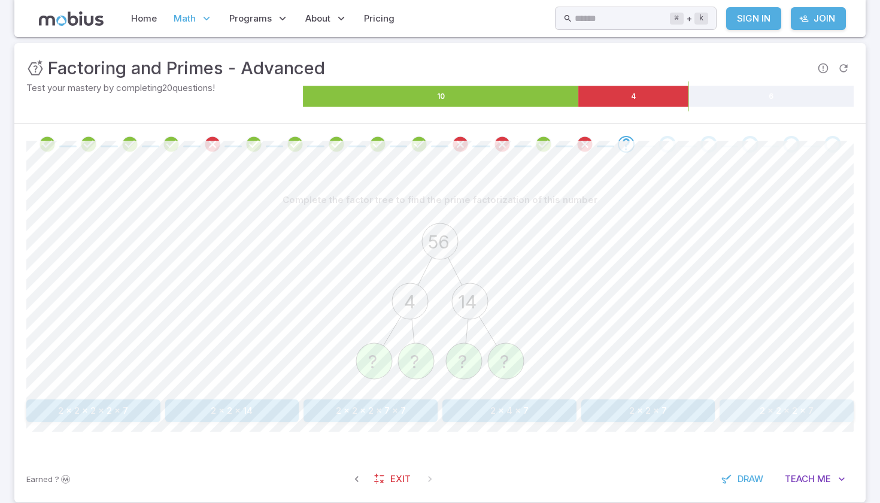
click at [766, 412] on button "2 x 2 x 2 x 7" at bounding box center [786, 410] width 134 height 23
click at [756, 409] on button "2 x 2 x 2 x 5" at bounding box center [786, 410] width 134 height 23
click at [85, 411] on button "2 x 3 x 3 x 7" at bounding box center [93, 410] width 134 height 23
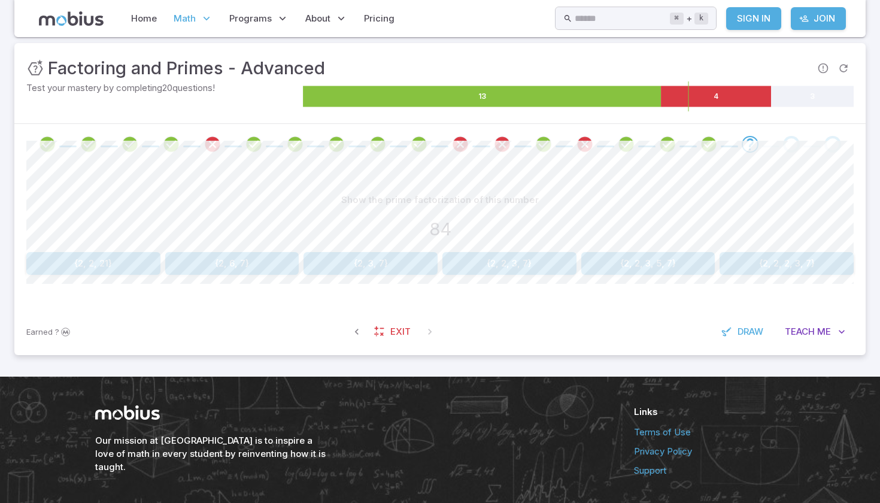
click at [515, 258] on button "{2, 2, 3, 7}" at bounding box center [509, 263] width 134 height 23
click at [830, 336] on button "Teach Me" at bounding box center [814, 331] width 77 height 23
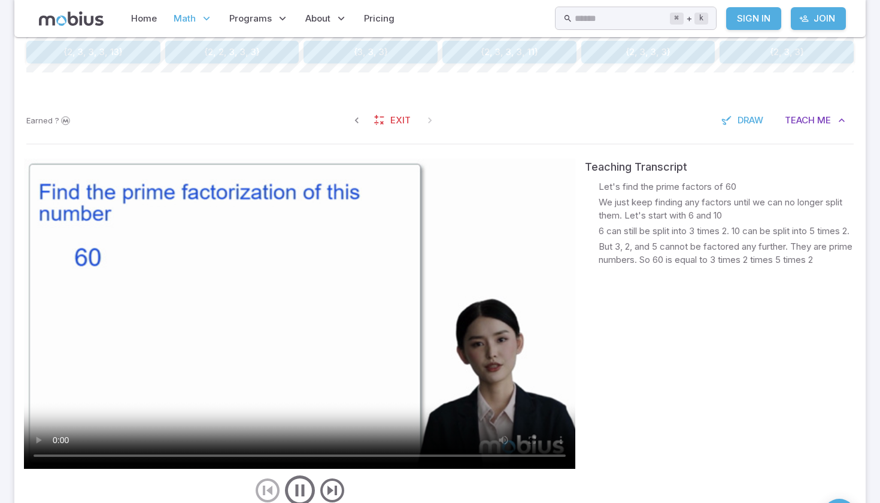
scroll to position [378, 0]
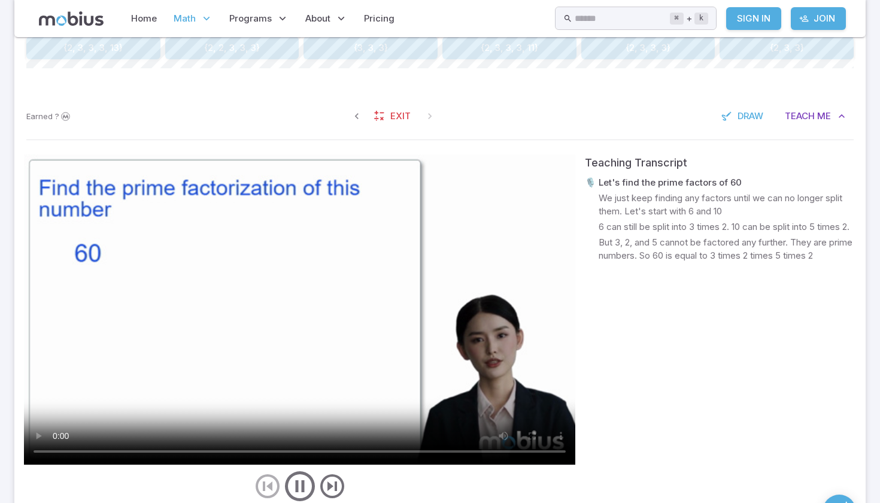
drag, startPoint x: 159, startPoint y: 442, endPoint x: 192, endPoint y: 440, distance: 33.6
click at [192, 440] on video at bounding box center [299, 309] width 551 height 310
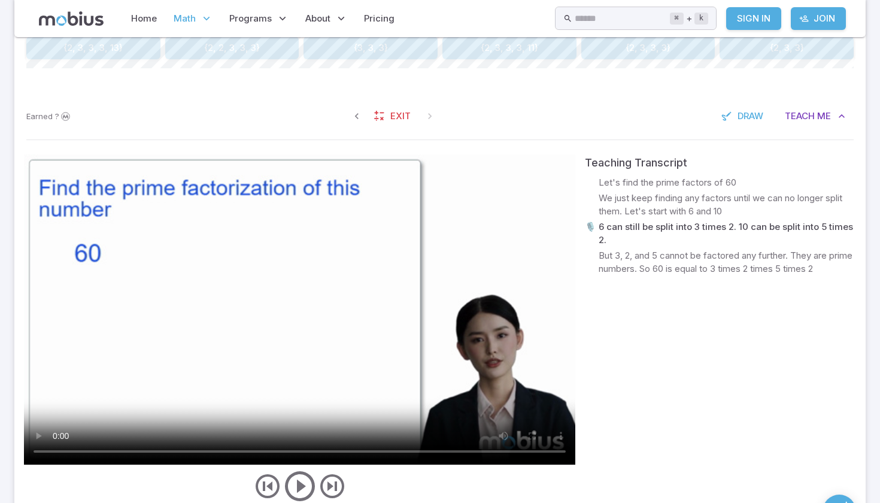
drag, startPoint x: 164, startPoint y: 452, endPoint x: 324, endPoint y: 454, distance: 160.4
click at [324, 454] on video at bounding box center [299, 309] width 551 height 310
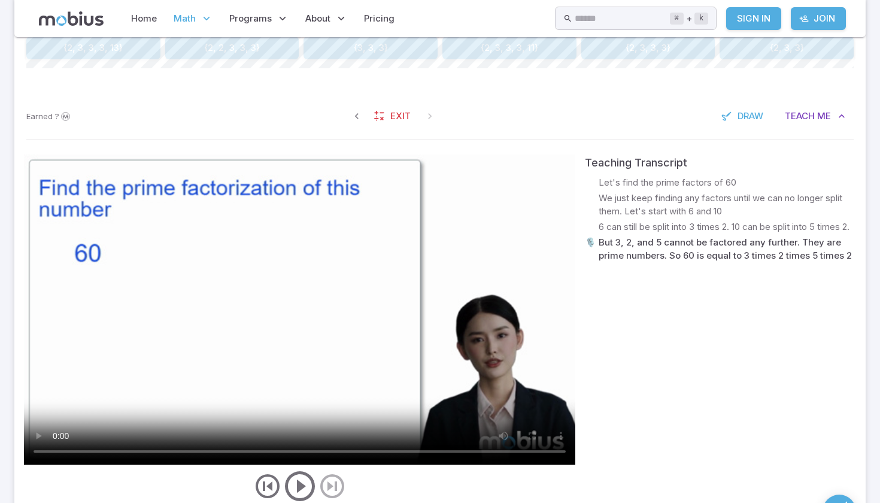
drag, startPoint x: 324, startPoint y: 454, endPoint x: 444, endPoint y: 452, distance: 119.7
click at [444, 452] on video at bounding box center [299, 309] width 551 height 310
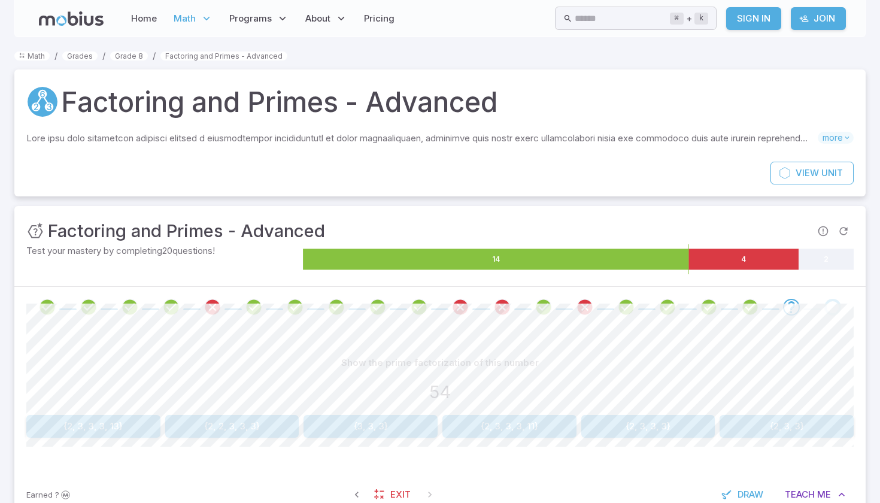
scroll to position [0, 0]
click at [409, 435] on button "{3, 3, 3}" at bounding box center [370, 426] width 134 height 23
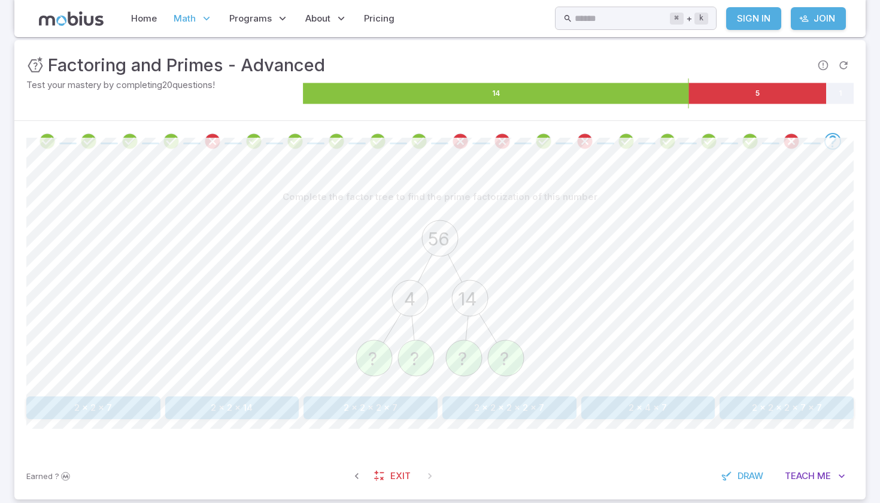
scroll to position [155, 0]
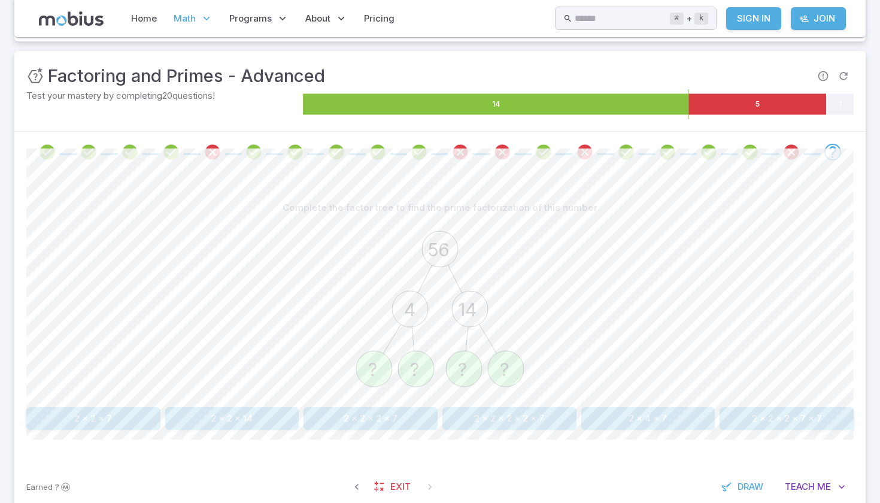
click at [355, 415] on button "2 x 2 x 2 x 7" at bounding box center [370, 418] width 134 height 23
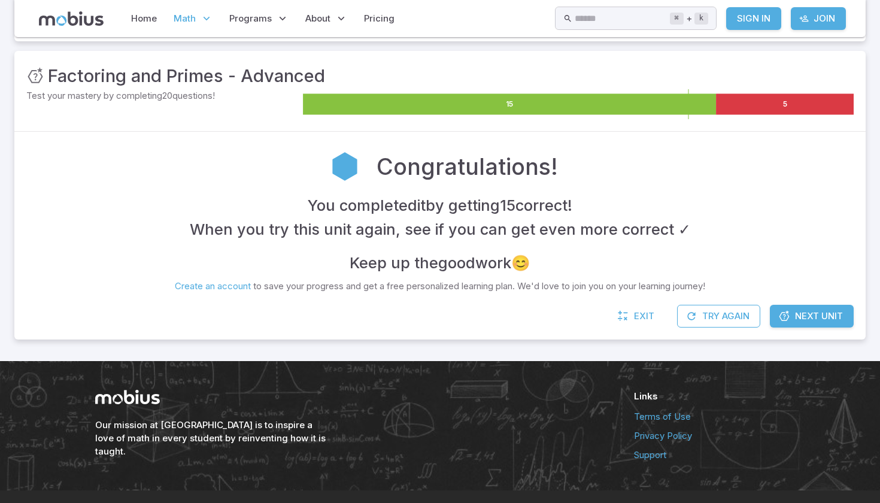
click at [834, 315] on span "Next Unit" at bounding box center [819, 315] width 48 height 13
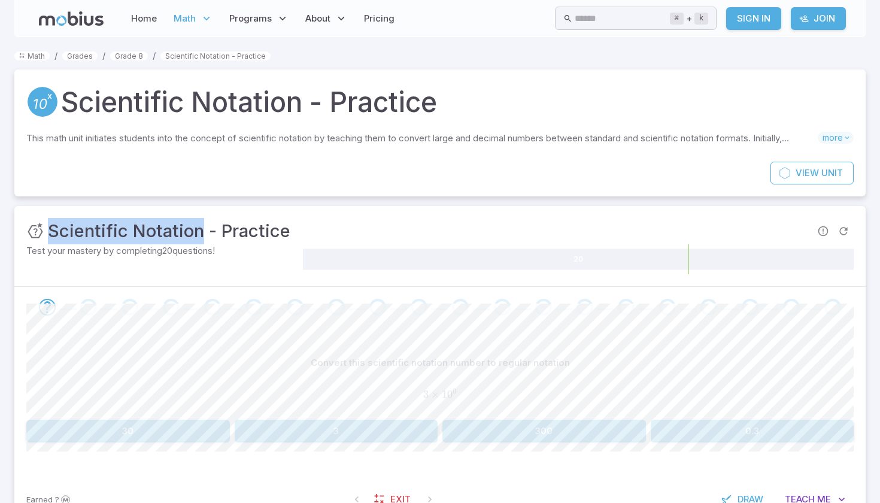
drag, startPoint x: 46, startPoint y: 229, endPoint x: 202, endPoint y: 232, distance: 156.2
click at [202, 232] on div "Unit Mastery : Scientific Notation - Practice" at bounding box center [158, 231] width 264 height 26
copy div "Unit Mastery : Scientific Notation"
click at [213, 430] on button "30" at bounding box center [127, 431] width 203 height 23
click at [347, 436] on button "40" at bounding box center [336, 431] width 203 height 23
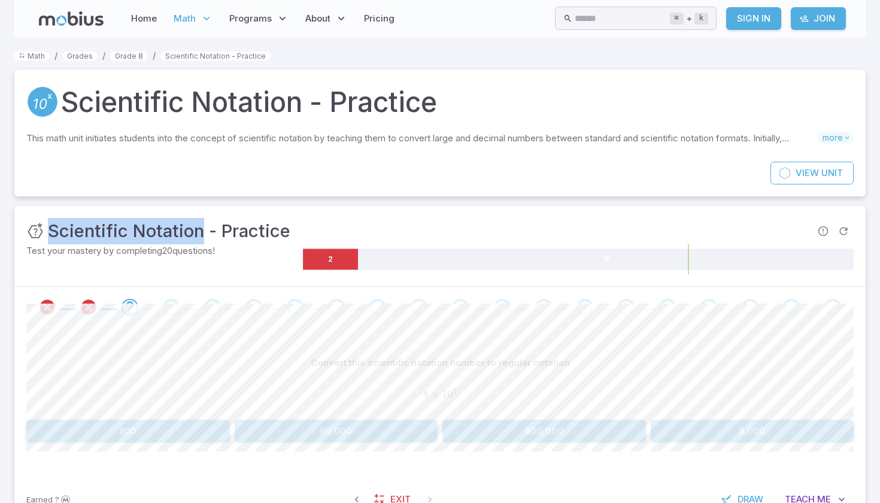
click at [203, 432] on button "800" at bounding box center [127, 431] width 203 height 23
click at [733, 429] on button "5,000" at bounding box center [752, 431] width 203 height 23
click at [391, 430] on button "400" at bounding box center [336, 431] width 203 height 23
click at [696, 436] on button "800" at bounding box center [752, 431] width 203 height 23
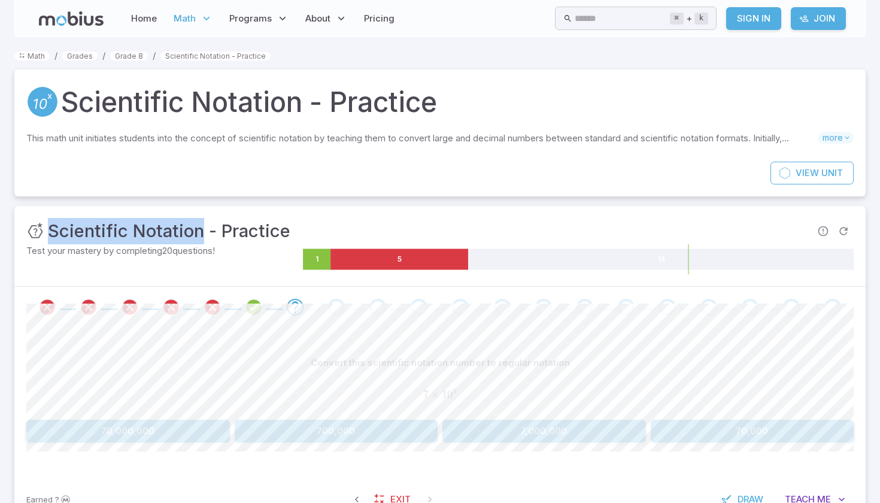
click at [700, 426] on button "70,000" at bounding box center [752, 431] width 203 height 23
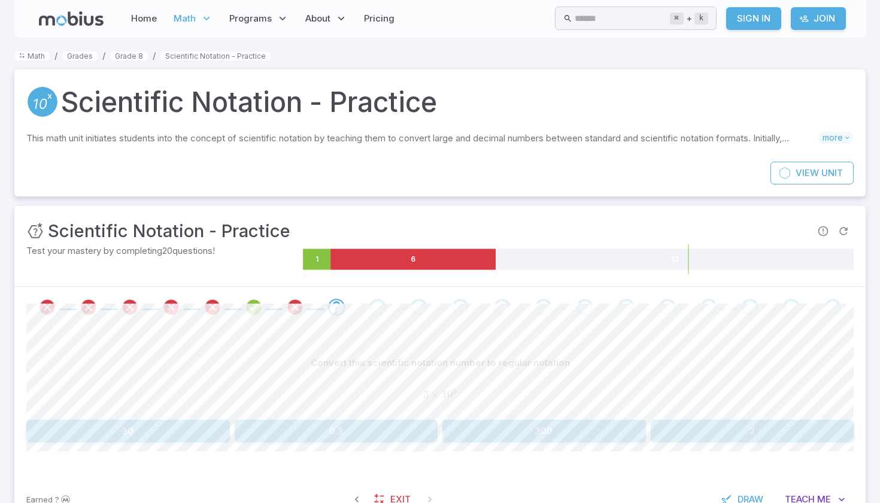
click at [238, 163] on div "View Unit" at bounding box center [439, 179] width 851 height 35
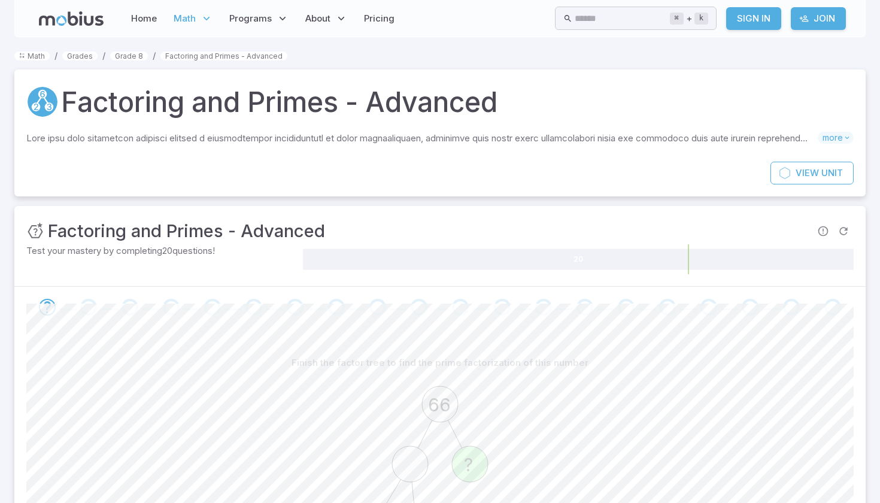
scroll to position [155, 0]
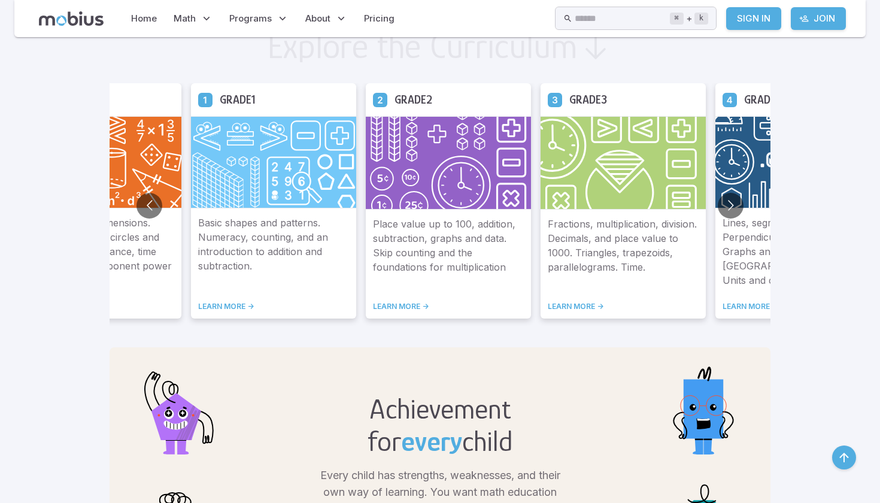
scroll to position [694, 0]
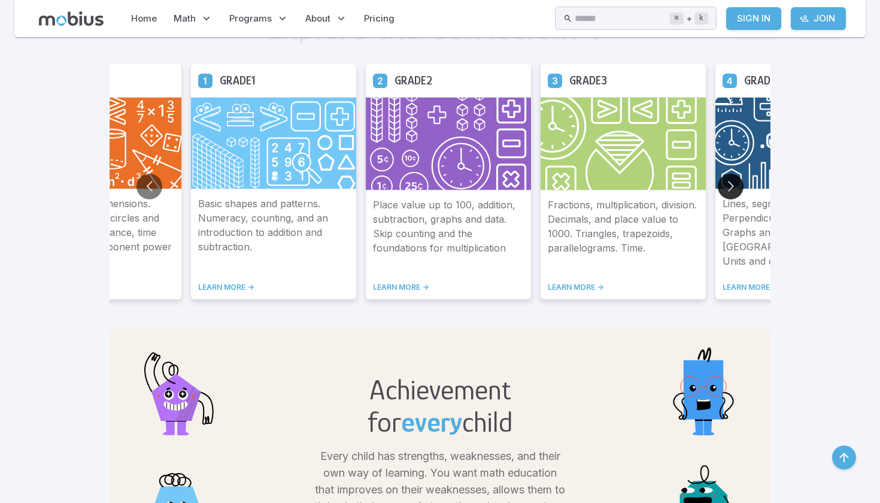
click at [718, 186] on button "Go to next slide" at bounding box center [731, 187] width 26 height 26
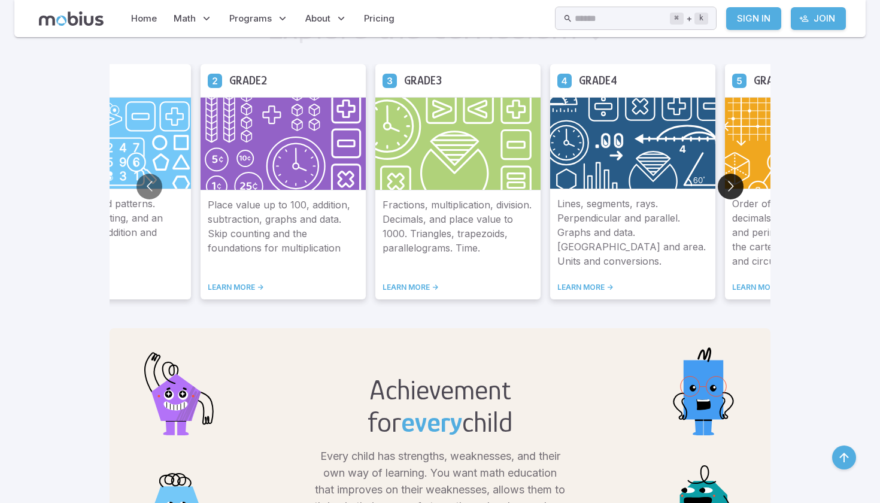
click at [718, 186] on button "Go to next slide" at bounding box center [731, 187] width 26 height 26
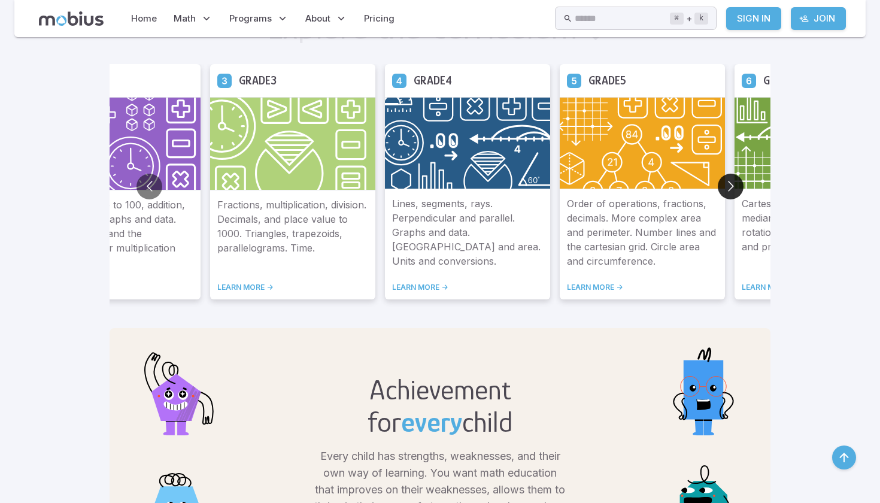
click at [718, 186] on button "Go to next slide" at bounding box center [731, 187] width 26 height 26
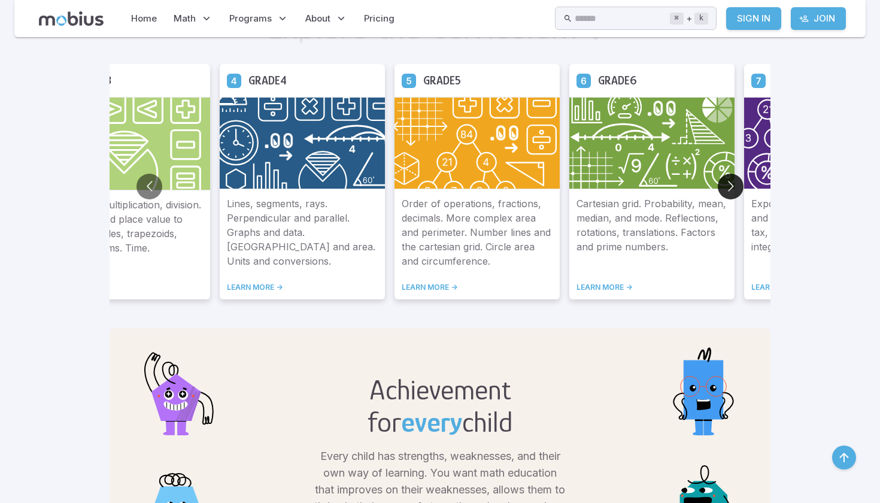
click at [718, 186] on button "Go to next slide" at bounding box center [731, 187] width 26 height 26
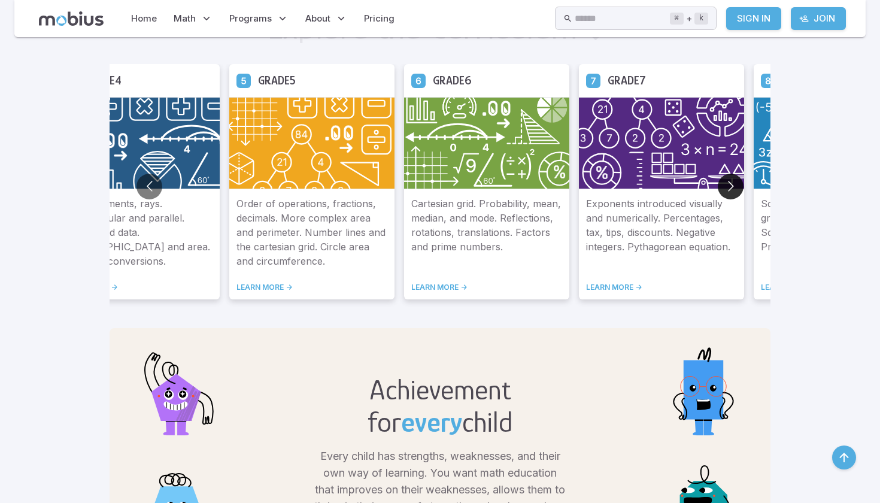
click at [718, 186] on button "Go to next slide" at bounding box center [731, 187] width 26 height 26
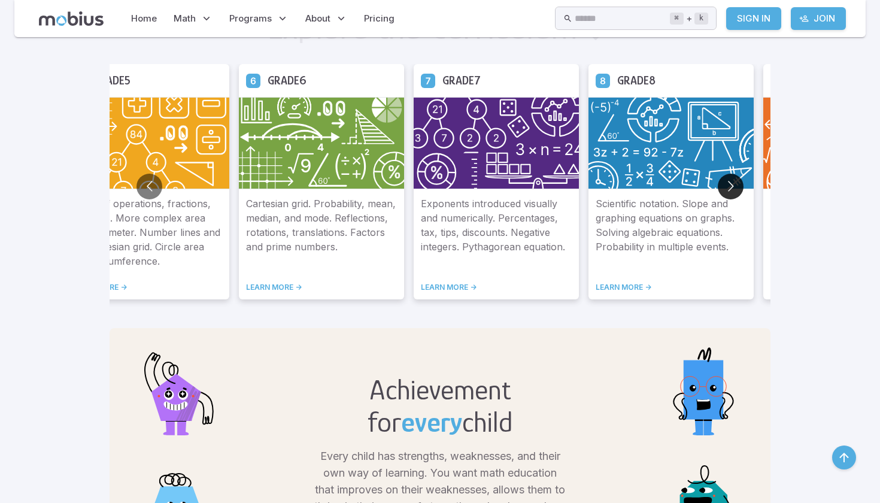
click at [718, 186] on button "Go to next slide" at bounding box center [731, 187] width 26 height 26
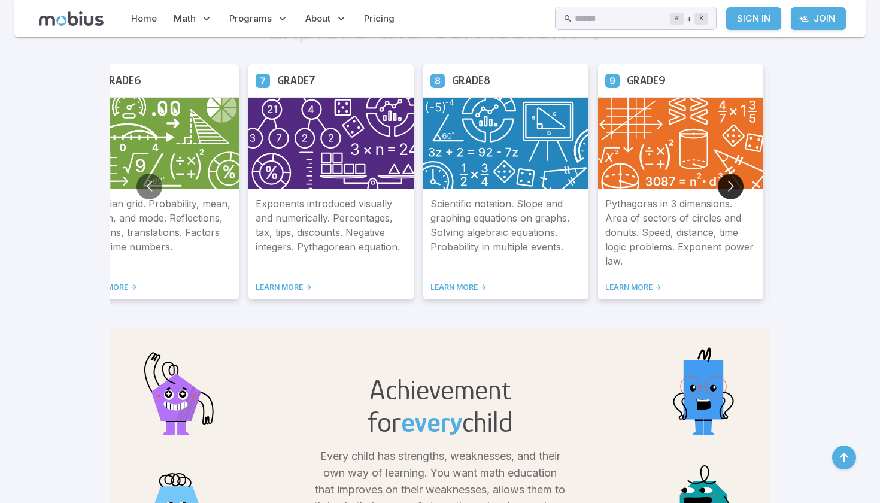
click at [718, 186] on button "Go to next slide" at bounding box center [731, 187] width 26 height 26
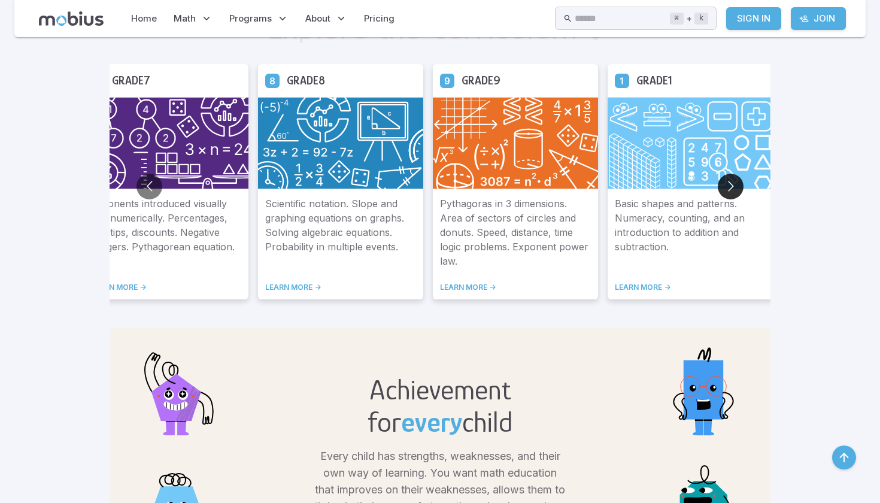
click at [718, 186] on button "Go to next slide" at bounding box center [731, 187] width 26 height 26
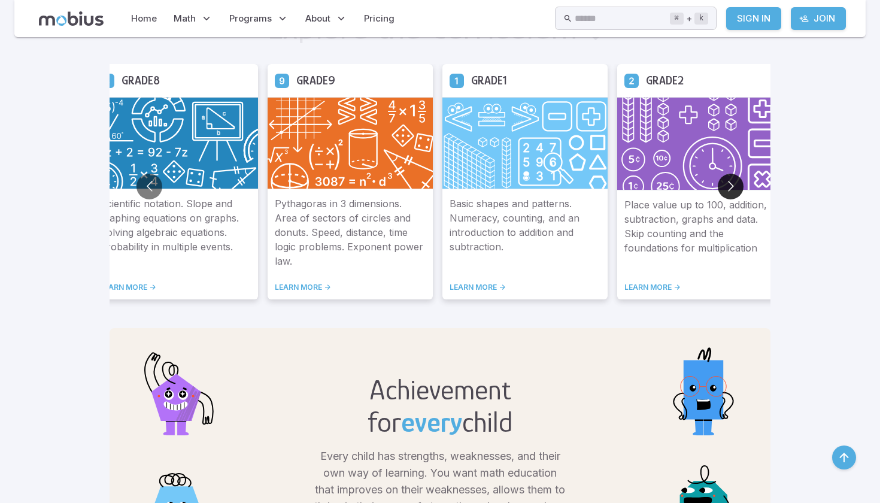
click at [718, 186] on button "Go to next slide" at bounding box center [731, 187] width 26 height 26
click at [136, 187] on button "Go to previous slide" at bounding box center [149, 187] width 26 height 26
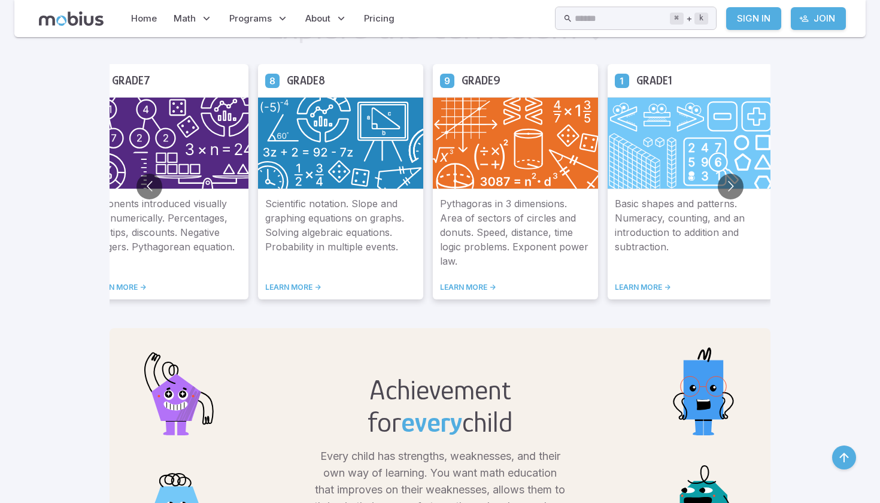
click at [433, 281] on div "Pythagoras in 3 dimensions. Area of sectors of circles and donuts. Speed, dista…" at bounding box center [515, 244] width 165 height 110
click at [440, 285] on link "LEARN MORE ->" at bounding box center [515, 288] width 151 height 10
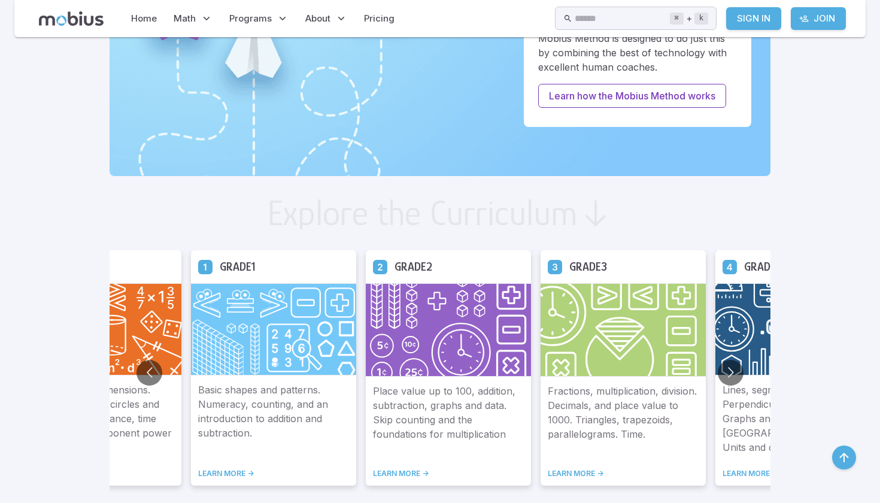
scroll to position [578, 0]
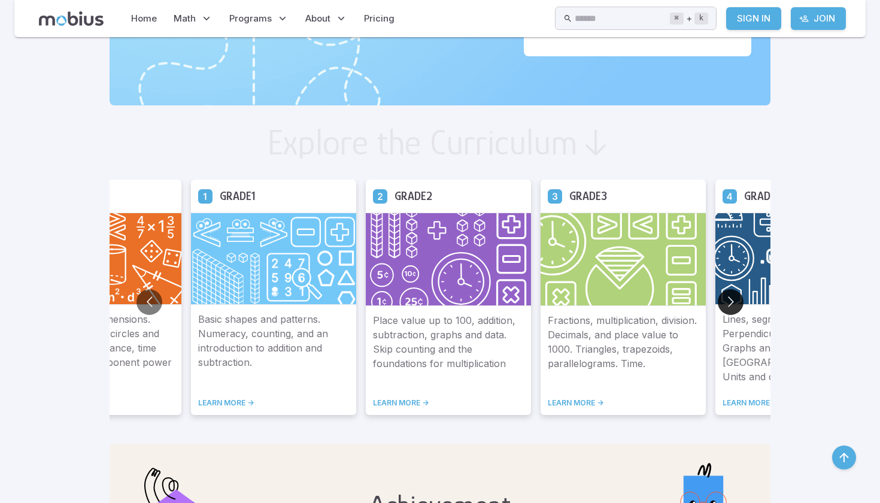
click at [718, 302] on button "Go to next slide" at bounding box center [731, 302] width 26 height 26
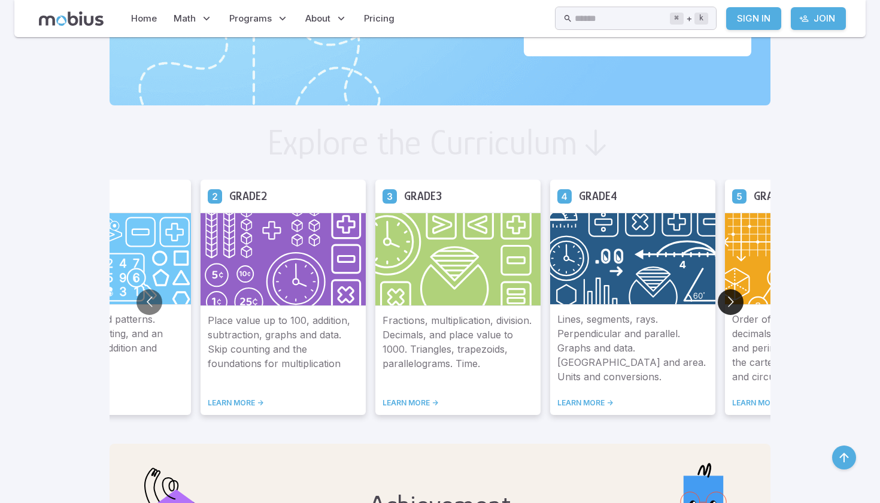
click at [718, 302] on button "Go to next slide" at bounding box center [731, 302] width 26 height 26
click at [136, 301] on button "Go to previous slide" at bounding box center [149, 302] width 26 height 26
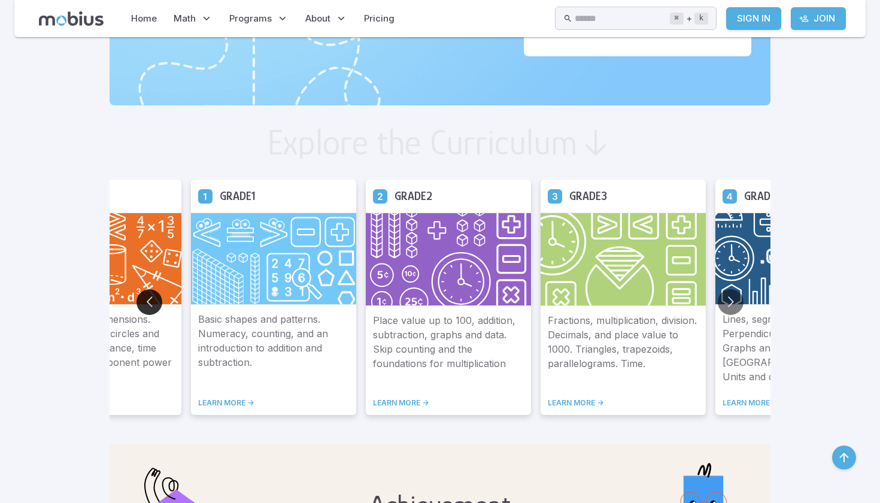
click at [136, 301] on button "Go to previous slide" at bounding box center [149, 302] width 26 height 26
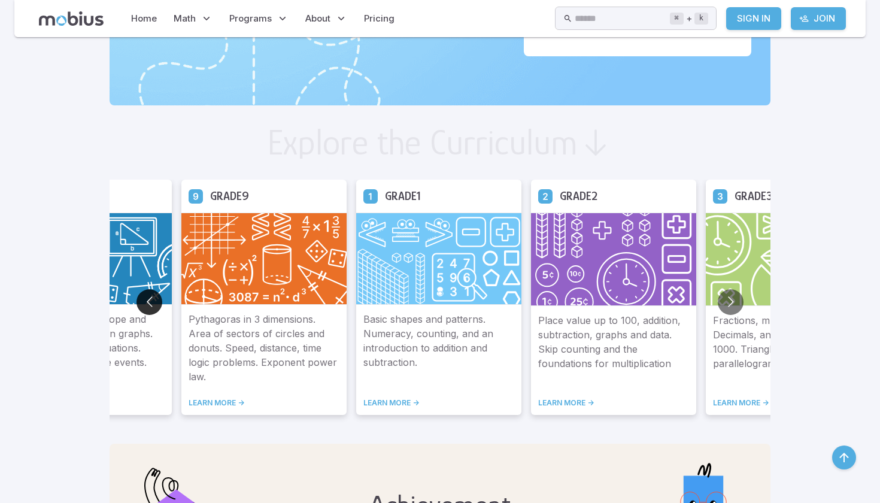
click at [136, 301] on button "Go to previous slide" at bounding box center [149, 302] width 26 height 26
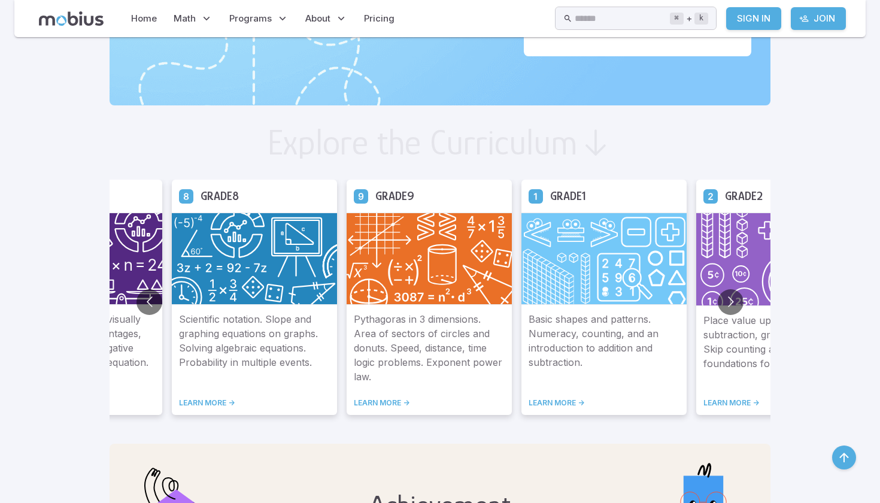
click at [179, 400] on link "LEARN MORE ->" at bounding box center [254, 403] width 151 height 10
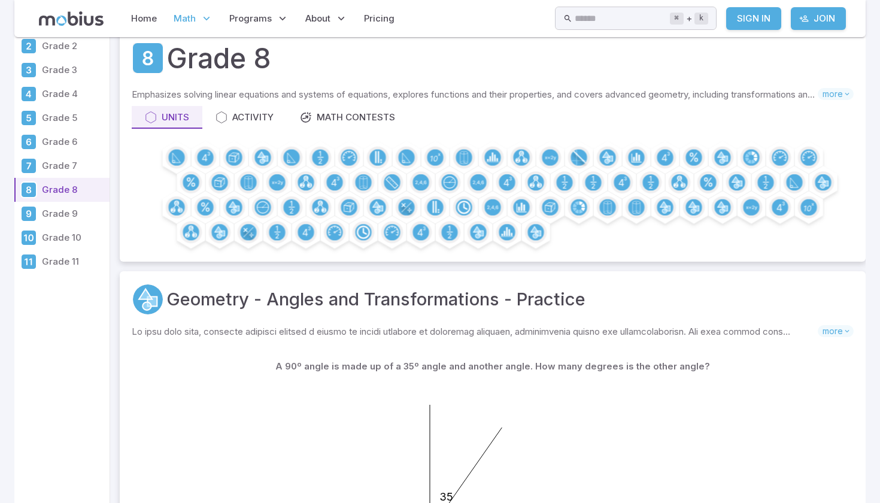
scroll to position [48, 0]
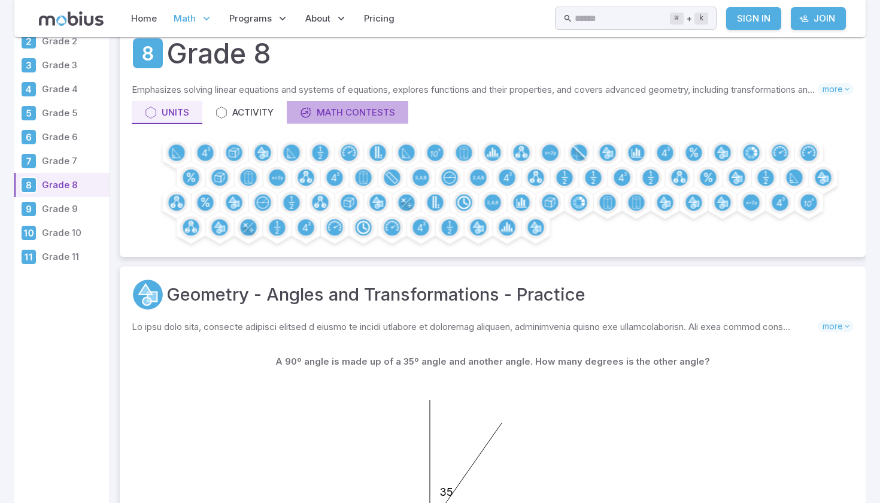
click at [338, 113] on div "Math Contests" at bounding box center [347, 112] width 95 height 13
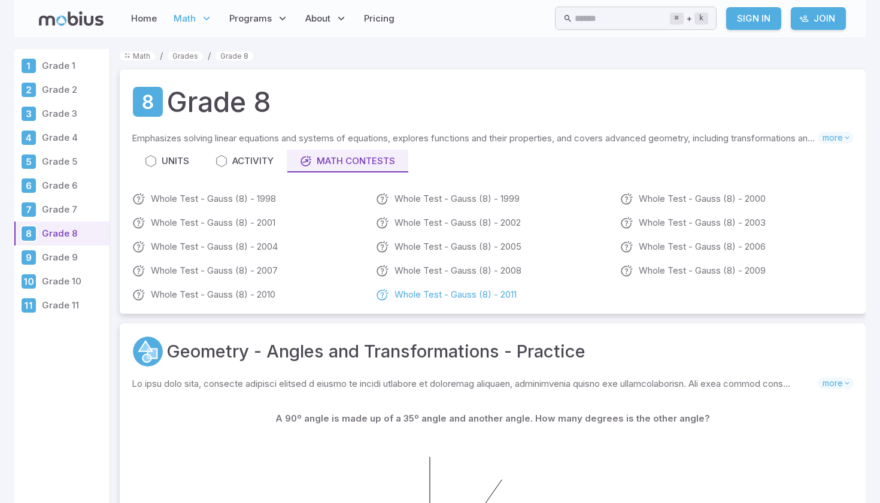
click at [451, 297] on link "Whole Test - Gauss (8) - 2011" at bounding box center [492, 294] width 234 height 14
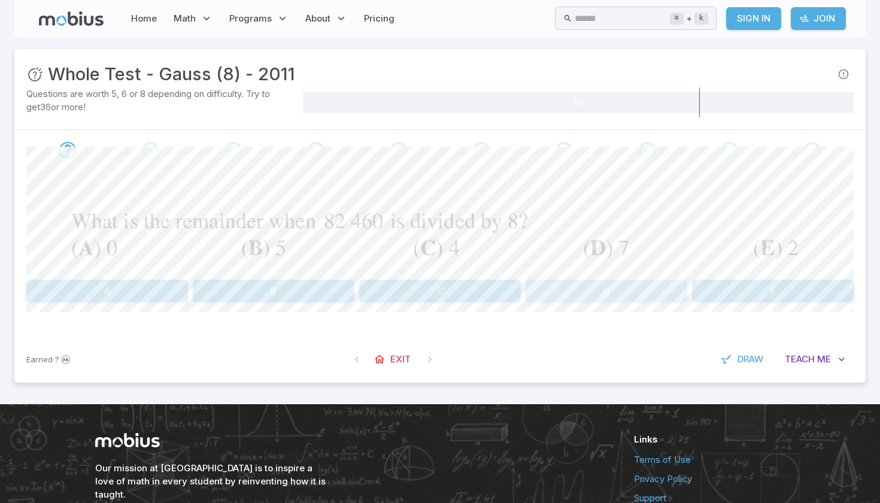
click at [603, 290] on button "D" at bounding box center [607, 291] width 162 height 23
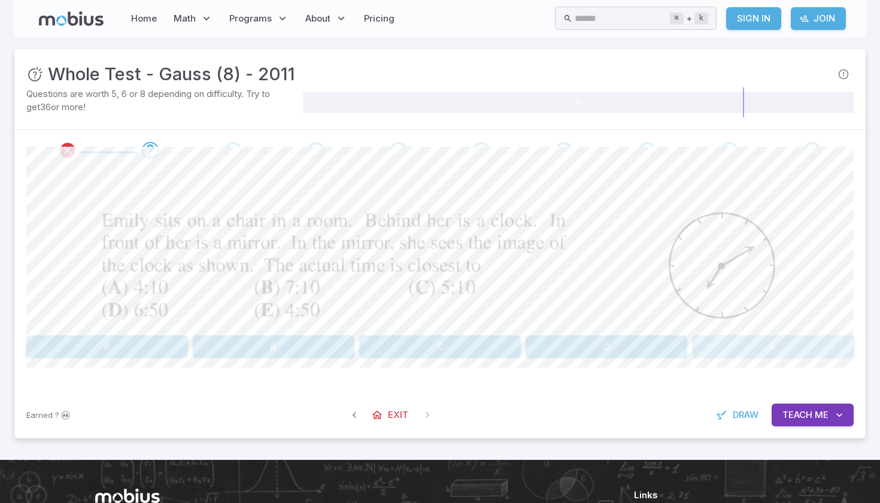
click at [714, 352] on button "E" at bounding box center [773, 346] width 162 height 23
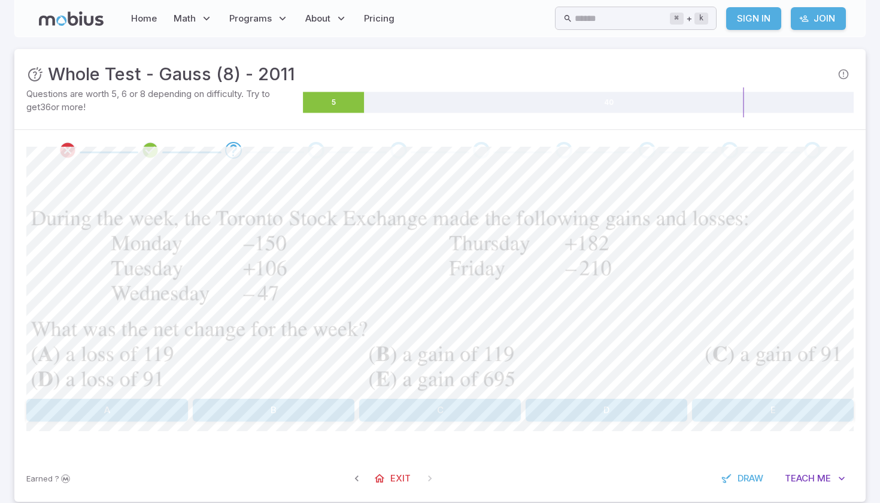
click at [127, 415] on button "A" at bounding box center [107, 410] width 162 height 23
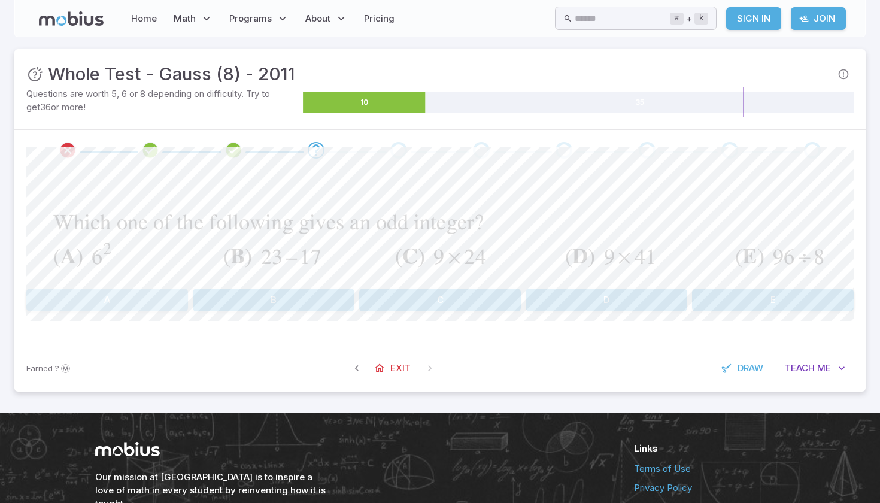
click at [144, 302] on button "A" at bounding box center [107, 299] width 162 height 23
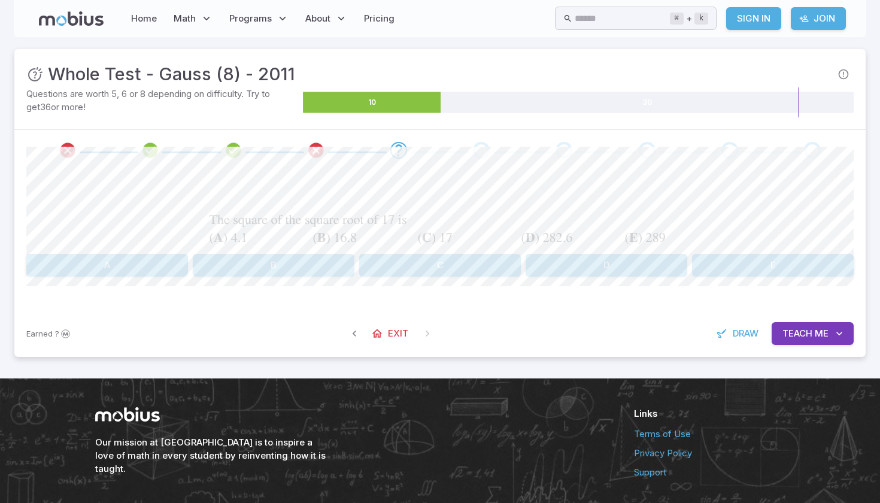
click at [626, 271] on button "D" at bounding box center [607, 265] width 162 height 23
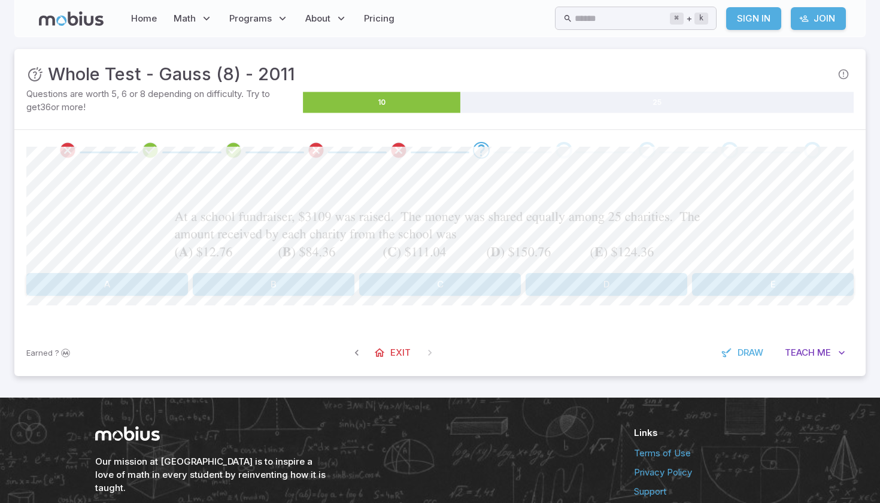
click at [476, 280] on button "C" at bounding box center [440, 284] width 162 height 23
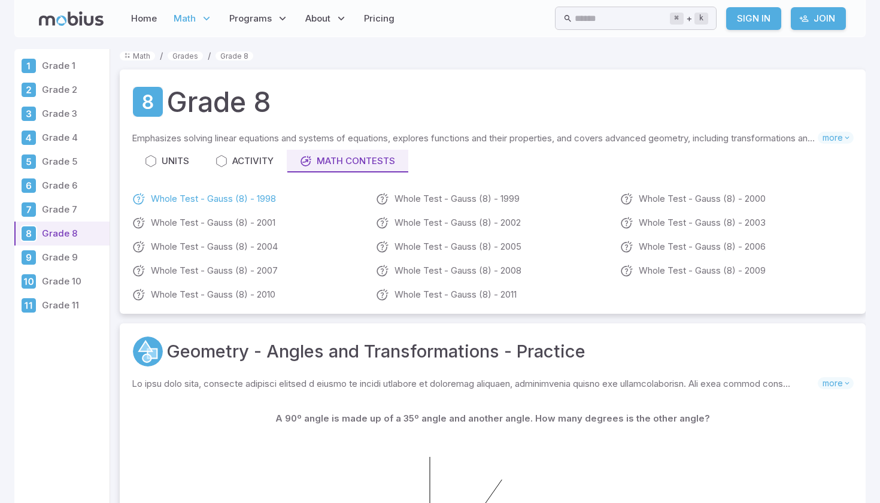
click at [197, 201] on link "Whole Test - Gauss (8) - 1998" at bounding box center [249, 199] width 234 height 14
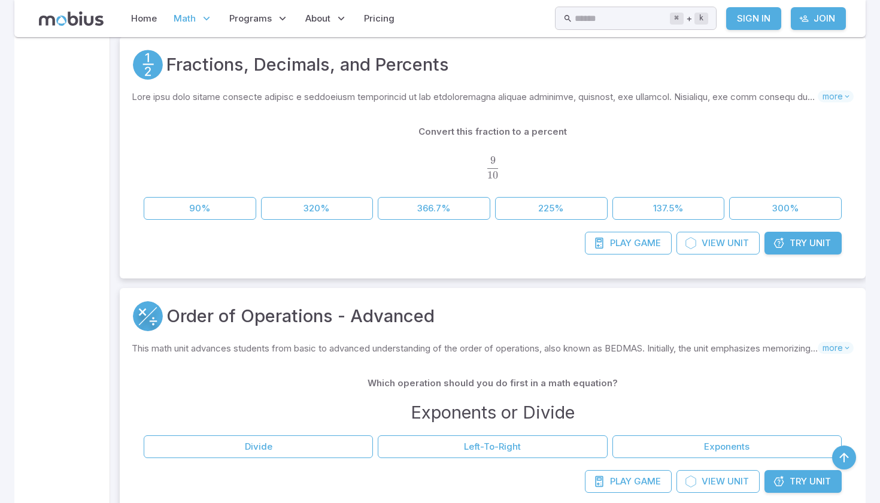
scroll to position [3219, 0]
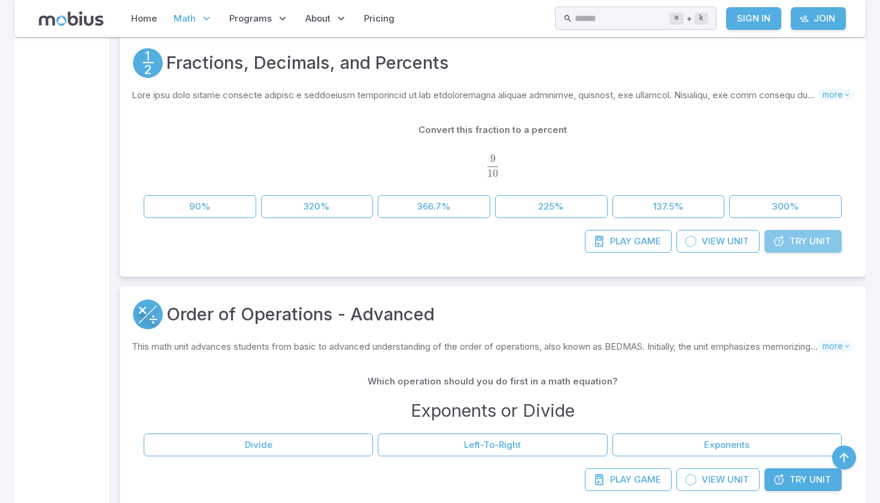
click at [810, 242] on span "Unit" at bounding box center [820, 241] width 22 height 13
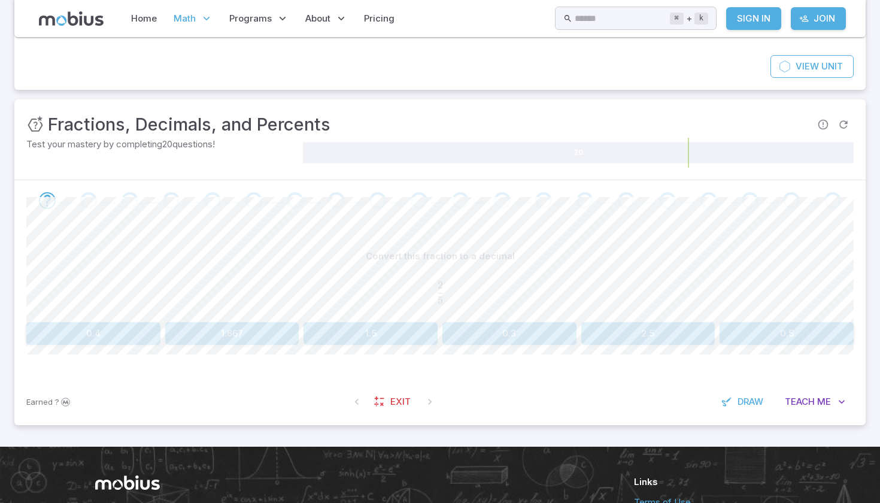
scroll to position [110, 0]
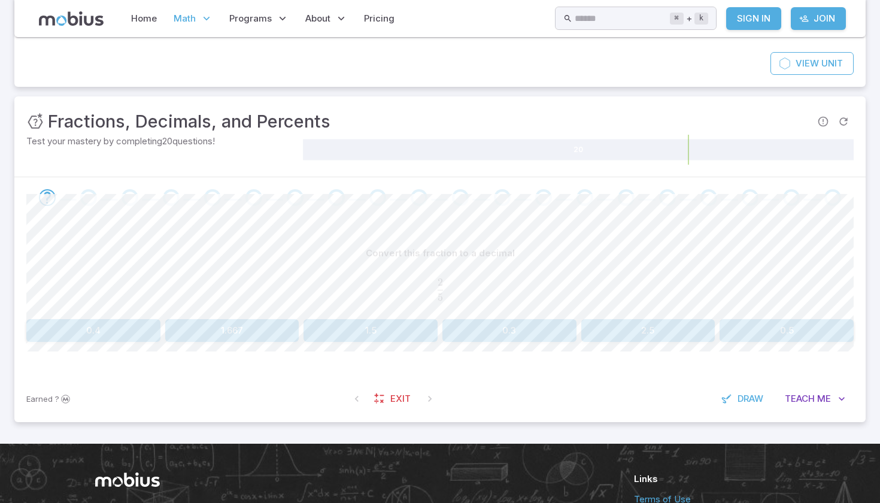
click at [614, 333] on button "2.5" at bounding box center [648, 330] width 134 height 23
click at [625, 324] on button "0.5" at bounding box center [648, 330] width 134 height 23
click at [737, 327] on button "0.1" at bounding box center [786, 330] width 134 height 23
click at [349, 332] on button "0.9" at bounding box center [370, 330] width 134 height 23
click at [396, 328] on button "0.4" at bounding box center [370, 330] width 134 height 23
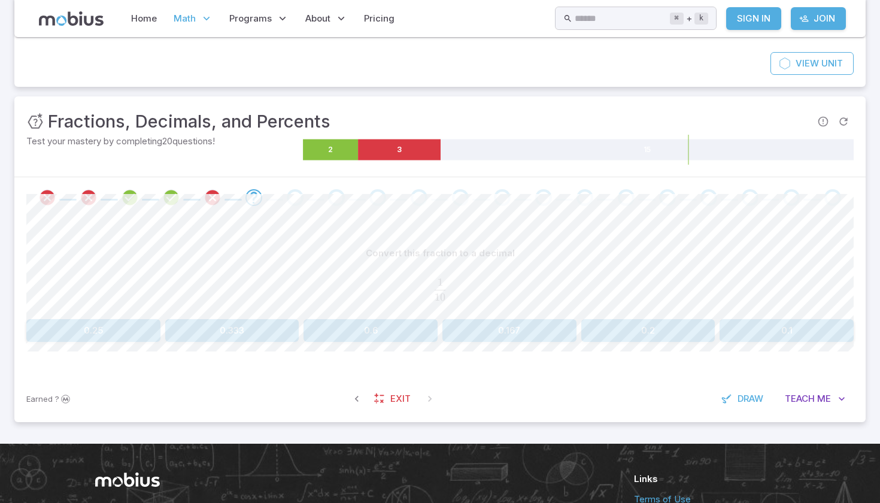
click at [794, 333] on button "0.1" at bounding box center [786, 330] width 134 height 23
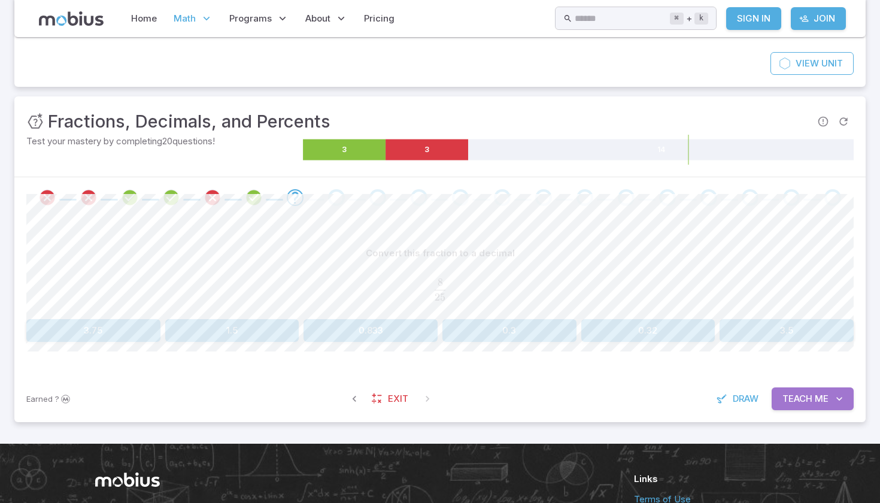
click at [821, 394] on span "Me" at bounding box center [822, 398] width 14 height 13
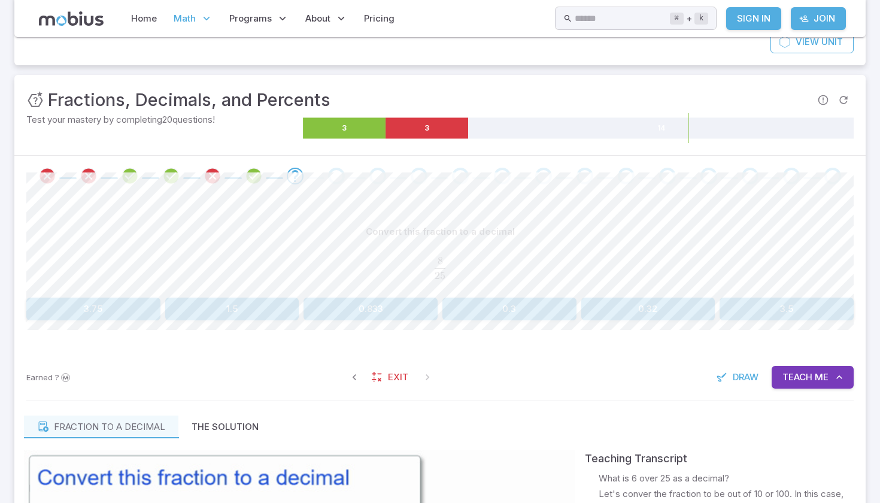
scroll to position [126, 0]
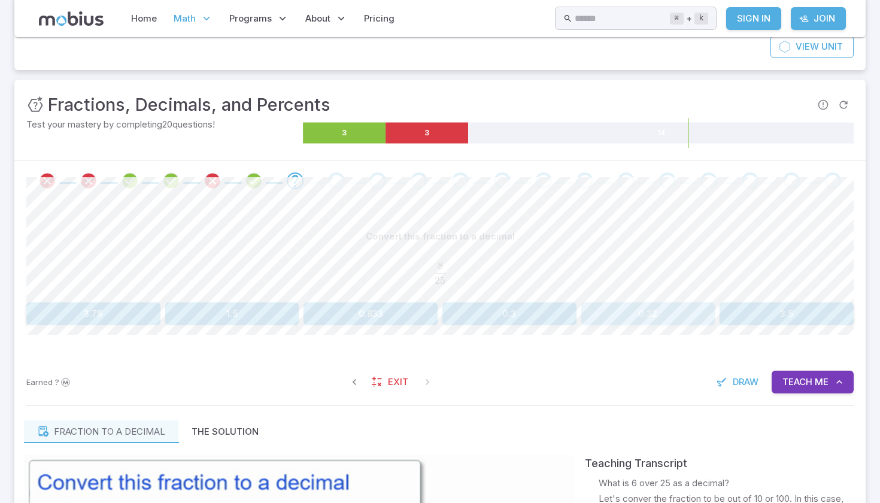
click at [691, 321] on button "0.32" at bounding box center [648, 313] width 134 height 23
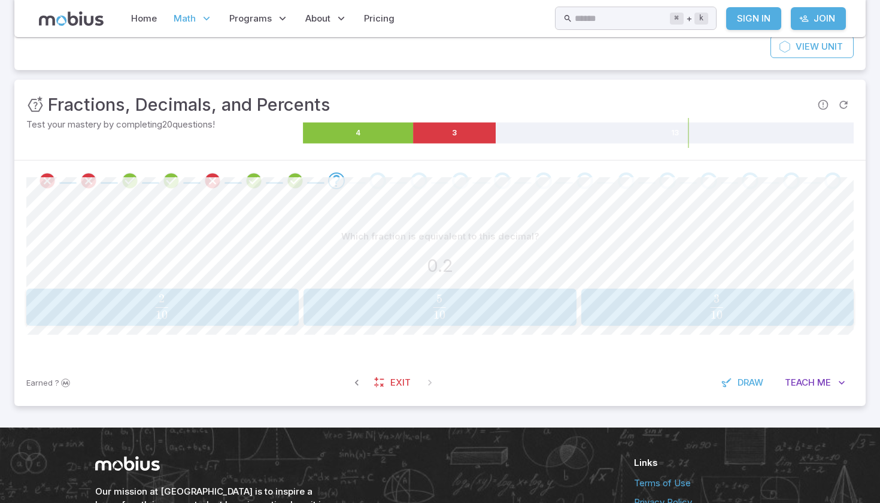
click at [172, 301] on span "10 2 ​" at bounding box center [162, 306] width 245 height 24
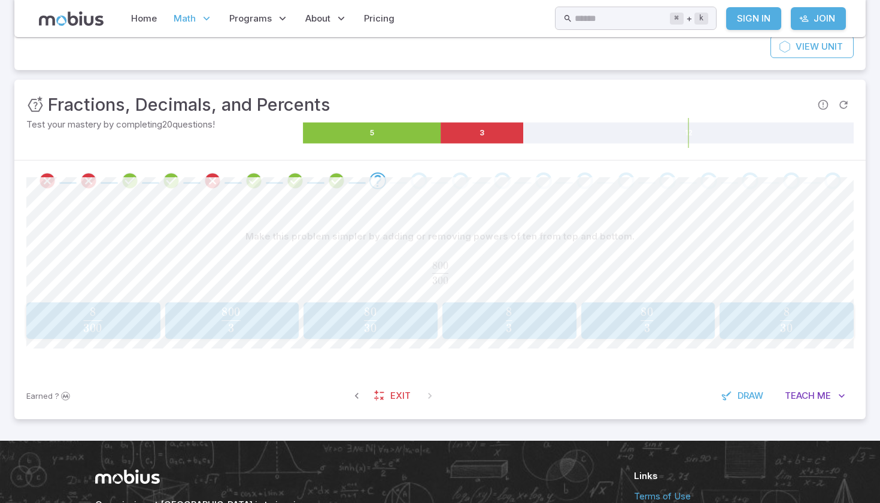
click at [404, 322] on span "30 80 ​" at bounding box center [370, 320] width 117 height 24
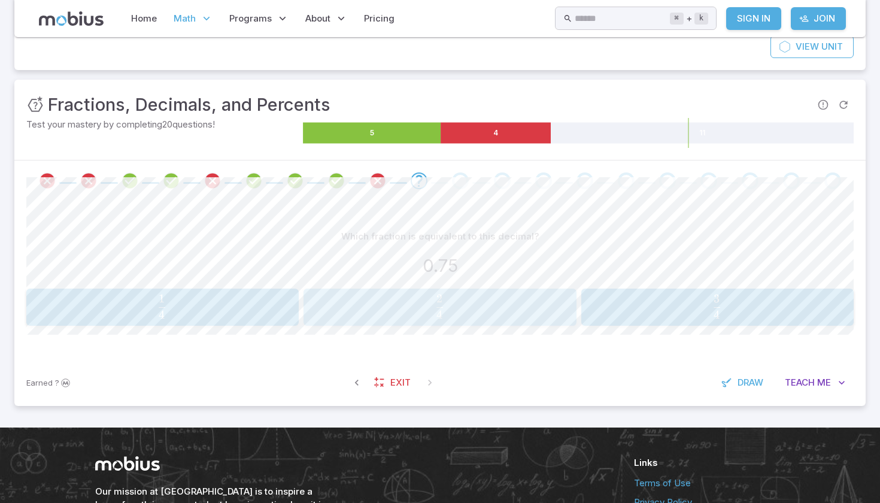
click at [438, 313] on span "button" at bounding box center [439, 315] width 7 height 8
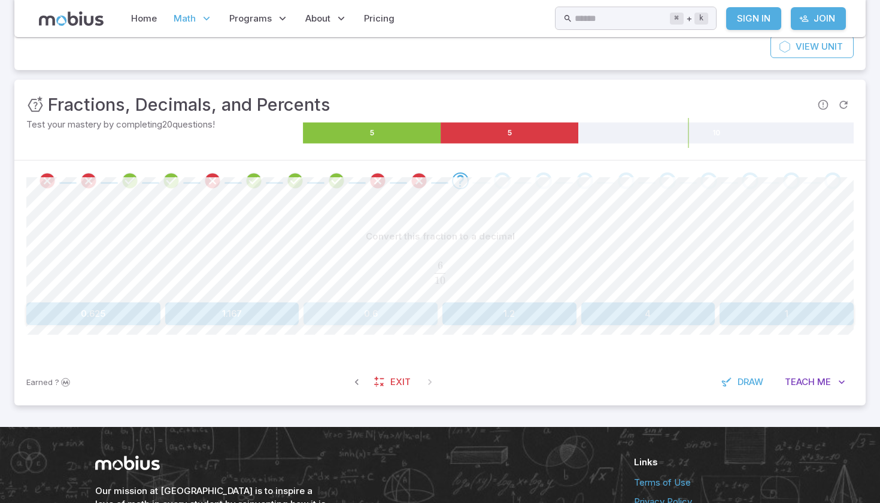
click at [387, 316] on button "0.6" at bounding box center [370, 313] width 134 height 23
click at [681, 307] on button "5" at bounding box center [648, 313] width 134 height 23
click at [489, 305] on button "0.2" at bounding box center [509, 313] width 134 height 23
click at [605, 317] on button "0.75" at bounding box center [648, 313] width 134 height 23
